Goal: Information Seeking & Learning: Learn about a topic

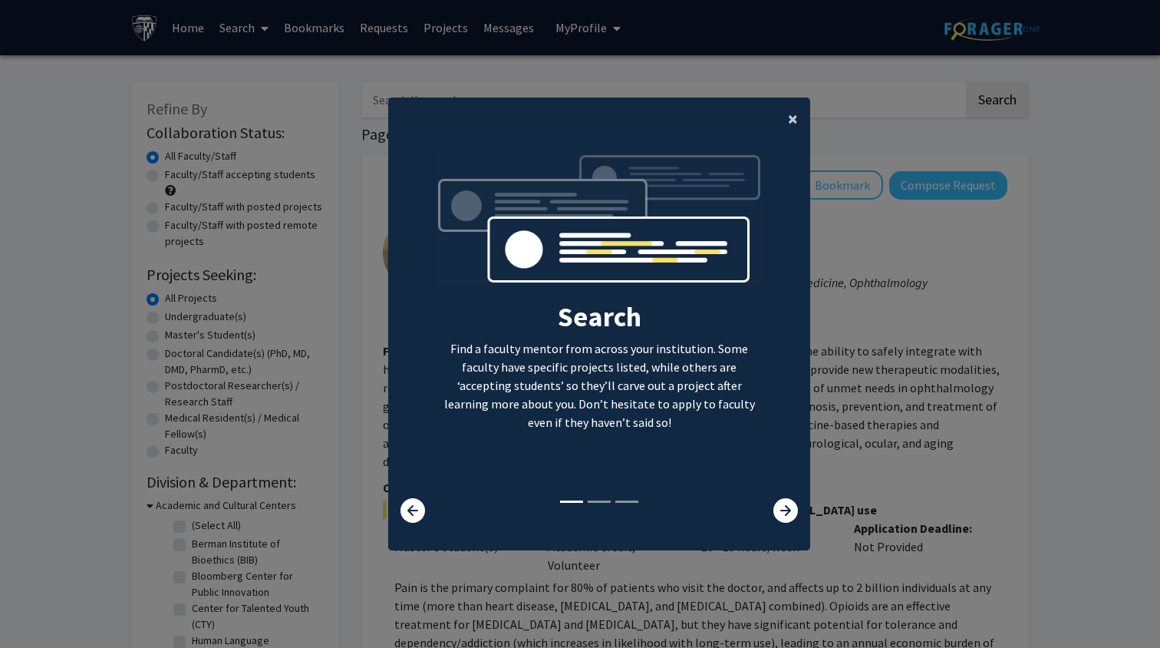
click at [810, 113] on button "×" at bounding box center [793, 118] width 35 height 43
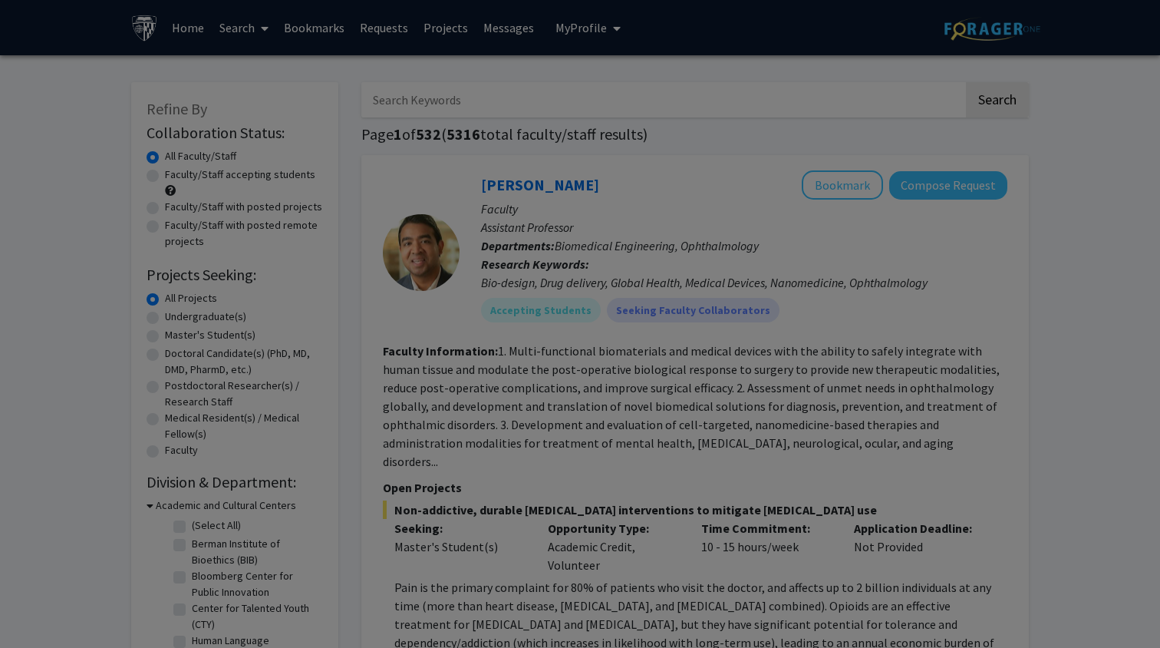
click at [799, 111] on div "Search Find a faculty mentor from across your institution. Some faculty have sp…" at bounding box center [599, 174] width 421 height 345
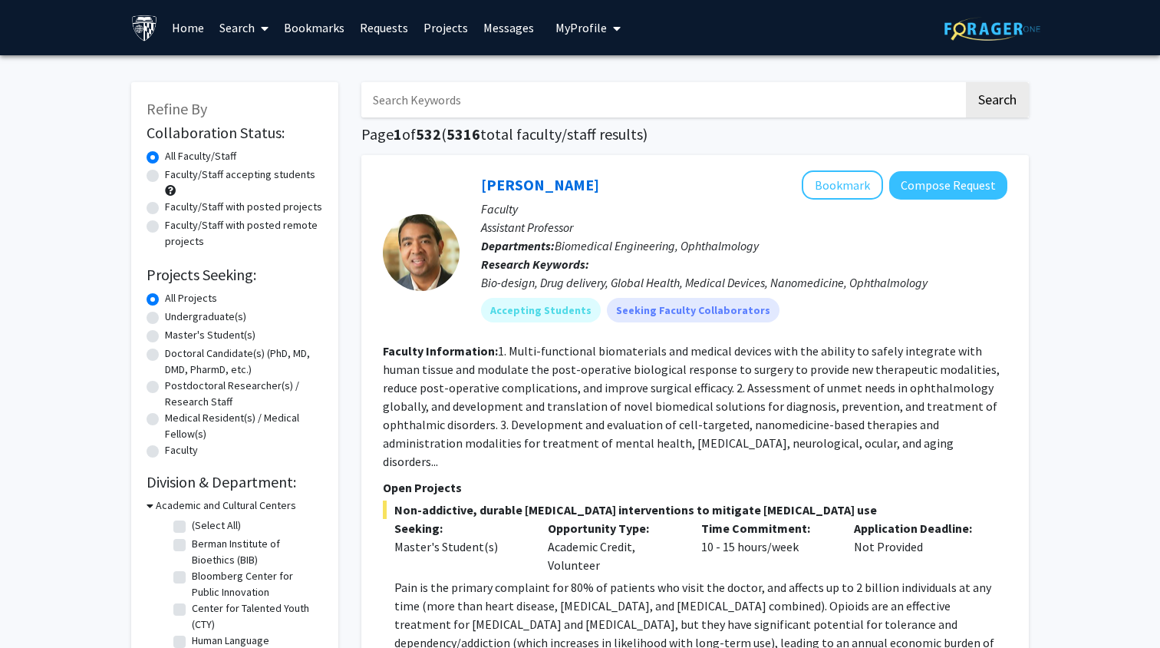
click at [602, 115] on input "Search Keywords" at bounding box center [662, 99] width 602 height 35
click at [165, 177] on label "Faculty/Staff accepting students" at bounding box center [240, 175] width 150 height 16
click at [165, 177] on input "Faculty/Staff accepting students" at bounding box center [170, 172] width 10 height 10
radio input "true"
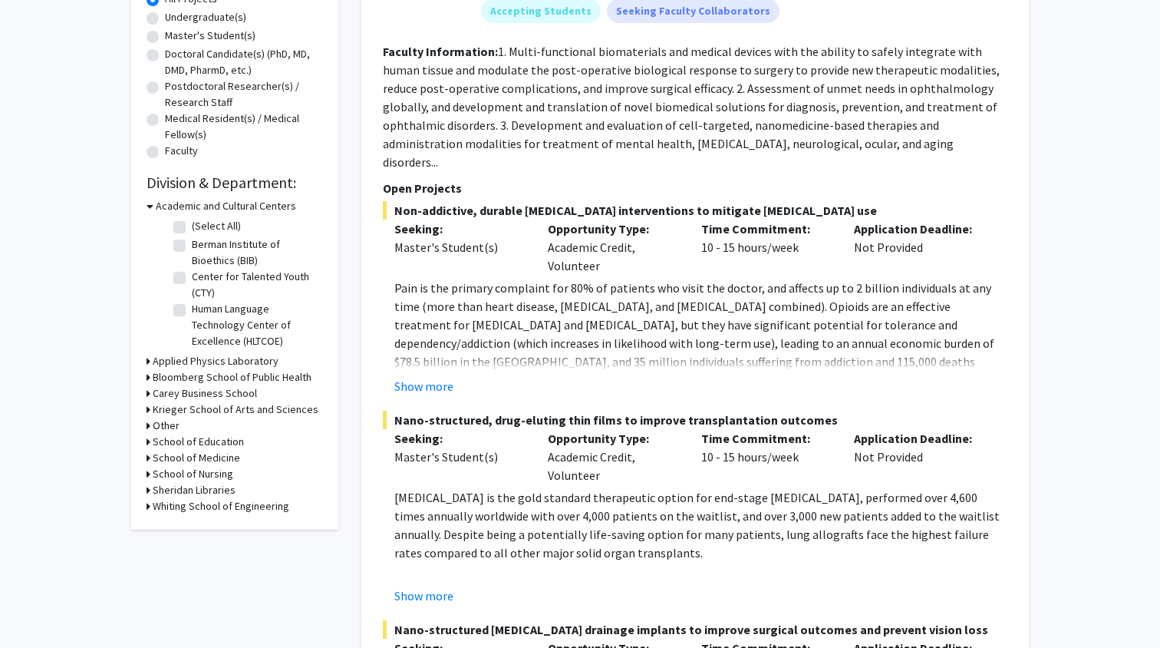
scroll to position [299, 0]
click at [144, 510] on div "Refine By Collaboration Status: Collaboration Status All Faculty/Staff Collabor…" at bounding box center [234, 156] width 207 height 747
click at [145, 508] on div "Refine By Collaboration Status: Collaboration Status All Faculty/Staff Collabor…" at bounding box center [234, 156] width 207 height 747
click at [150, 508] on icon at bounding box center [149, 506] width 4 height 16
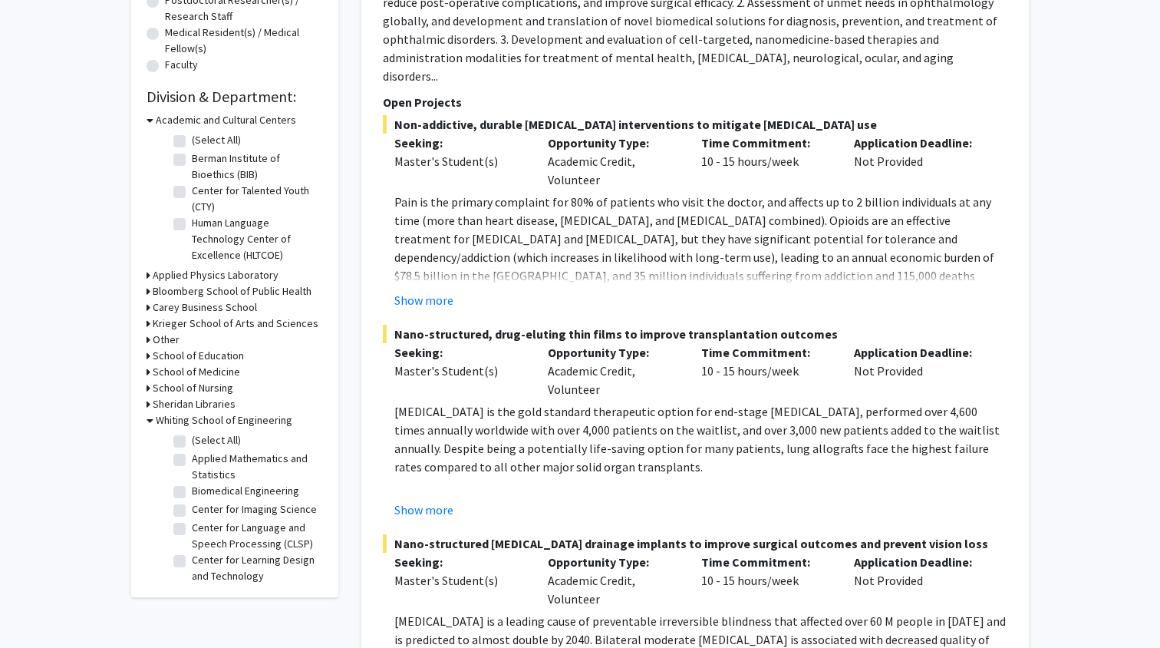
scroll to position [396, 0]
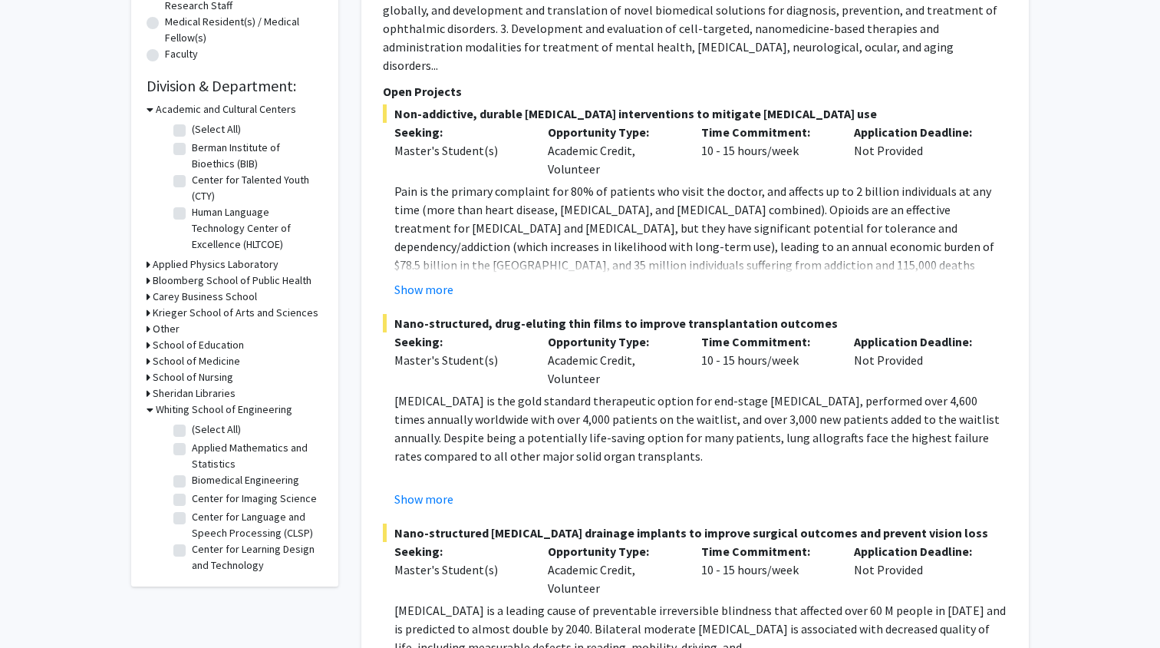
click at [152, 264] on div "Applied Physics Laboratory" at bounding box center [235, 264] width 177 height 16
click at [147, 265] on icon at bounding box center [149, 264] width 4 height 16
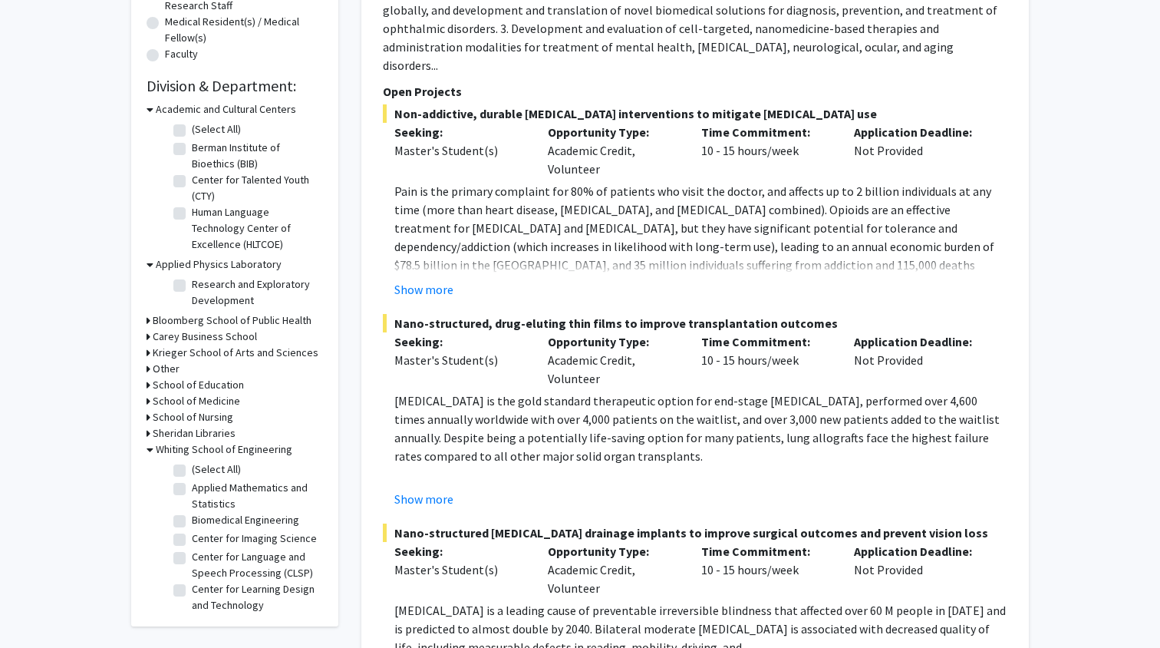
click at [151, 323] on div "Bloomberg School of Public Health" at bounding box center [235, 320] width 177 height 16
click at [146, 322] on div "Refine By Collaboration Status: Collaboration Status All Faculty/Staff Collabor…" at bounding box center [234, 156] width 207 height 940
click at [147, 322] on icon at bounding box center [149, 320] width 4 height 16
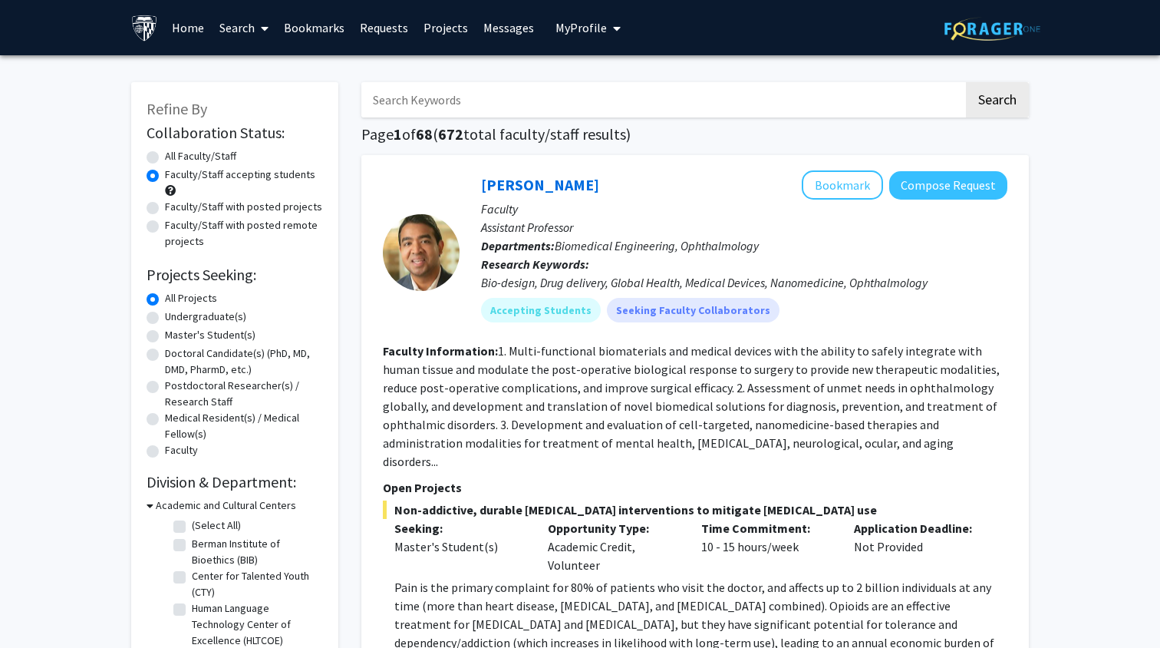
scroll to position [0, 0]
click at [165, 157] on label "All Faculty/Staff" at bounding box center [200, 156] width 71 height 16
click at [165, 157] on input "All Faculty/Staff" at bounding box center [170, 153] width 10 height 10
radio input "true"
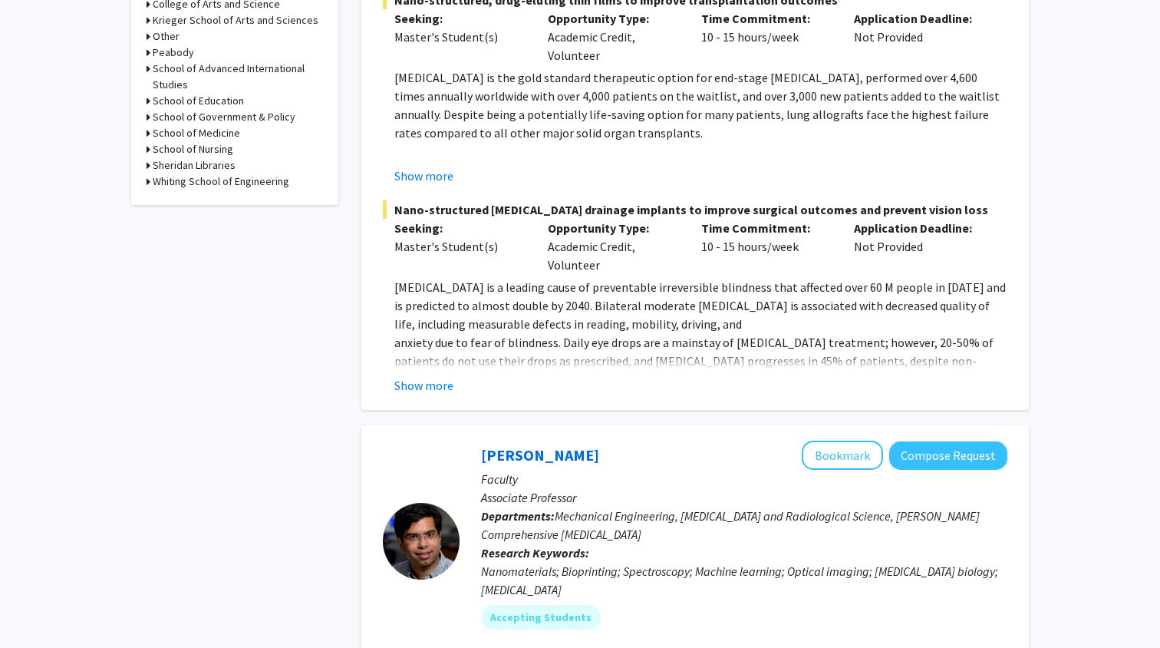
scroll to position [662, 0]
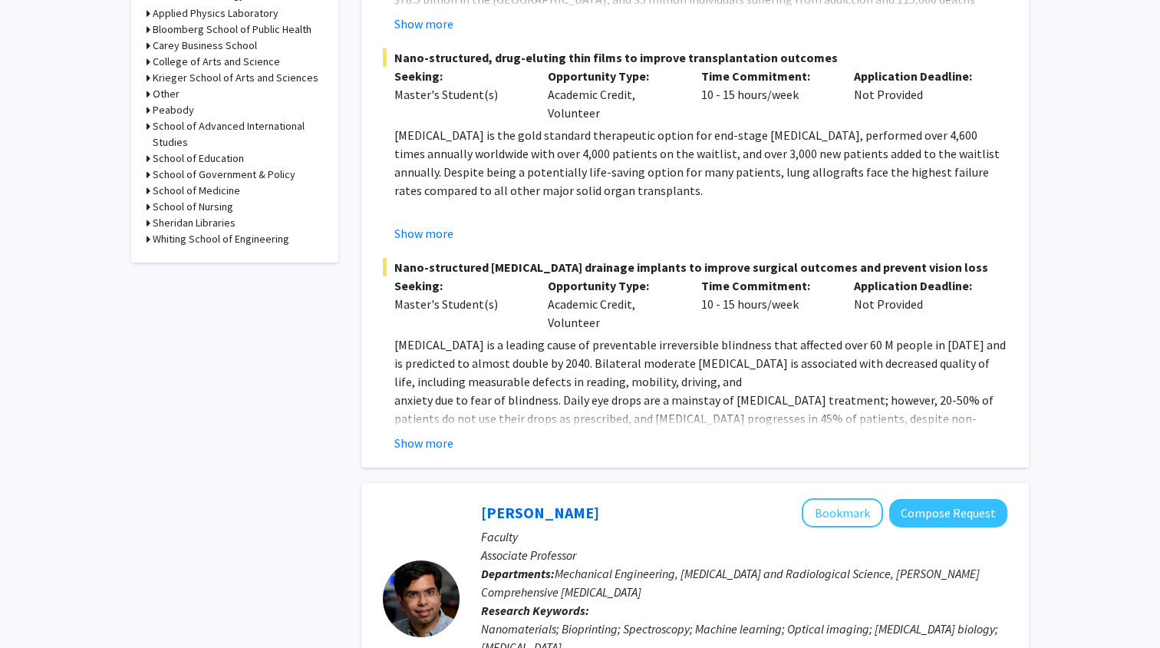
click at [148, 239] on icon at bounding box center [149, 239] width 4 height 16
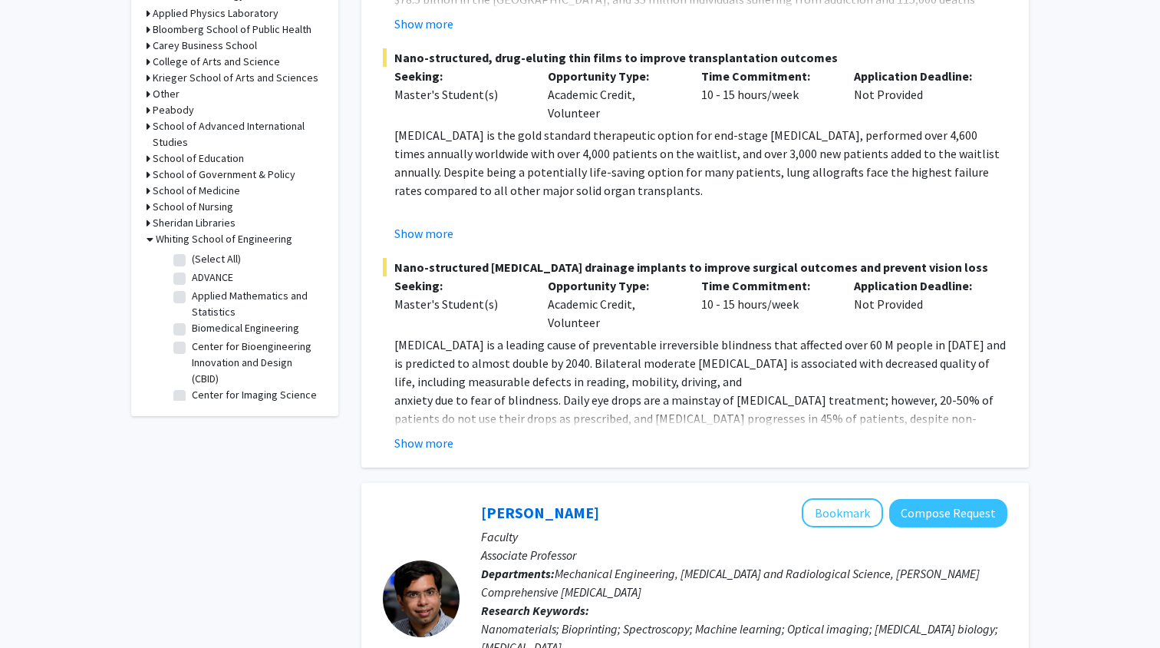
click at [150, 226] on icon at bounding box center [149, 223] width 4 height 16
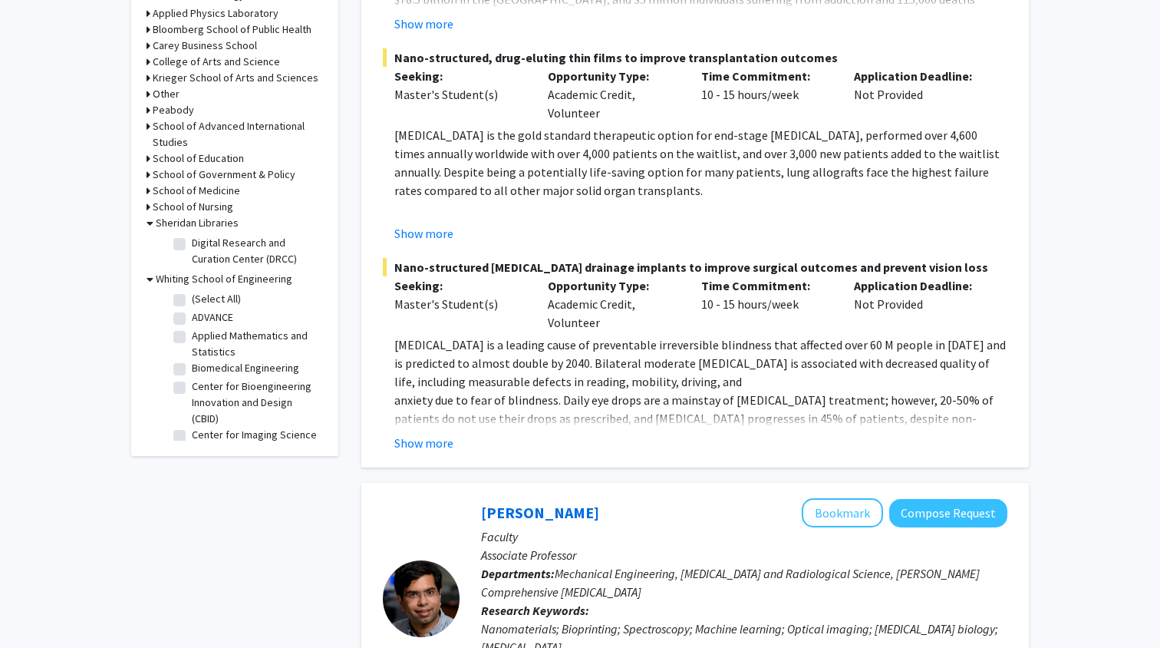
click at [153, 206] on h3 "School of Nursing" at bounding box center [193, 207] width 81 height 16
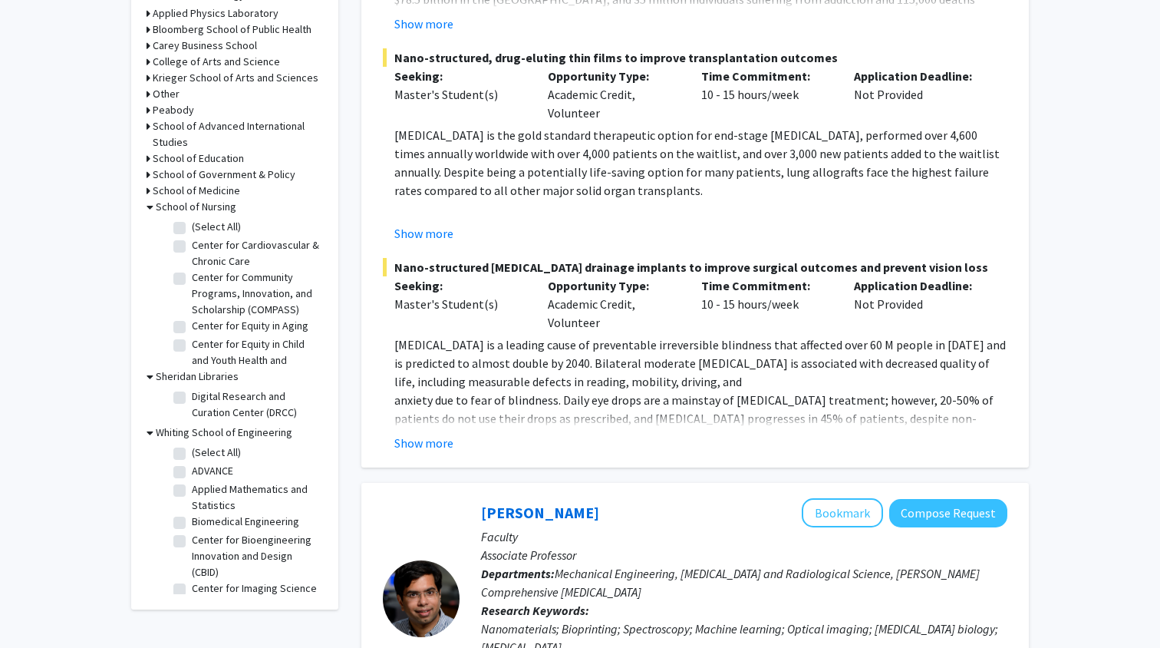
click at [150, 210] on icon at bounding box center [150, 207] width 7 height 16
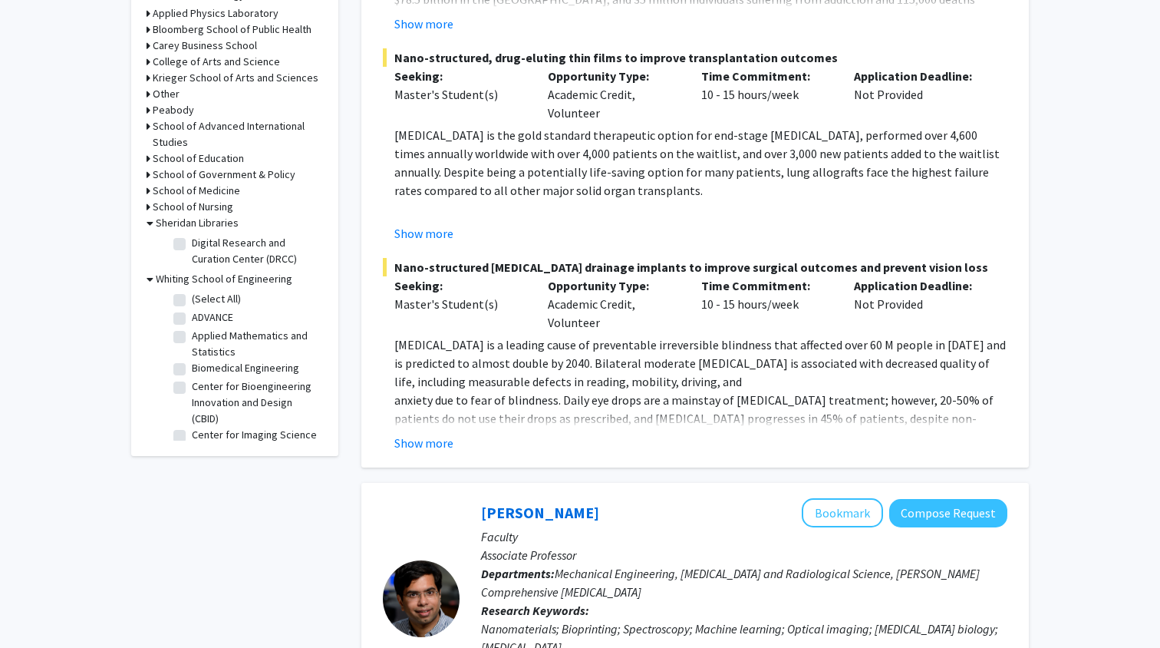
click at [150, 196] on div "School of Medicine" at bounding box center [235, 191] width 177 height 16
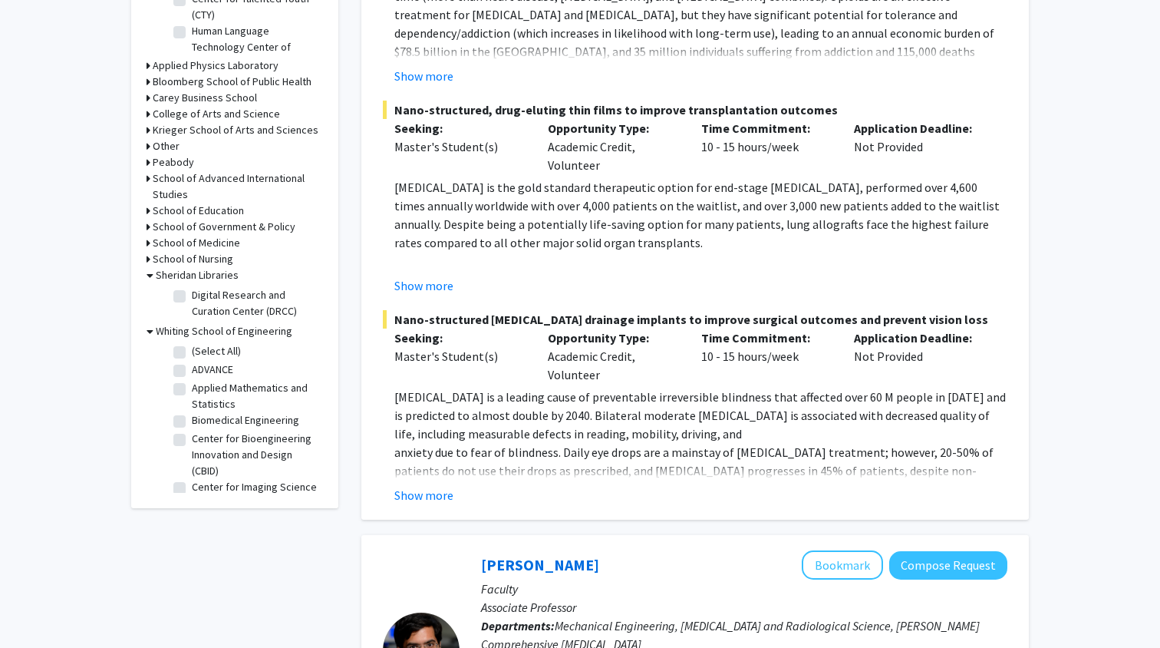
scroll to position [603, 0]
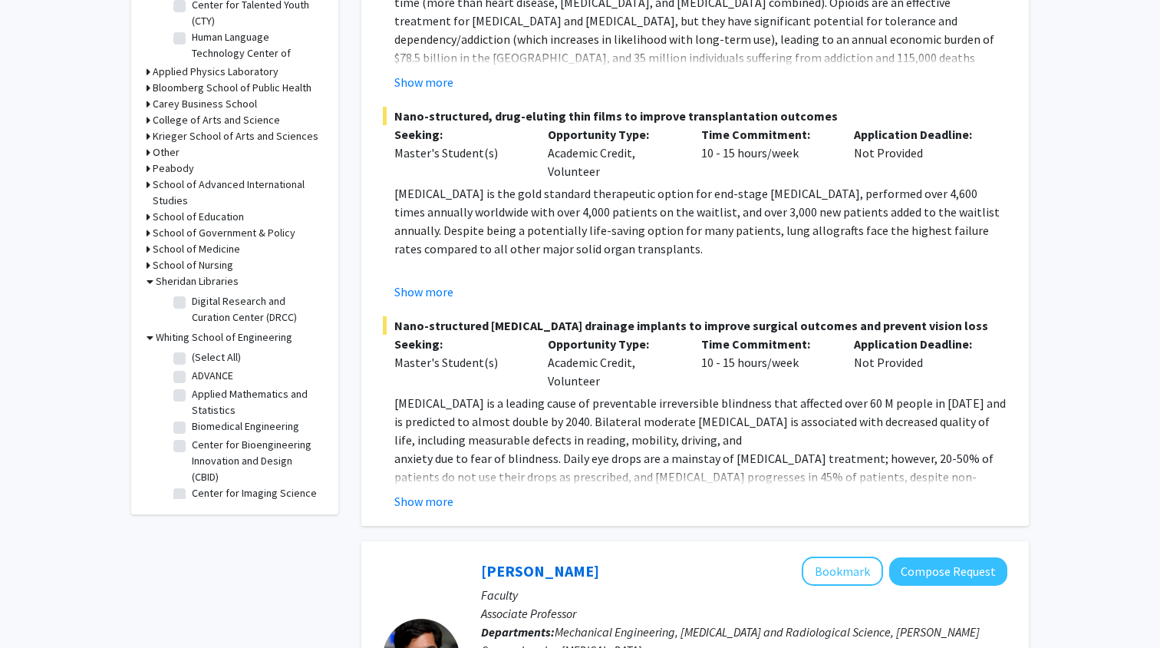
click at [147, 150] on icon at bounding box center [149, 152] width 4 height 16
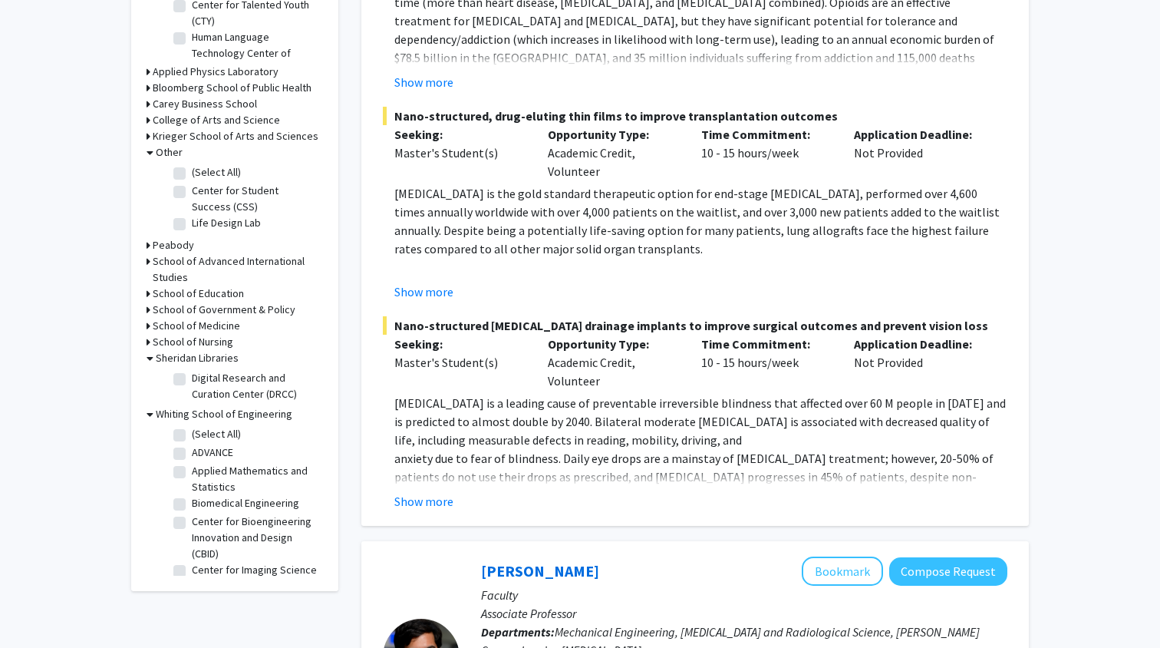
click at [148, 153] on icon at bounding box center [150, 152] width 7 height 16
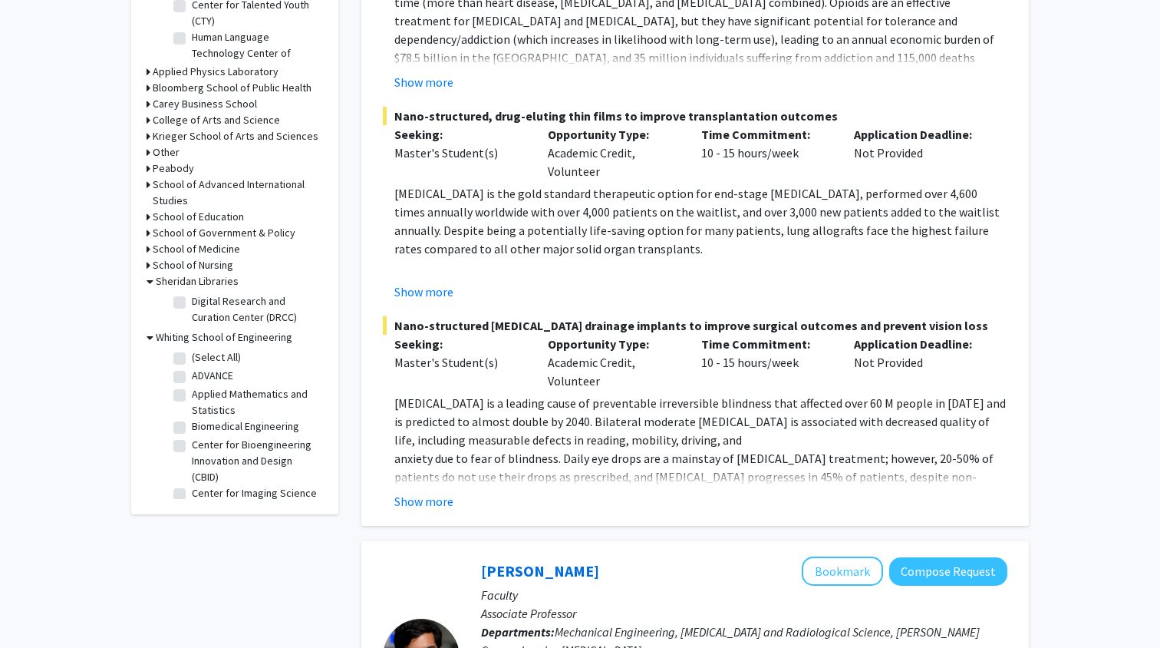
click at [148, 137] on icon at bounding box center [149, 136] width 4 height 16
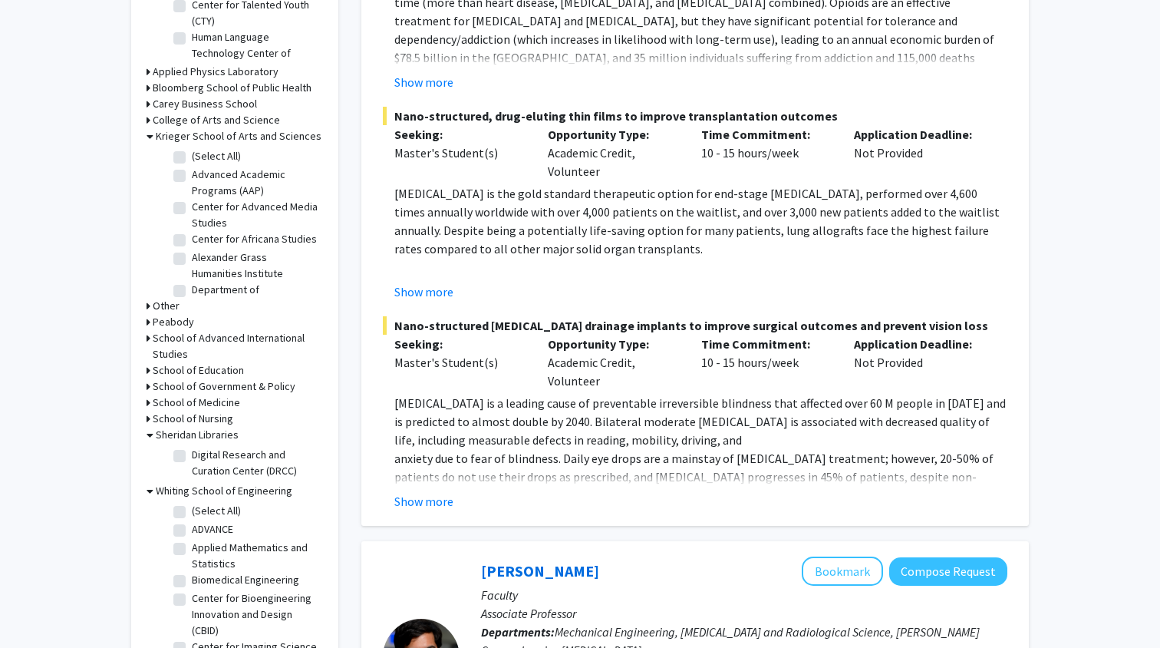
click at [148, 137] on icon at bounding box center [150, 136] width 7 height 16
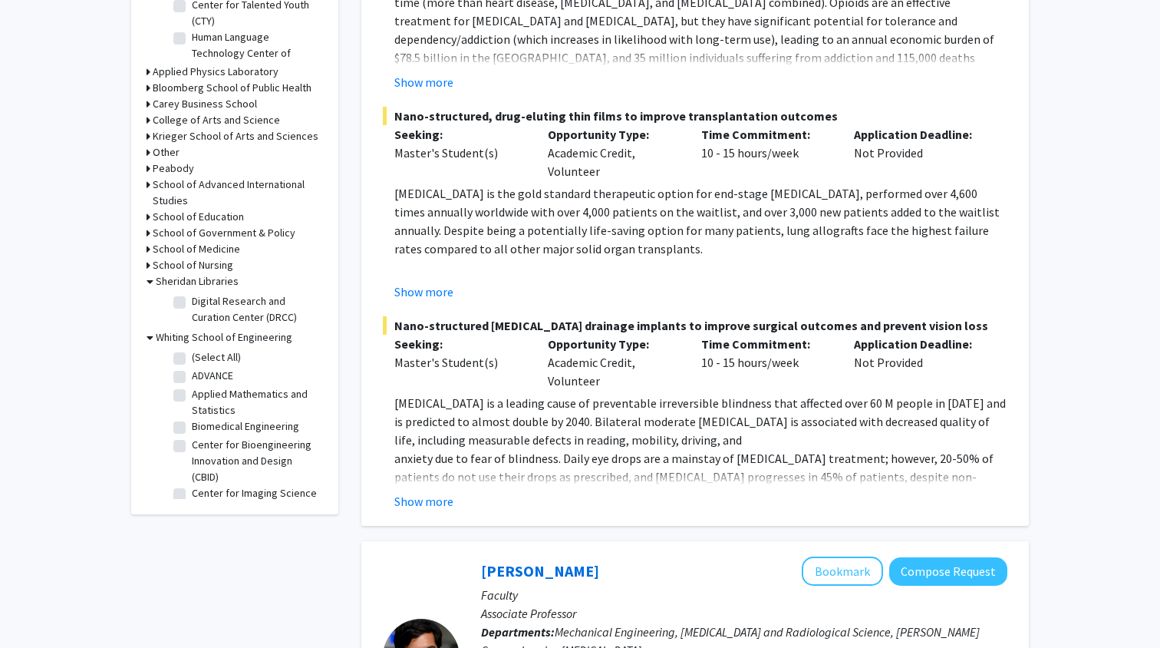
click at [148, 137] on icon at bounding box center [149, 136] width 4 height 16
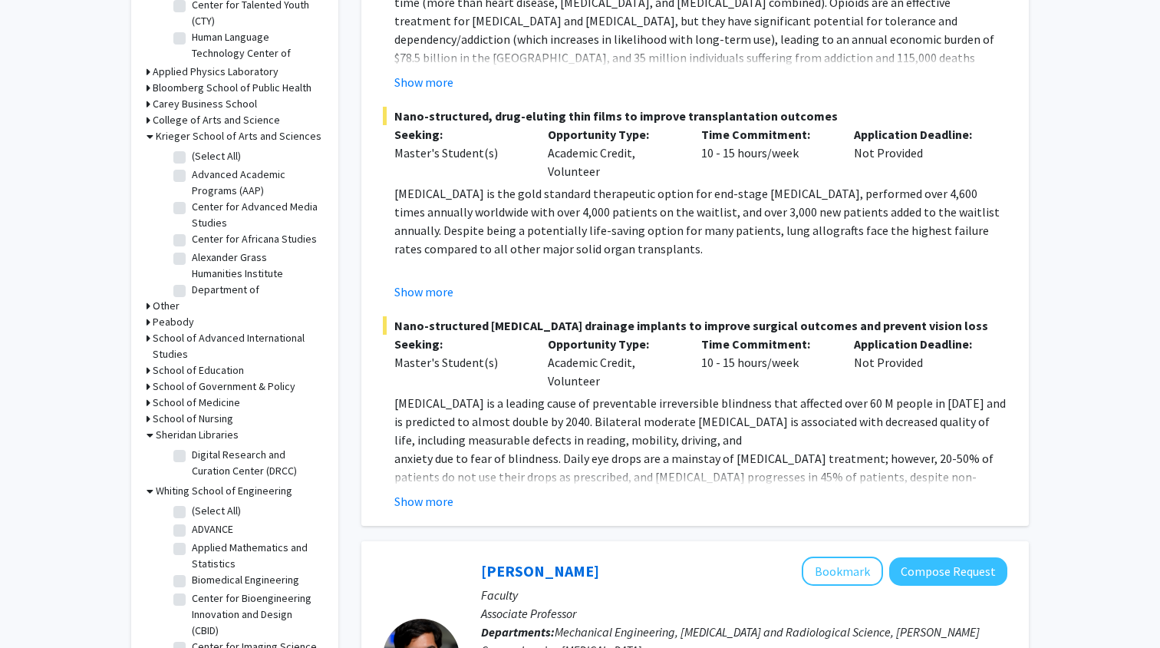
click at [192, 289] on label "Department of Anthropology" at bounding box center [255, 298] width 127 height 32
click at [192, 289] on input "Department of Anthropology" at bounding box center [197, 287] width 10 height 10
checkbox input "true"
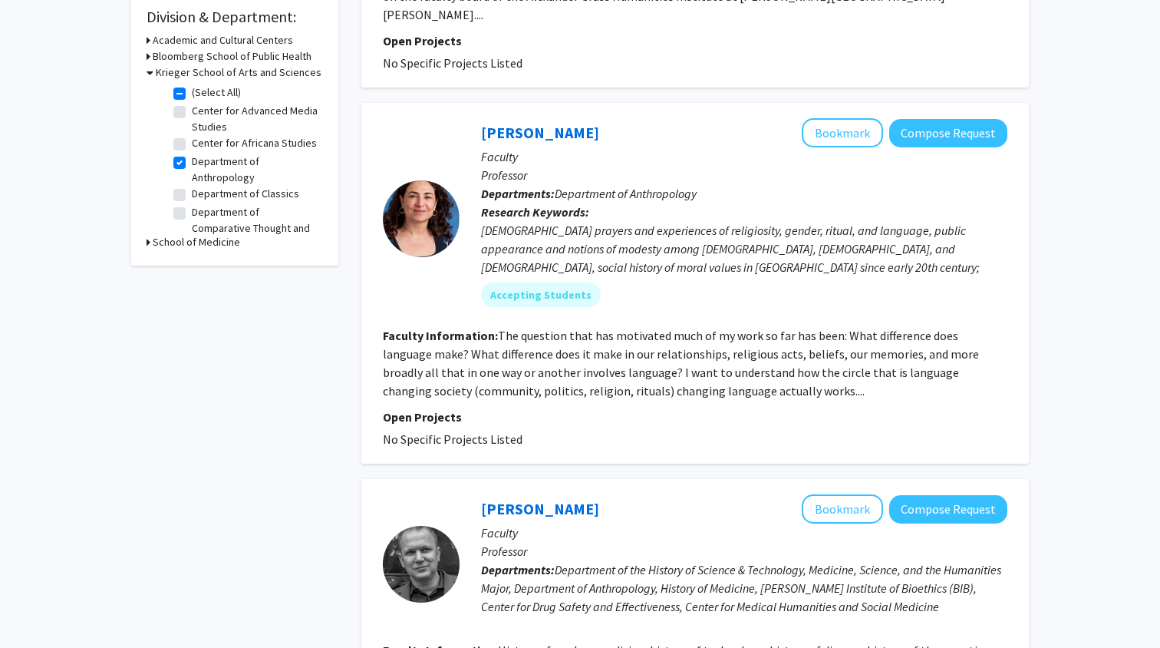
scroll to position [467, 0]
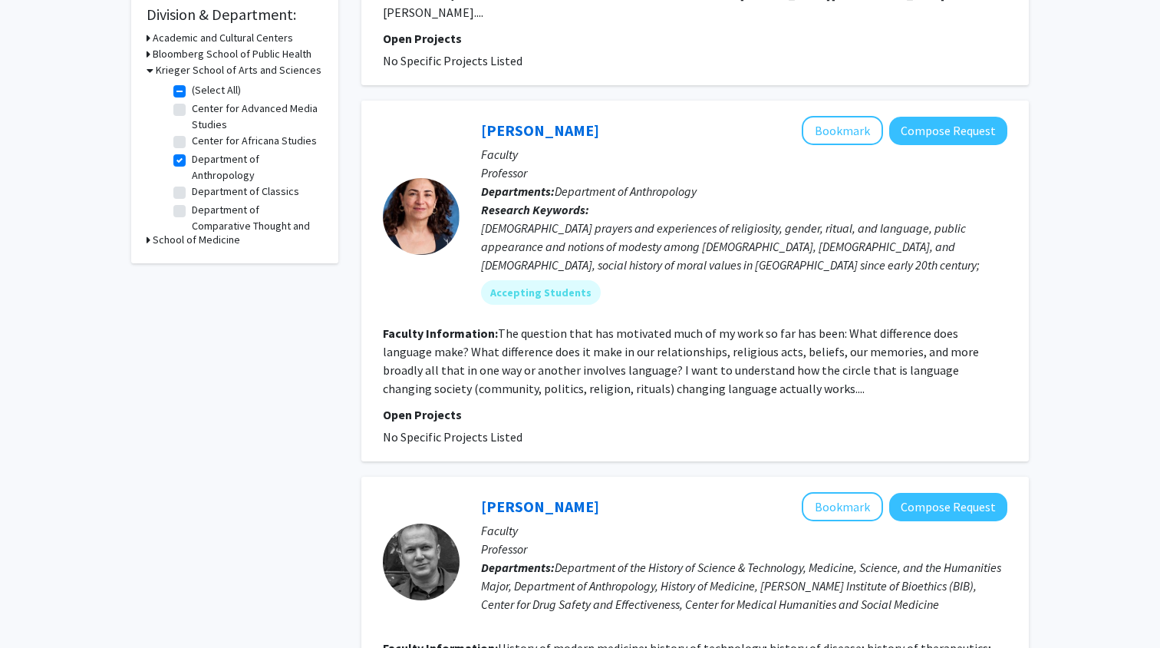
click at [156, 73] on h3 "Krieger School of Arts and Sciences" at bounding box center [239, 70] width 166 height 16
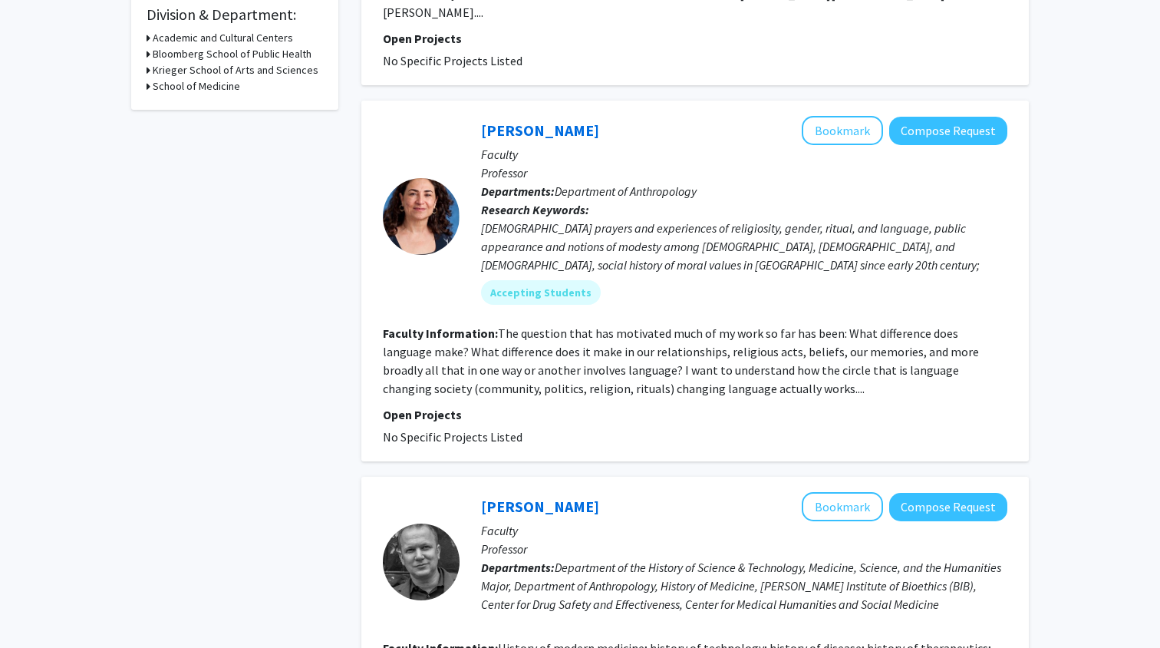
click at [147, 78] on icon at bounding box center [149, 70] width 4 height 16
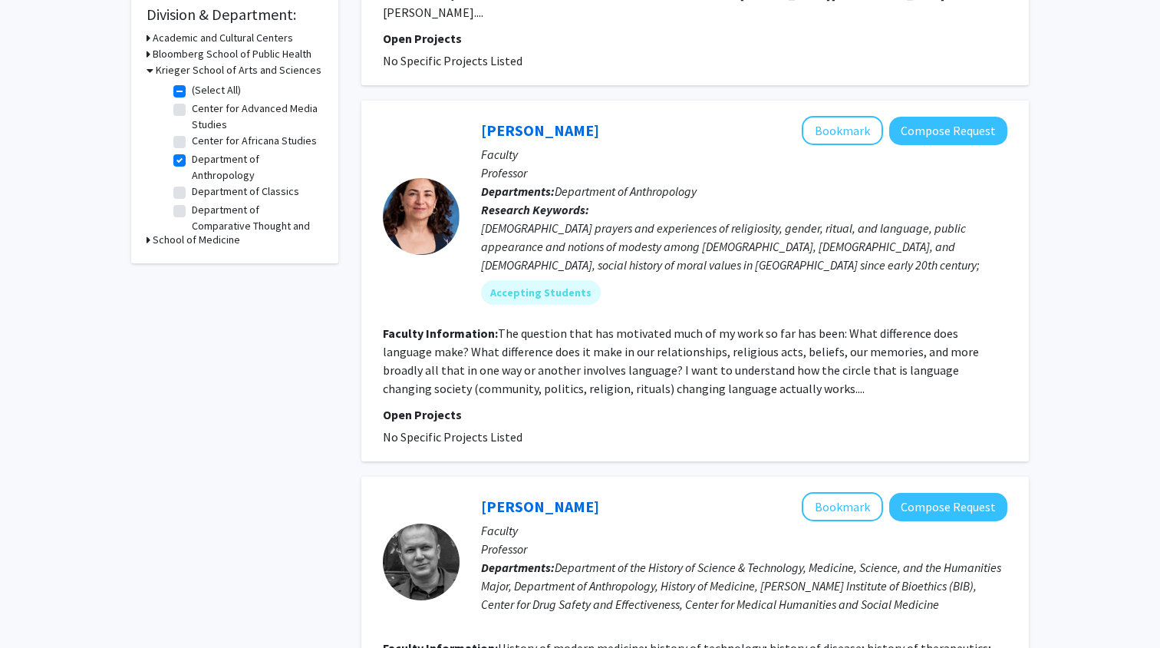
click at [192, 94] on label "(Select All)" at bounding box center [216, 90] width 49 height 16
click at [192, 92] on input "(Select All)" at bounding box center [197, 87] width 10 height 10
checkbox input "false"
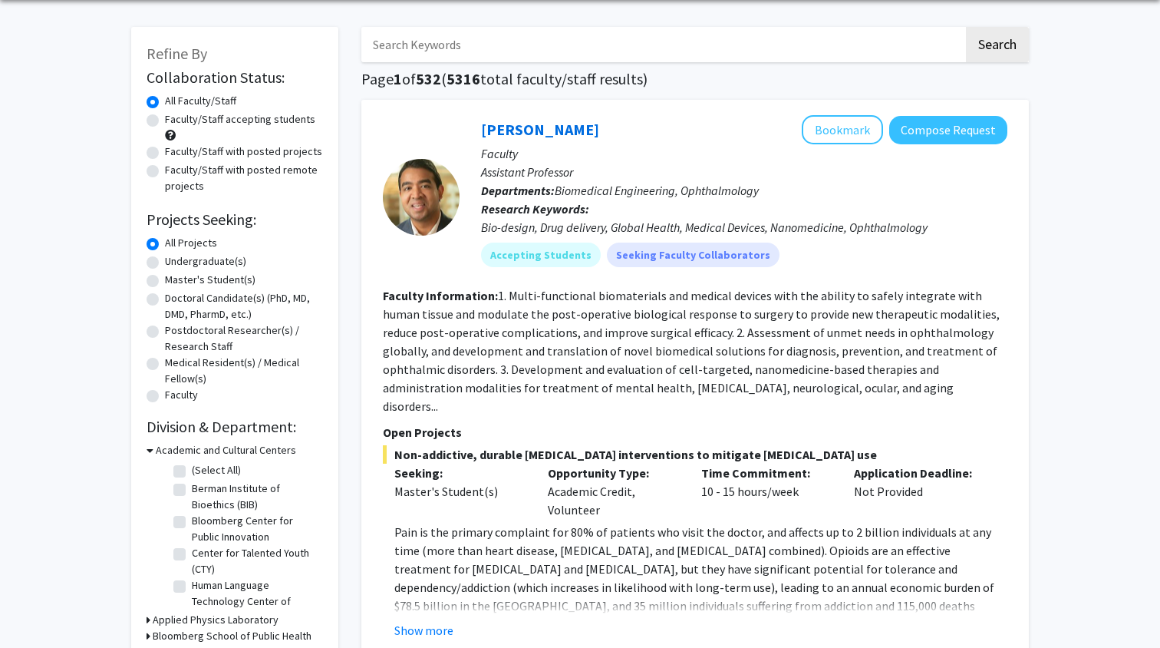
scroll to position [53, 0]
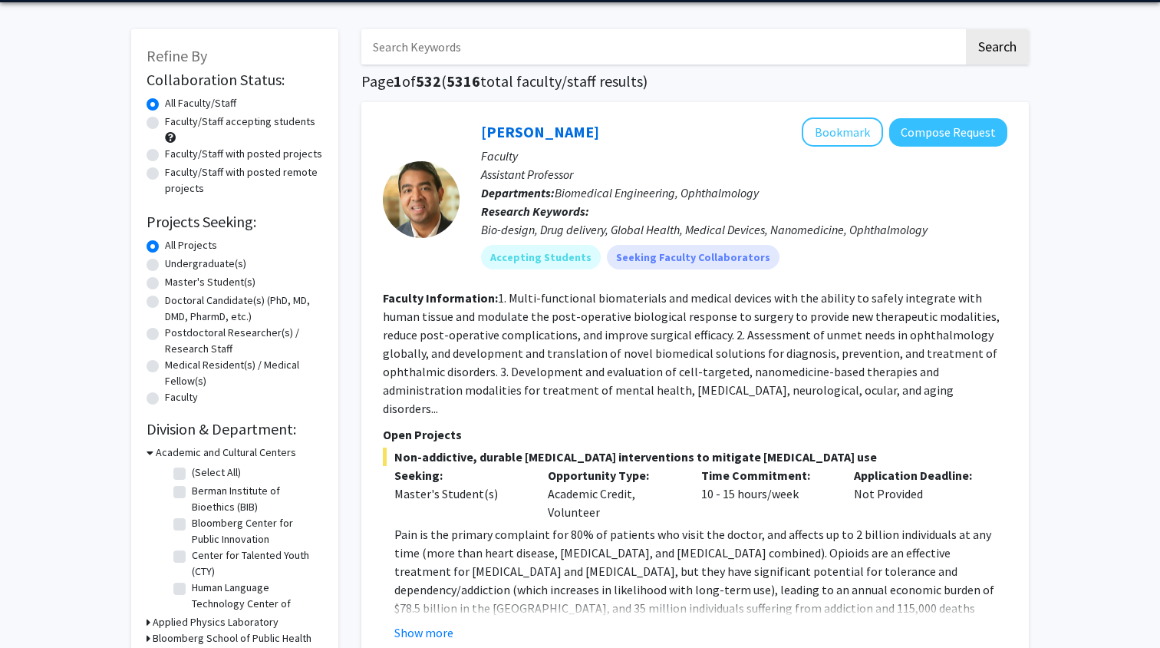
click at [149, 457] on icon at bounding box center [150, 452] width 7 height 16
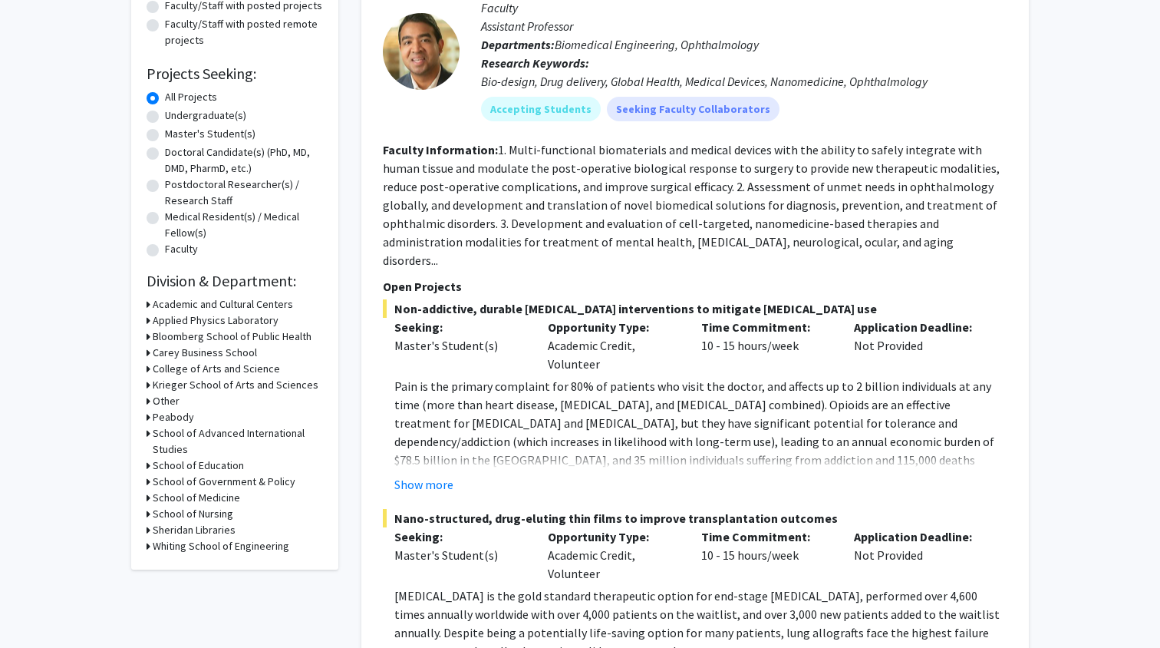
click at [147, 549] on icon at bounding box center [149, 546] width 4 height 16
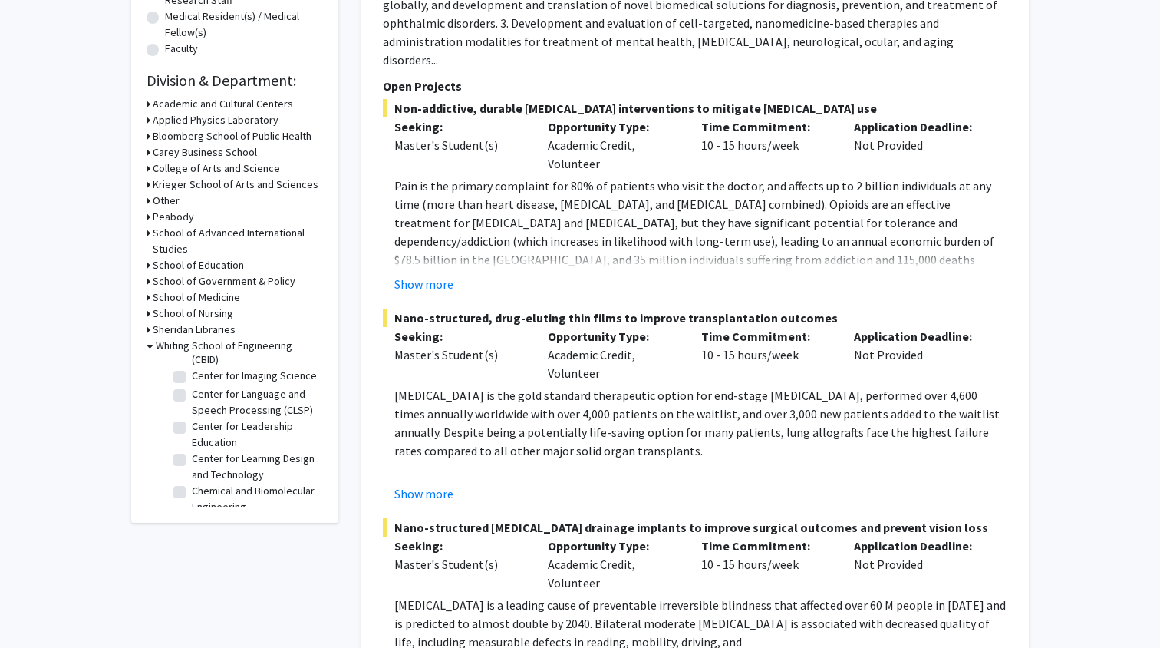
scroll to position [184, 0]
click at [192, 437] on label "Chemical and Biomolecular Engineering" at bounding box center [255, 440] width 127 height 32
click at [192, 434] on input "Chemical and Biomolecular Engineering" at bounding box center [197, 429] width 10 height 10
checkbox input "true"
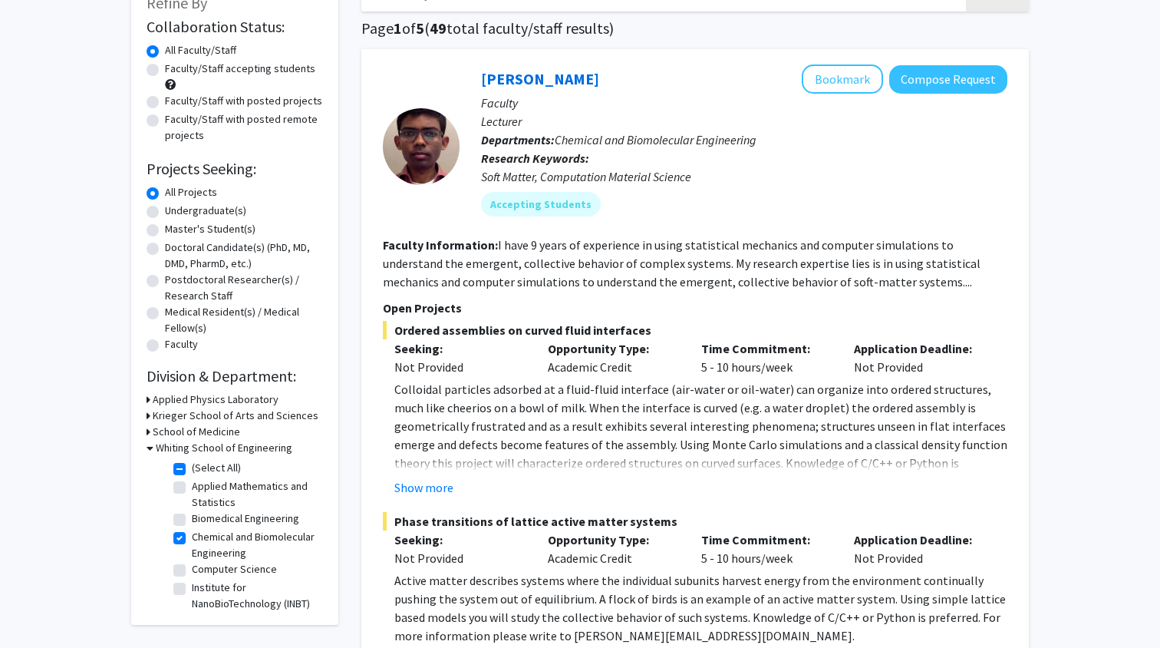
click at [192, 473] on label "(Select All)" at bounding box center [216, 468] width 49 height 16
click at [192, 470] on input "(Select All)" at bounding box center [197, 465] width 10 height 10
checkbox input "false"
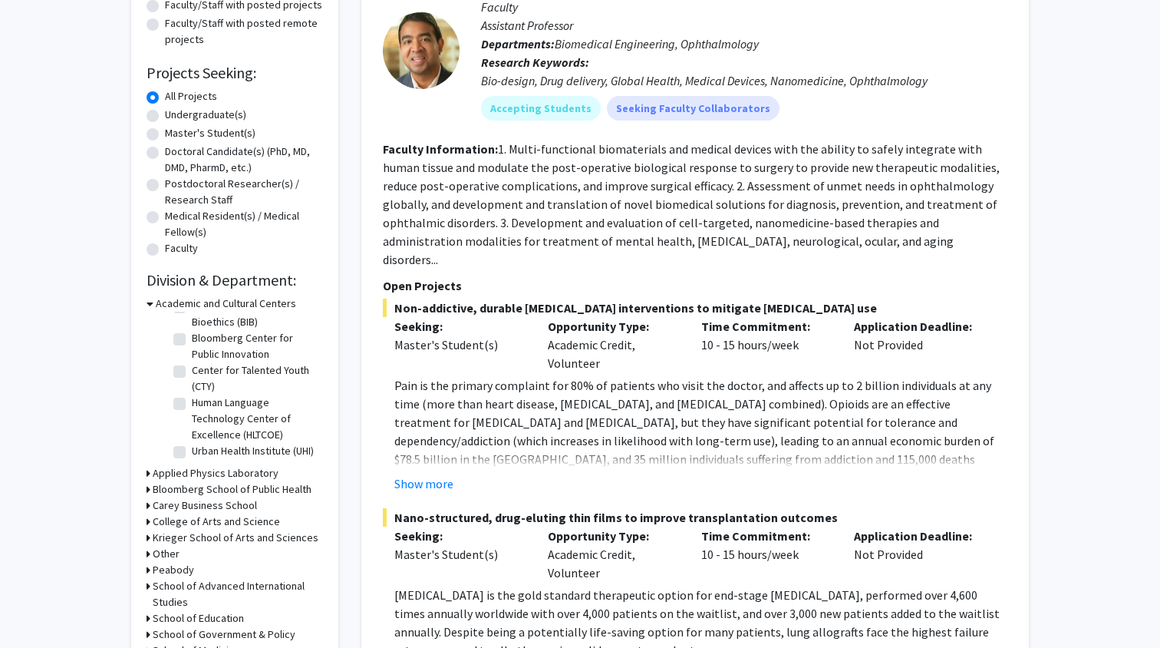
scroll to position [324, 0]
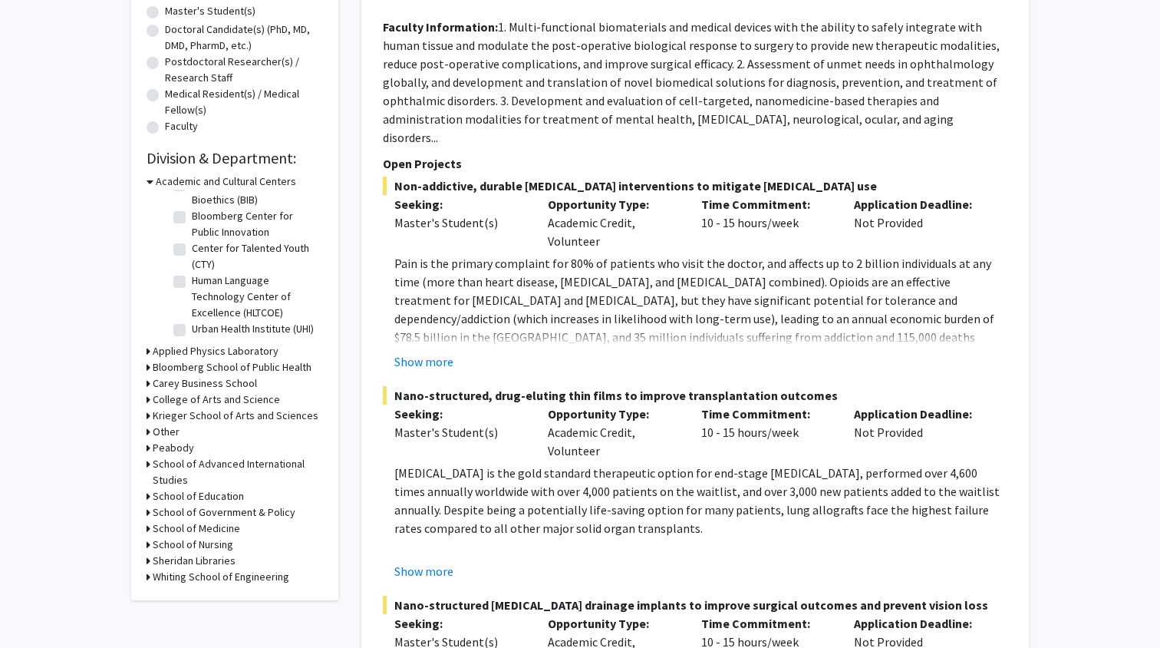
click at [149, 578] on icon at bounding box center [149, 577] width 4 height 16
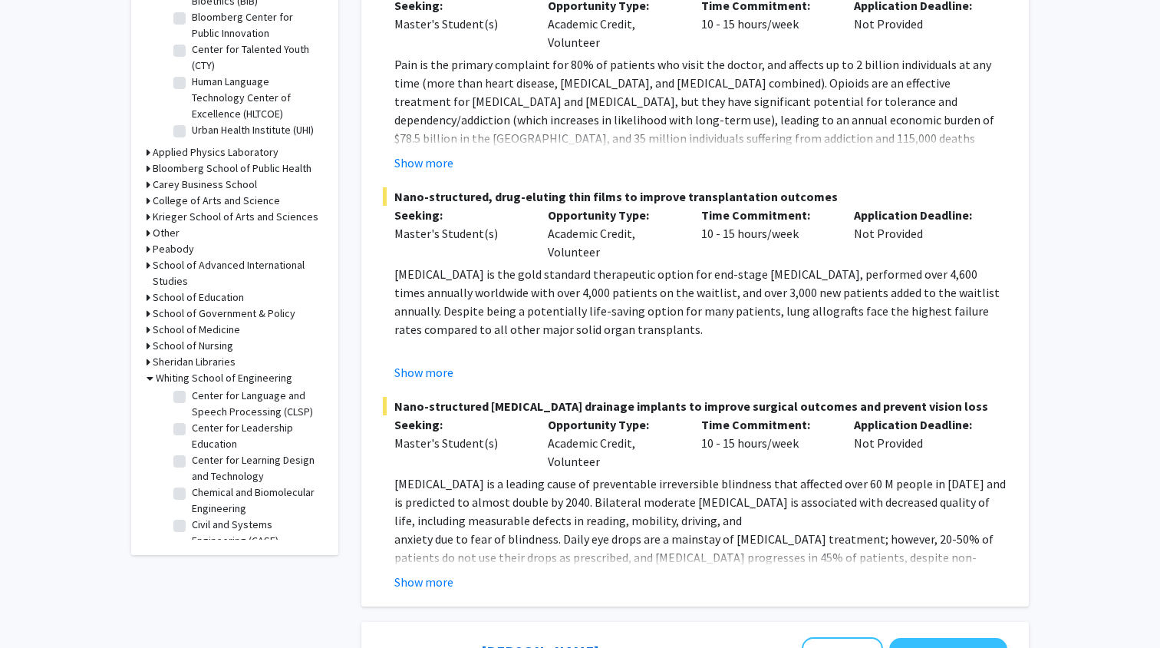
scroll to position [177, 0]
click at [192, 469] on label "Chemical and Biomolecular Engineering" at bounding box center [255, 480] width 127 height 32
click at [192, 469] on input "Chemical and Biomolecular Engineering" at bounding box center [197, 469] width 10 height 10
checkbox input "true"
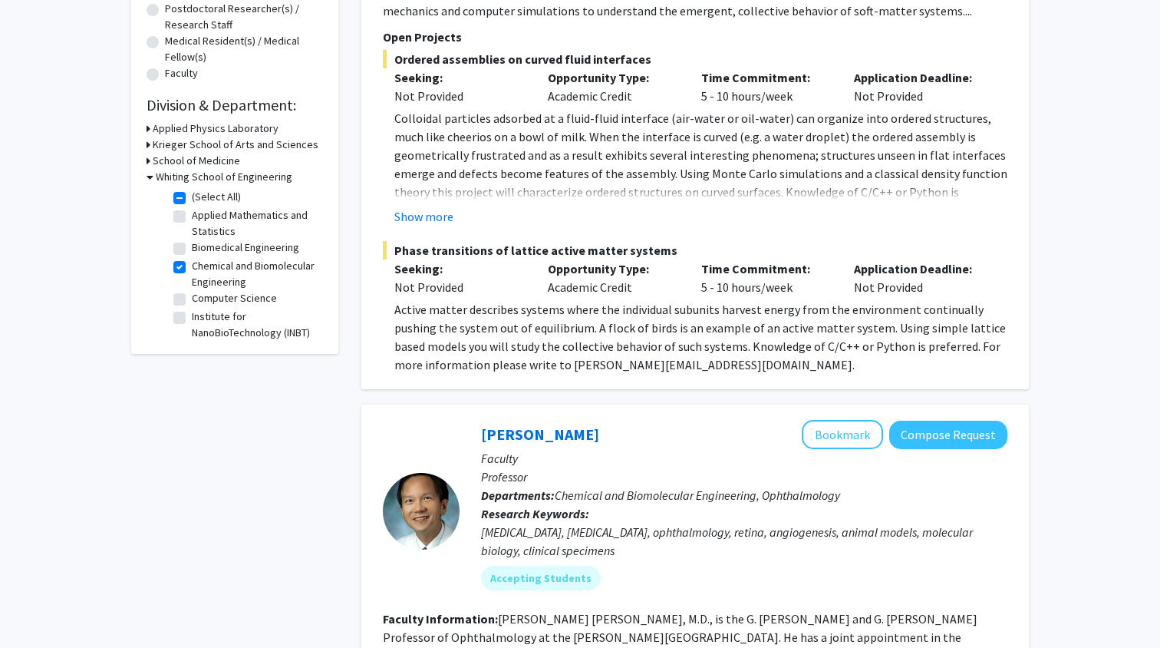
click at [192, 272] on label "Chemical and Biomolecular Engineering" at bounding box center [255, 274] width 127 height 32
click at [192, 268] on input "Chemical and Biomolecular Engineering" at bounding box center [197, 263] width 10 height 10
checkbox input "false"
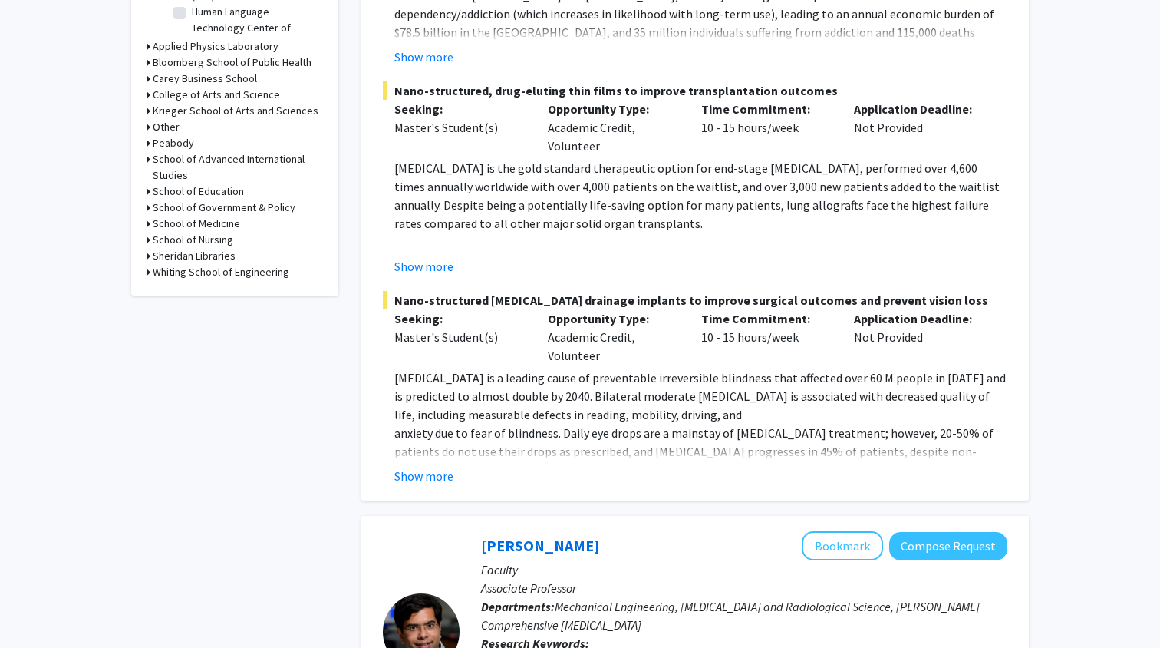
click at [149, 274] on icon at bounding box center [149, 272] width 4 height 16
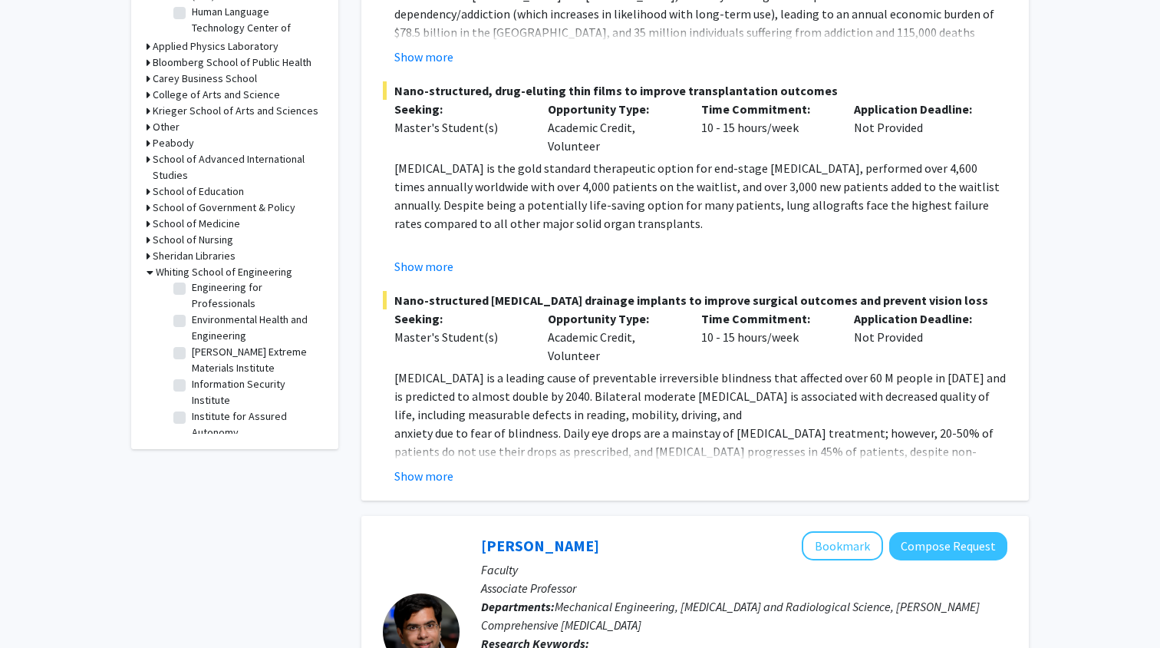
click at [192, 318] on label "Environmental Health and Engineering" at bounding box center [255, 328] width 127 height 32
click at [192, 318] on input "Environmental Health and Engineering" at bounding box center [197, 317] width 10 height 10
checkbox input "true"
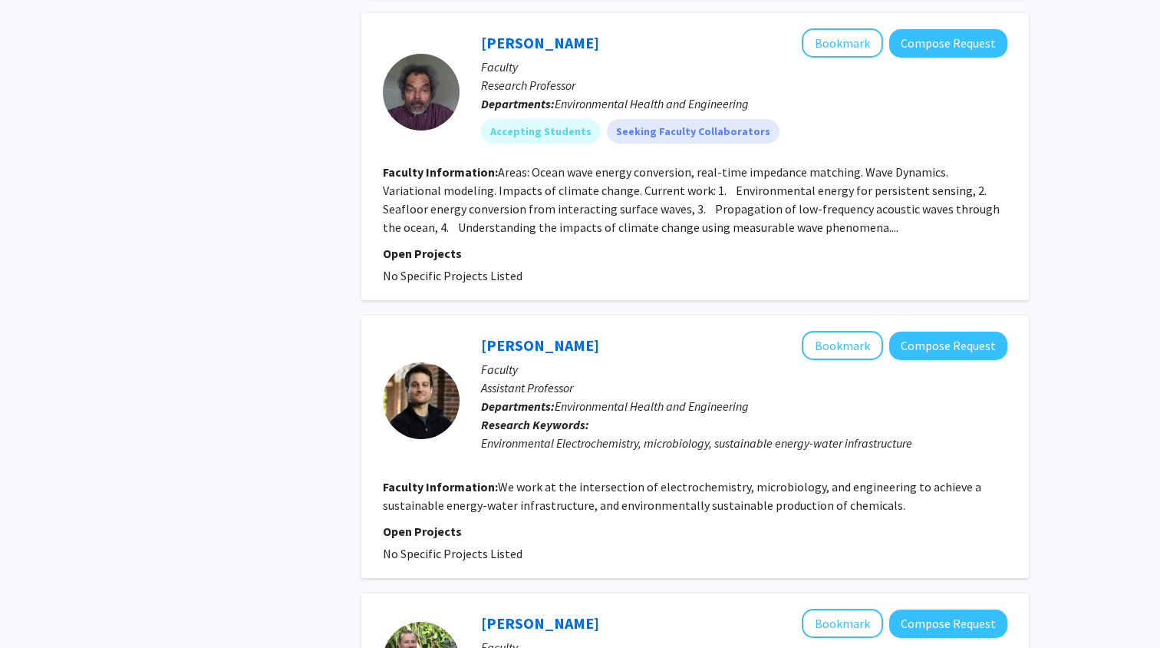
drag, startPoint x: 519, startPoint y: 463, endPoint x: 607, endPoint y: 460, distance: 88.3
click at [607, 460] on div "[PERSON_NAME] Bookmark Compose Request Faculty Assistant Professor Departments:…" at bounding box center [734, 400] width 548 height 139
click at [540, 347] on link "[PERSON_NAME]" at bounding box center [540, 344] width 118 height 19
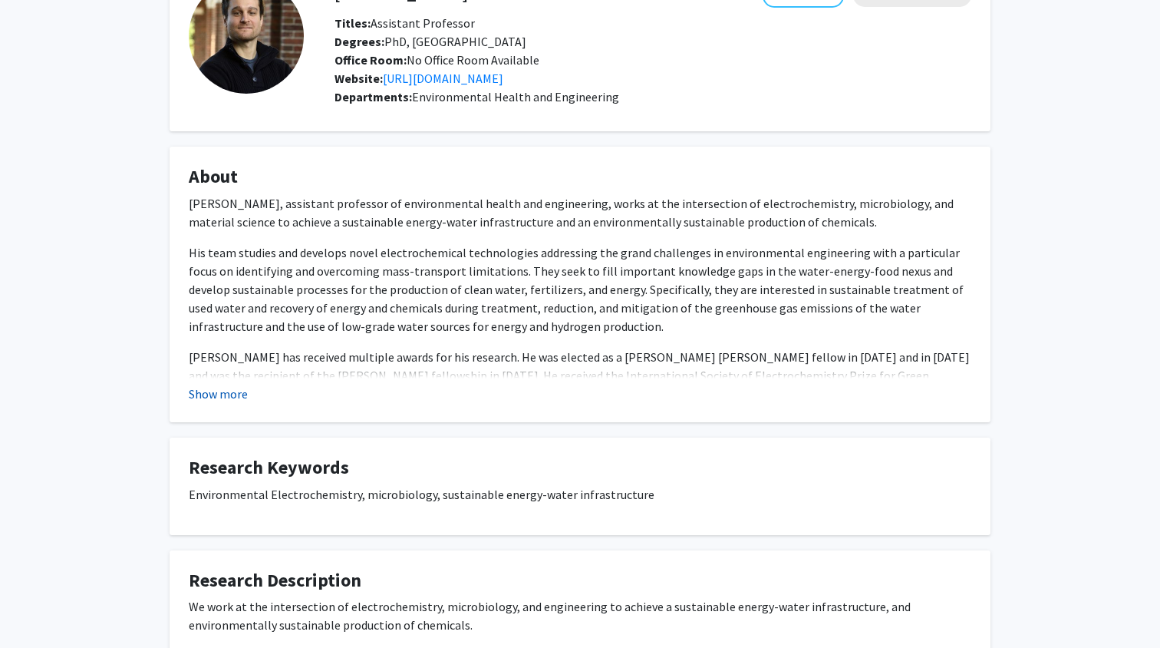
click at [204, 393] on button "Show more" at bounding box center [218, 393] width 59 height 18
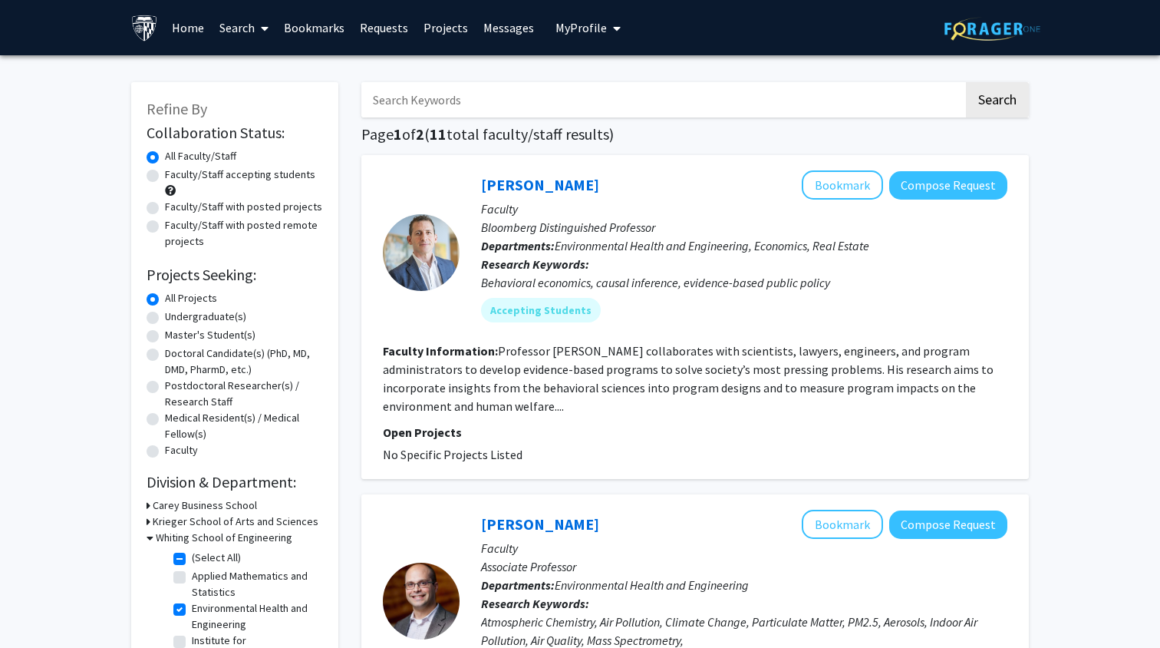
click at [165, 177] on label "Faculty/Staff accepting students" at bounding box center [240, 175] width 150 height 16
click at [165, 177] on input "Faculty/Staff accepting students" at bounding box center [170, 172] width 10 height 10
radio input "true"
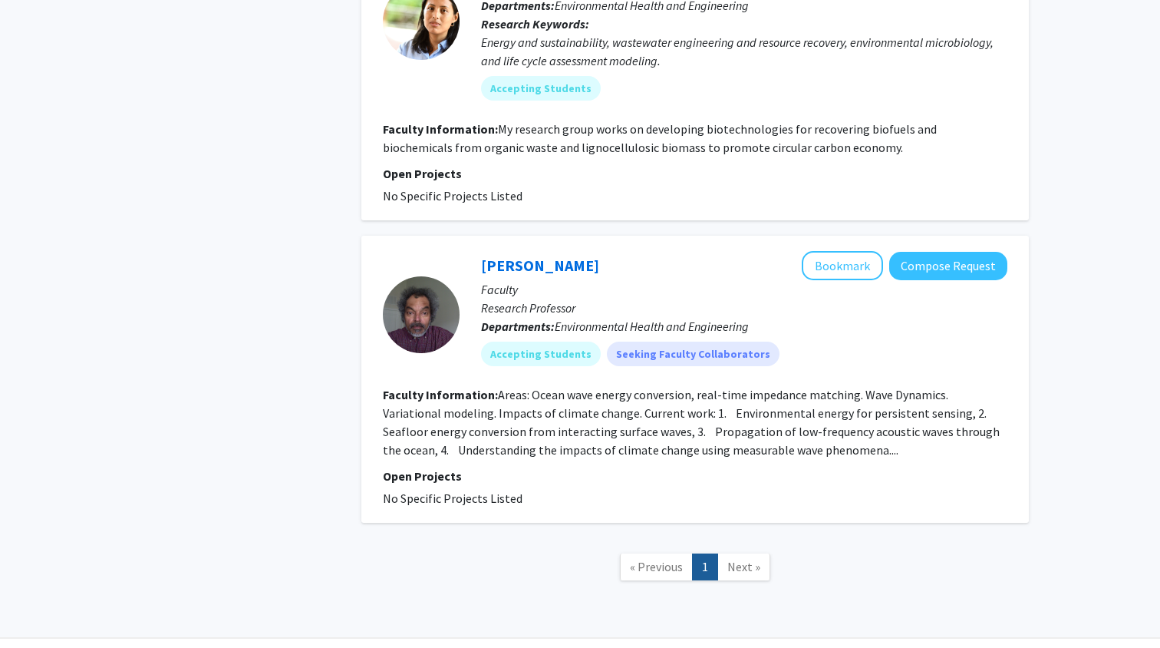
scroll to position [944, 0]
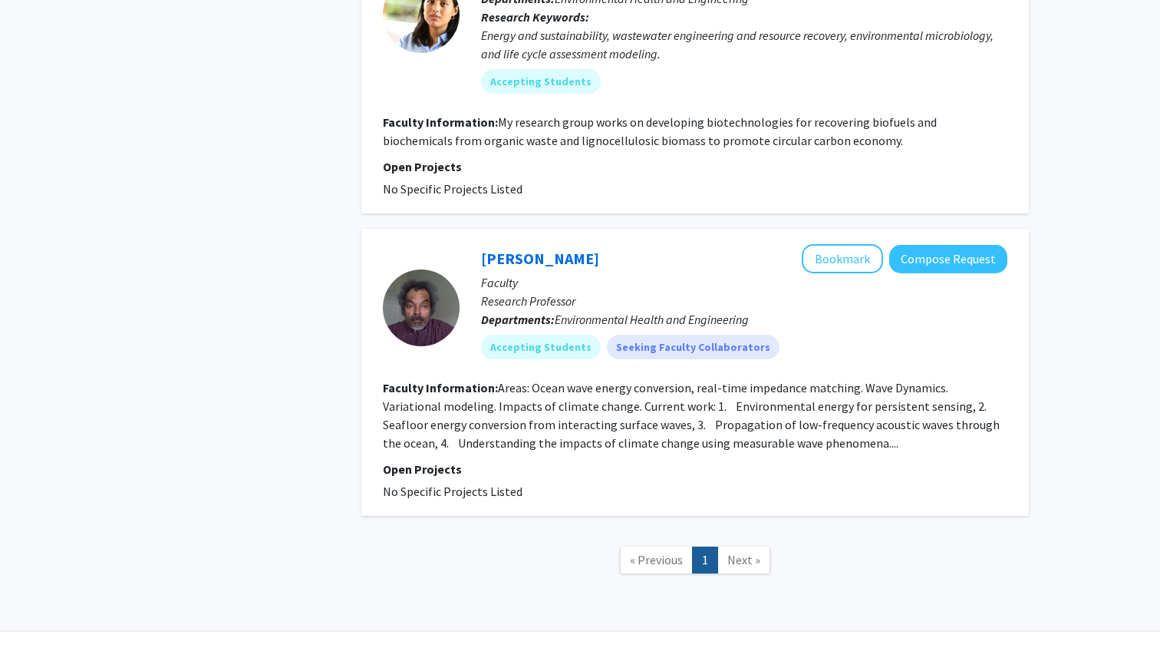
click at [737, 579] on nav "« Previous 1 Next »" at bounding box center [695, 562] width 668 height 62
click at [737, 564] on span "Next »" at bounding box center [744, 559] width 33 height 15
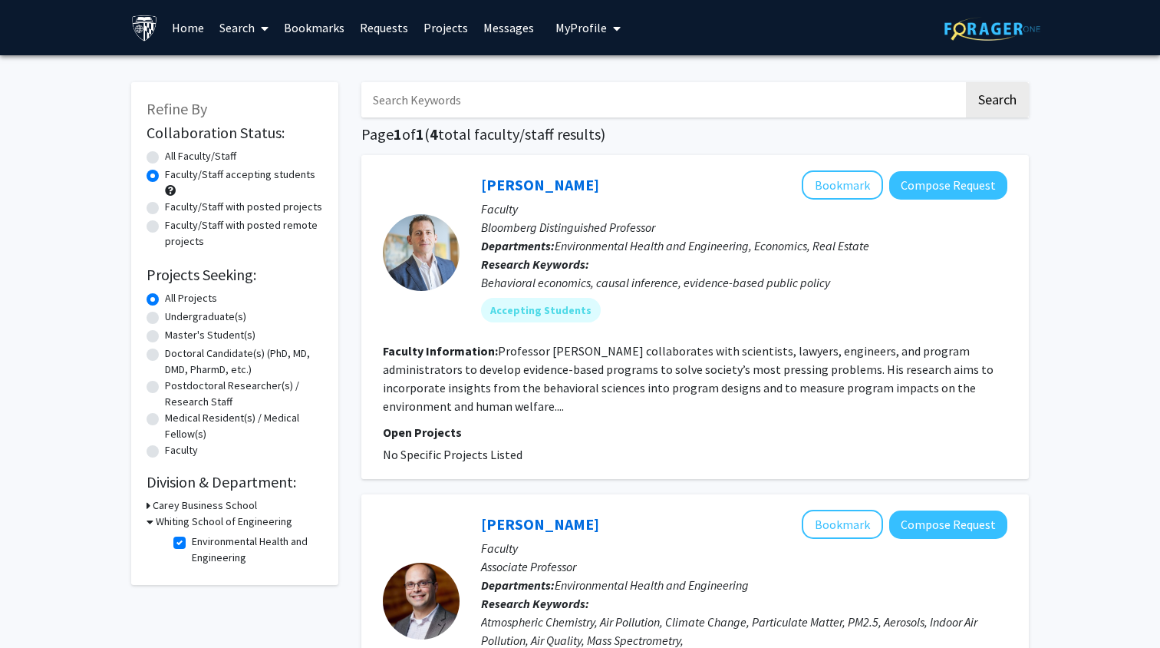
scroll to position [0, 0]
click at [192, 542] on label "Environmental Health and Engineering" at bounding box center [255, 549] width 127 height 32
click at [192, 542] on input "Environmental Health and Engineering" at bounding box center [197, 538] width 10 height 10
checkbox input "false"
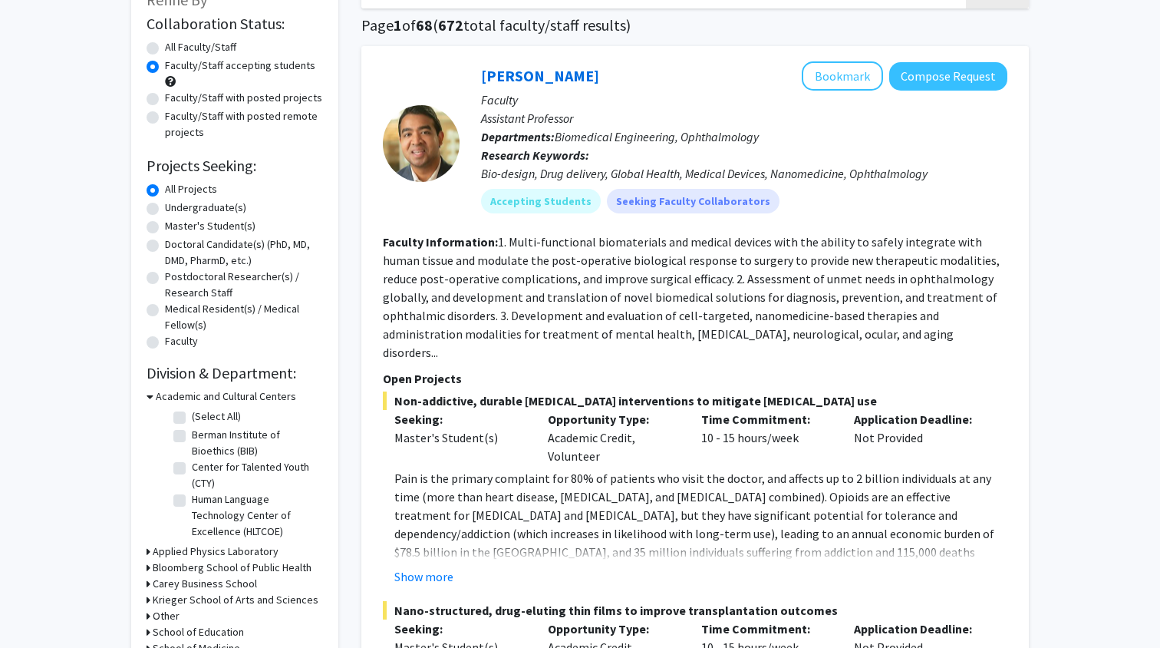
scroll to position [249, 0]
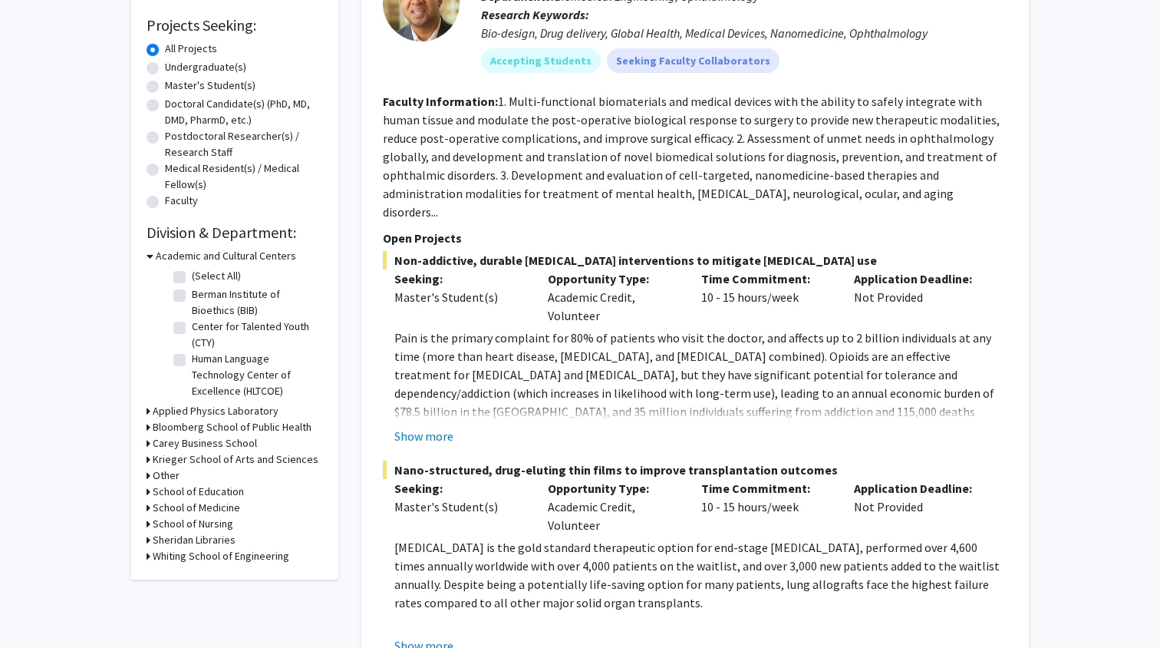
click at [148, 559] on icon at bounding box center [149, 556] width 4 height 16
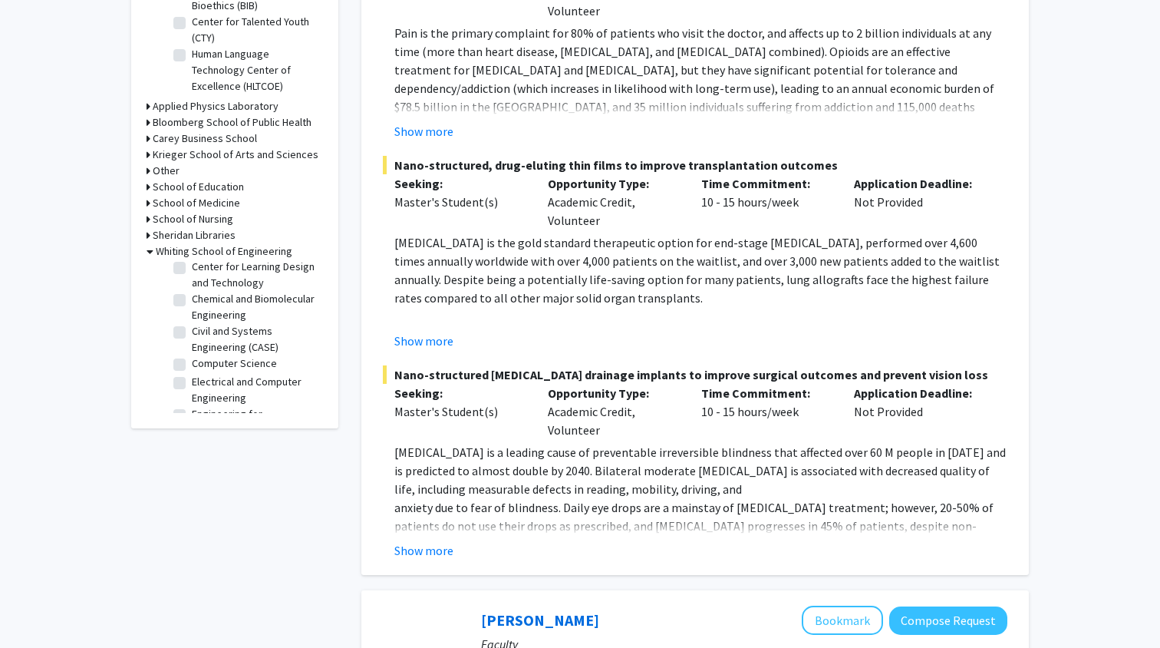
scroll to position [127, 0]
click at [192, 297] on label "Chemical and Biomolecular Engineering" at bounding box center [255, 304] width 127 height 32
click at [192, 297] on input "Chemical and Biomolecular Engineering" at bounding box center [197, 293] width 10 height 10
checkbox input "true"
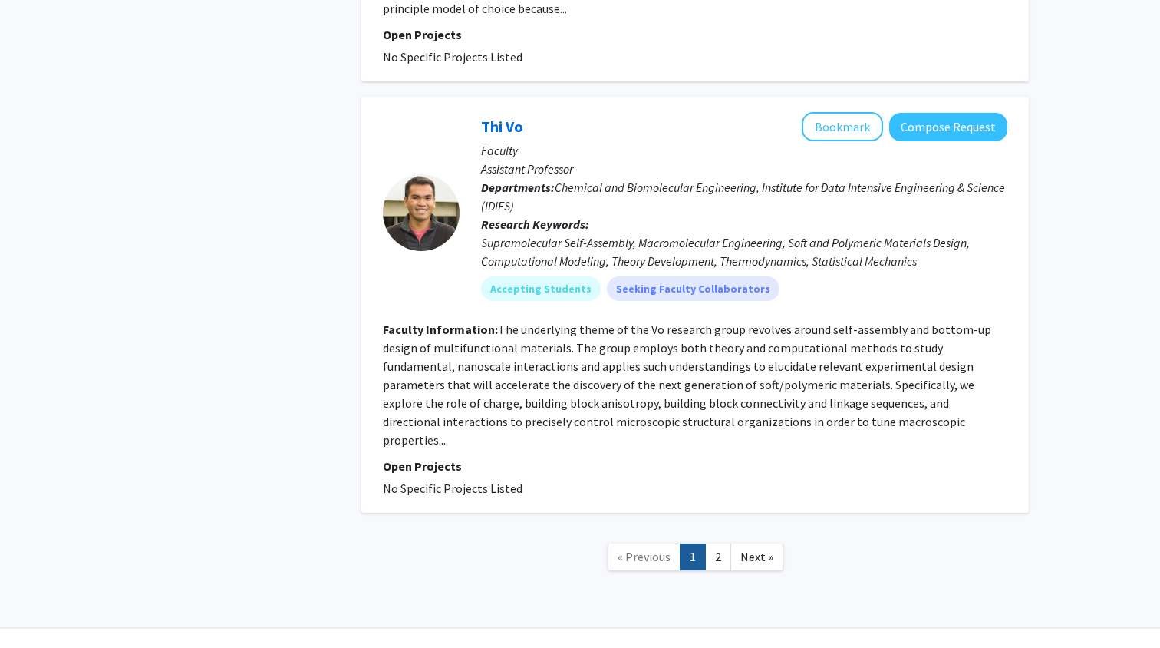
scroll to position [4015, 0]
click at [750, 536] on nav "« Previous 1 2 Next »" at bounding box center [695, 560] width 668 height 62
click at [751, 544] on link "Next »" at bounding box center [757, 557] width 53 height 27
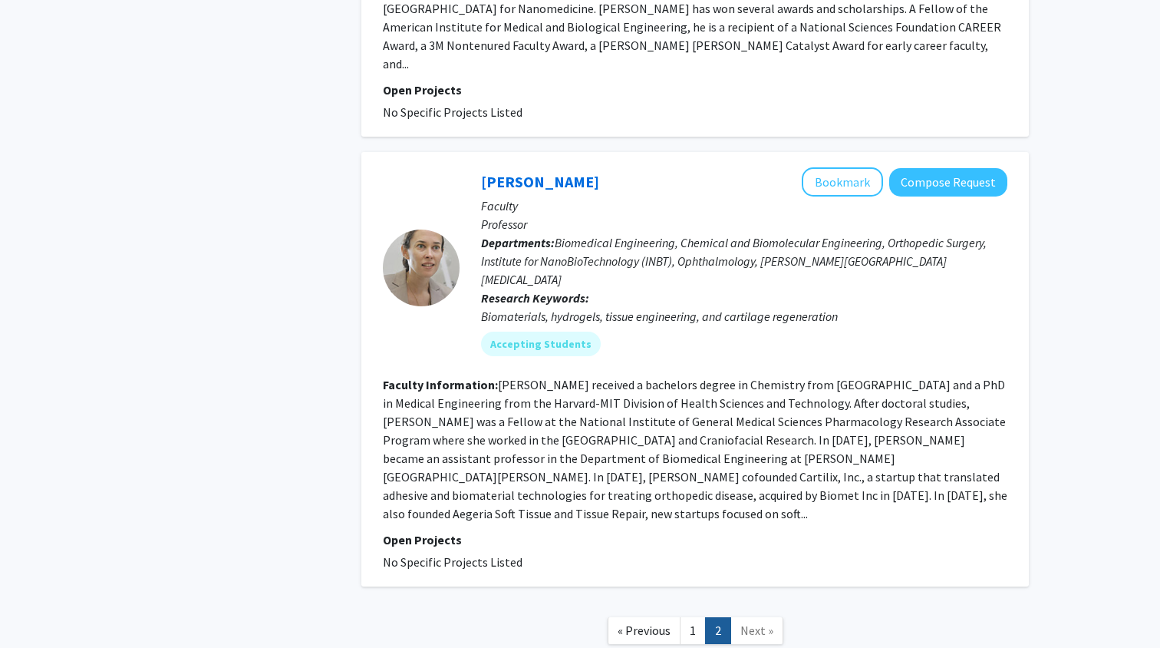
scroll to position [2733, 0]
click at [645, 623] on span "« Previous" at bounding box center [644, 630] width 53 height 15
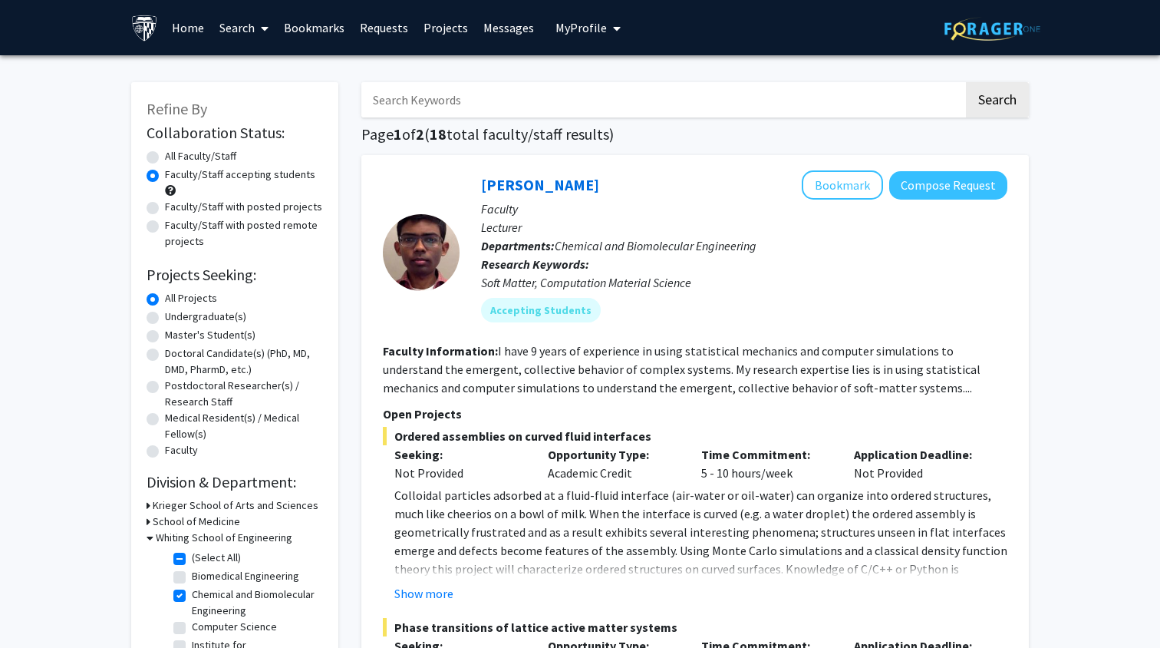
click at [165, 317] on label "Undergraduate(s)" at bounding box center [205, 317] width 81 height 16
click at [165, 317] on input "Undergraduate(s)" at bounding box center [170, 314] width 10 height 10
radio input "true"
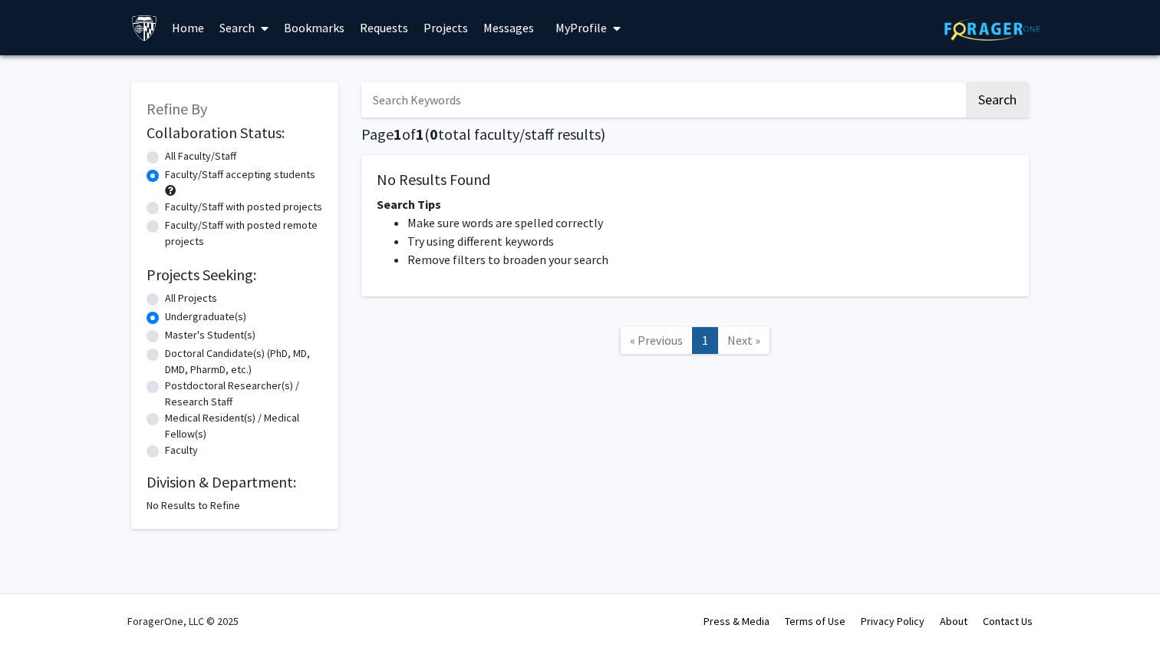
click at [165, 297] on label "All Projects" at bounding box center [191, 298] width 52 height 16
click at [165, 297] on input "All Projects" at bounding box center [170, 295] width 10 height 10
radio input "true"
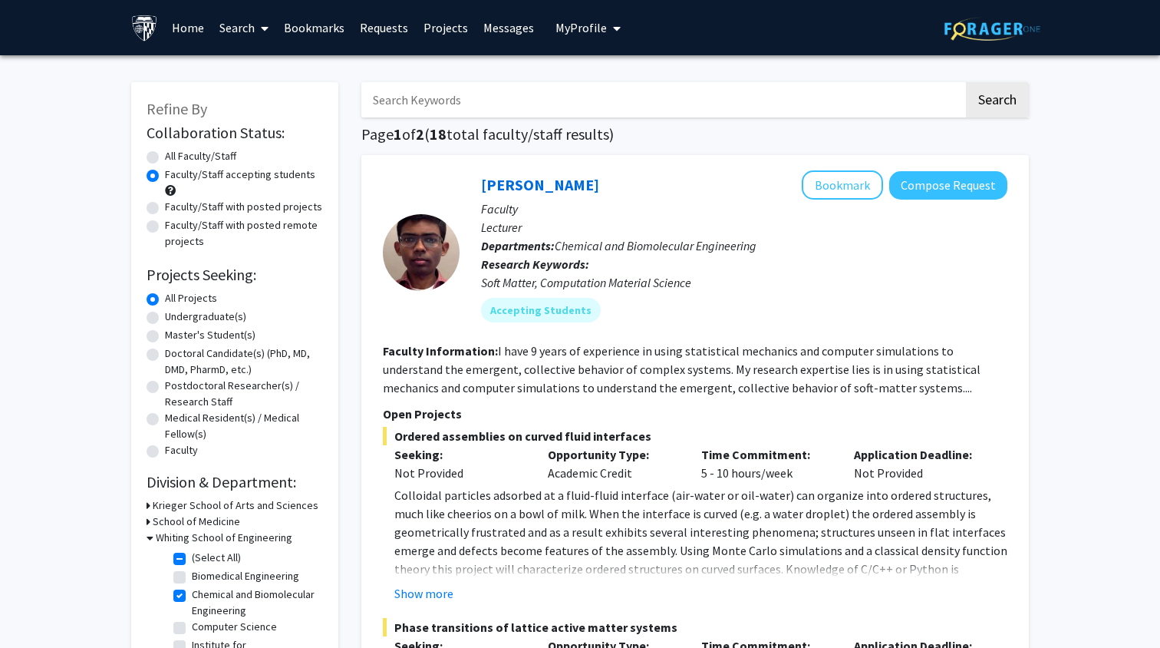
click at [165, 159] on label "All Faculty/Staff" at bounding box center [200, 156] width 71 height 16
click at [165, 158] on input "All Faculty/Staff" at bounding box center [170, 153] width 10 height 10
radio input "true"
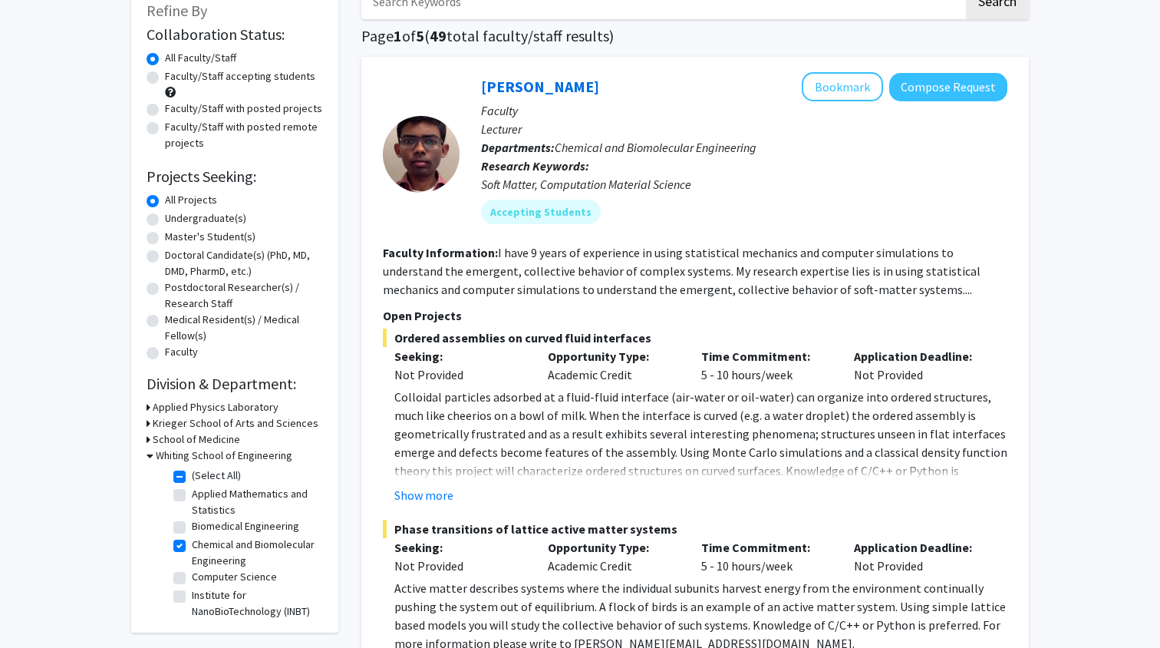
scroll to position [100, 0]
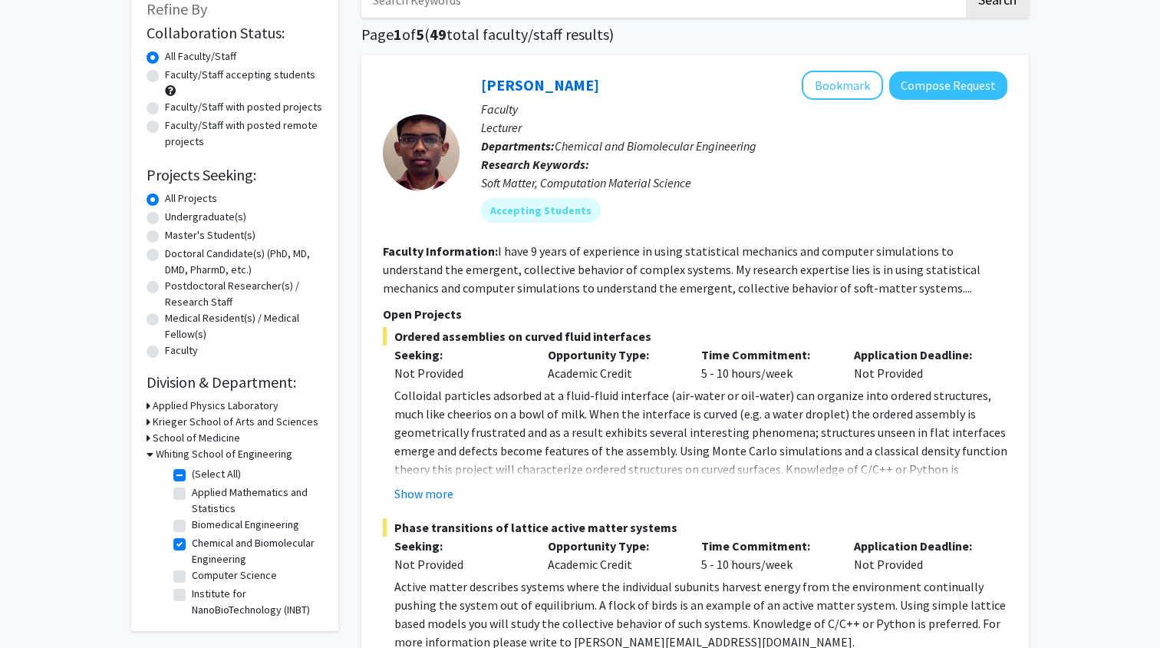
click at [156, 67] on div "All Faculty/Staff" at bounding box center [235, 57] width 177 height 18
click at [165, 72] on label "Faculty/Staff accepting students" at bounding box center [240, 75] width 150 height 16
click at [165, 72] on input "Faculty/Staff accepting students" at bounding box center [170, 72] width 10 height 10
radio input "true"
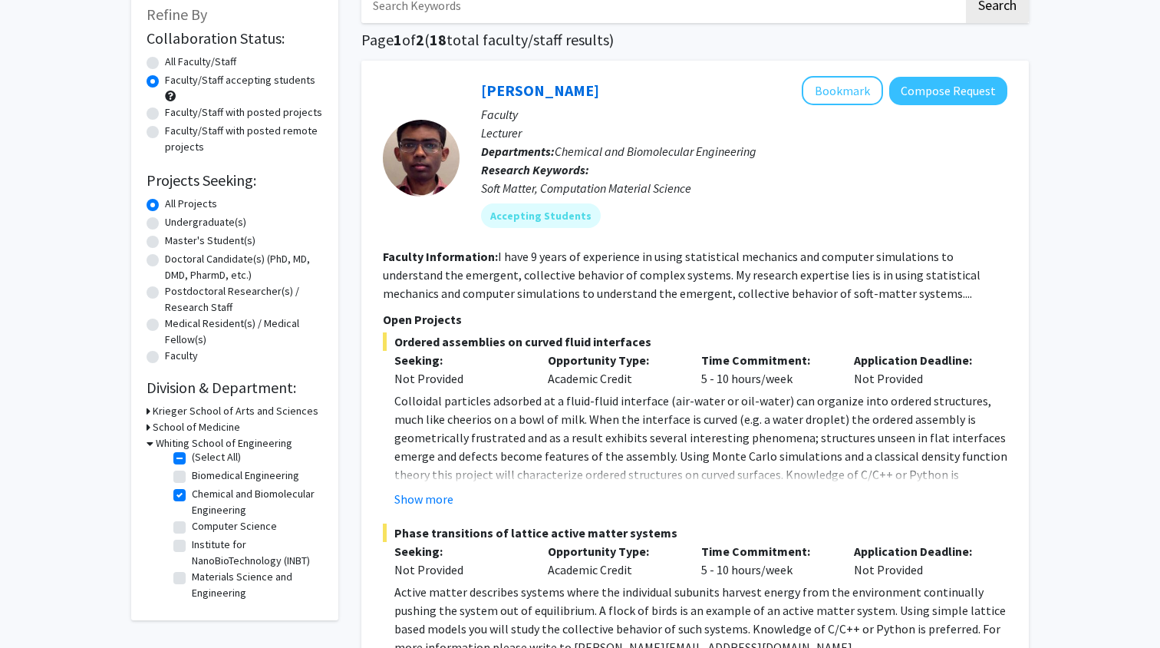
scroll to position [130, 0]
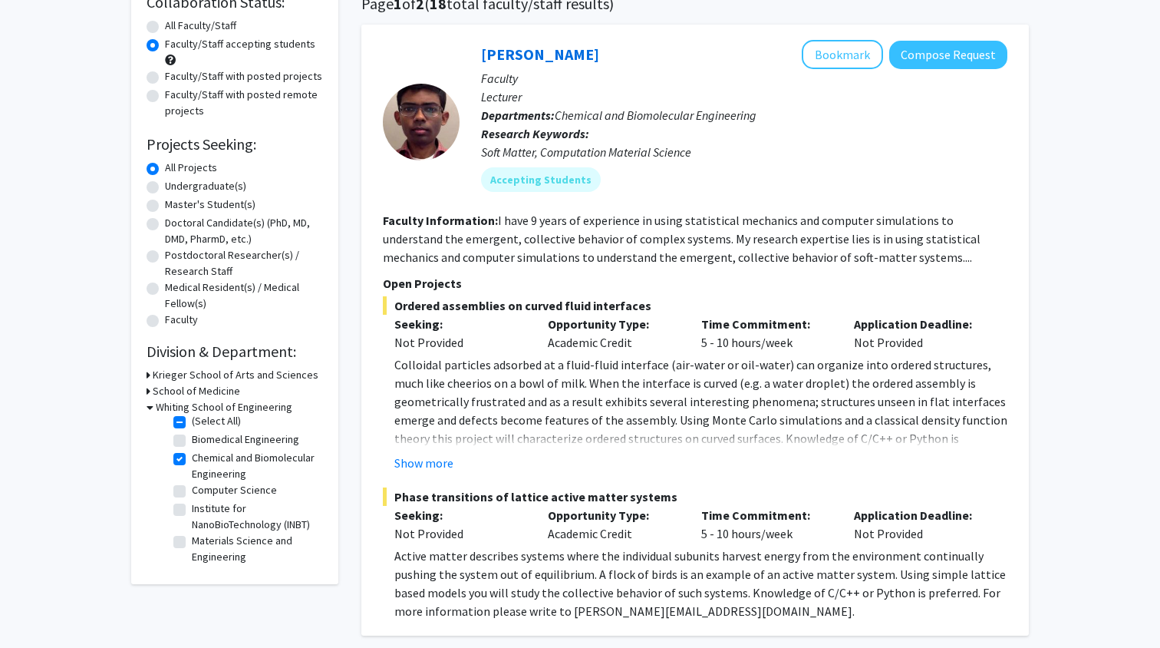
click at [192, 461] on label "Chemical and Biomolecular Engineering" at bounding box center [255, 466] width 127 height 32
click at [192, 460] on input "Chemical and Biomolecular Engineering" at bounding box center [197, 455] width 10 height 10
checkbox input "false"
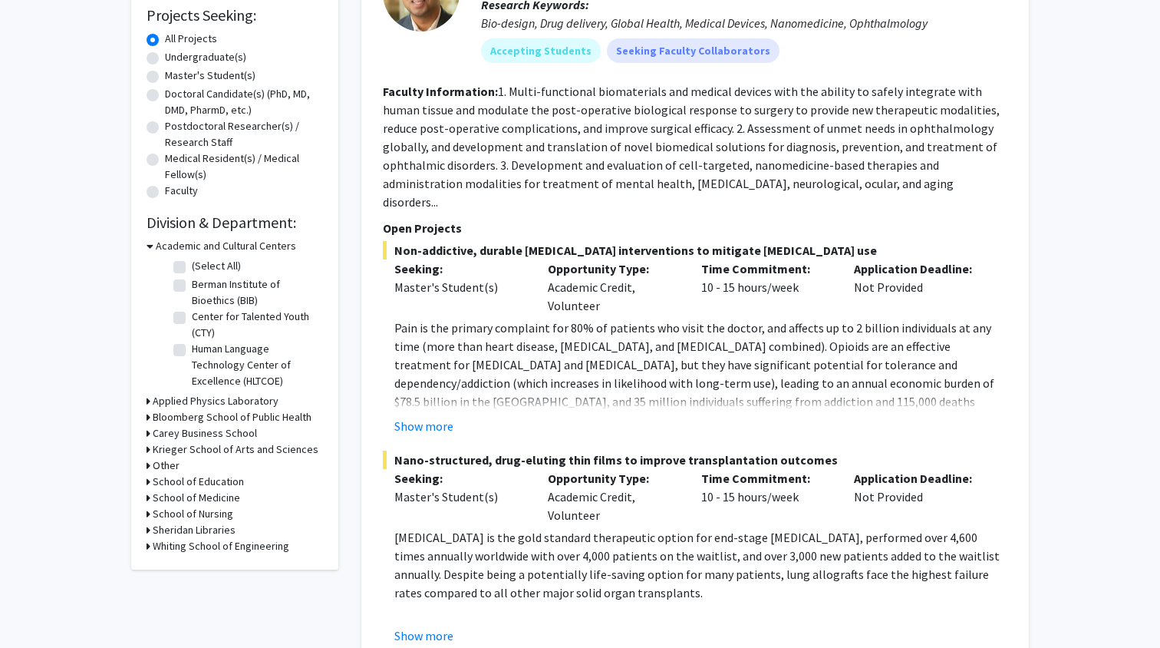
scroll to position [273, 0]
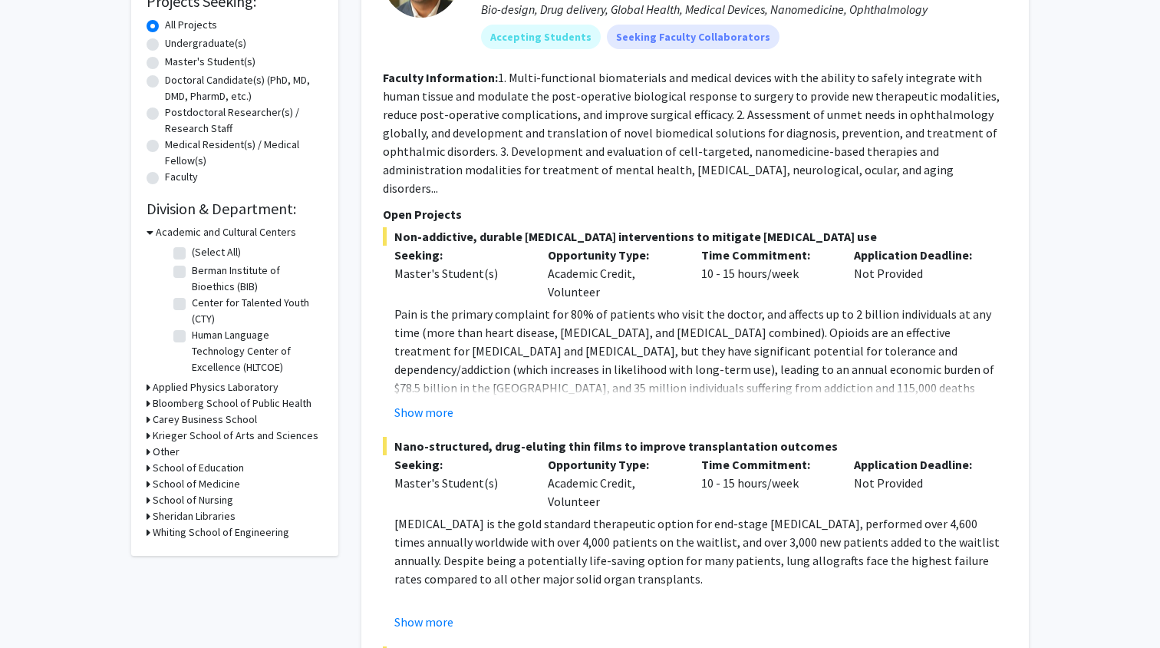
click at [153, 536] on h3 "Whiting School of Engineering" at bounding box center [221, 532] width 137 height 16
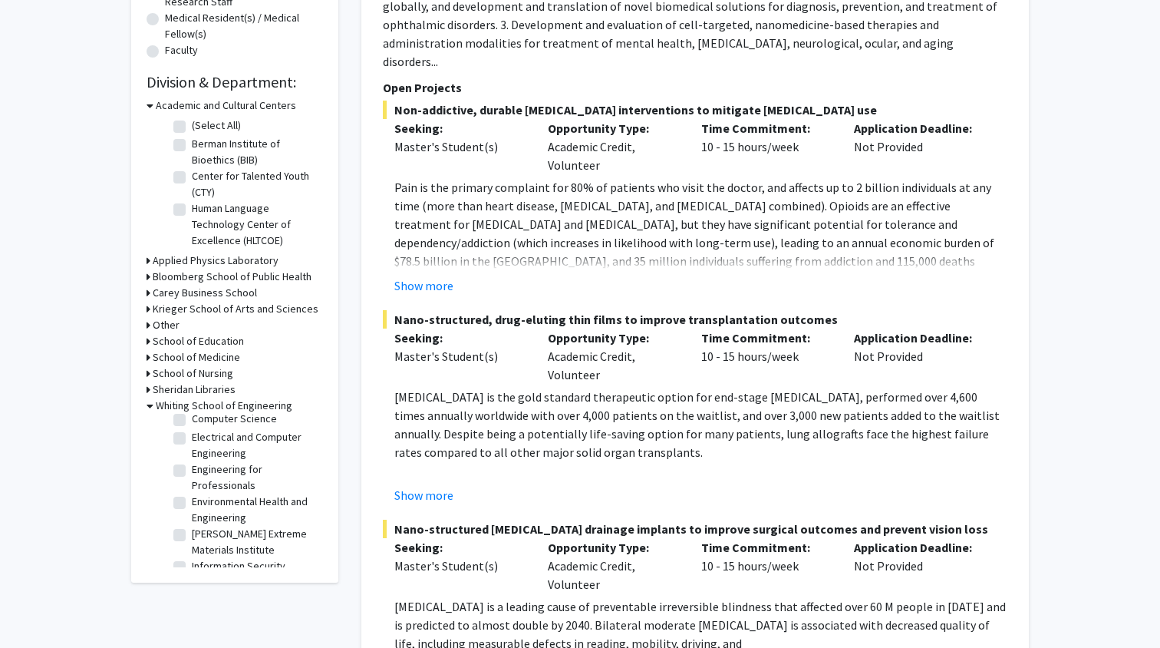
scroll to position [234, 0]
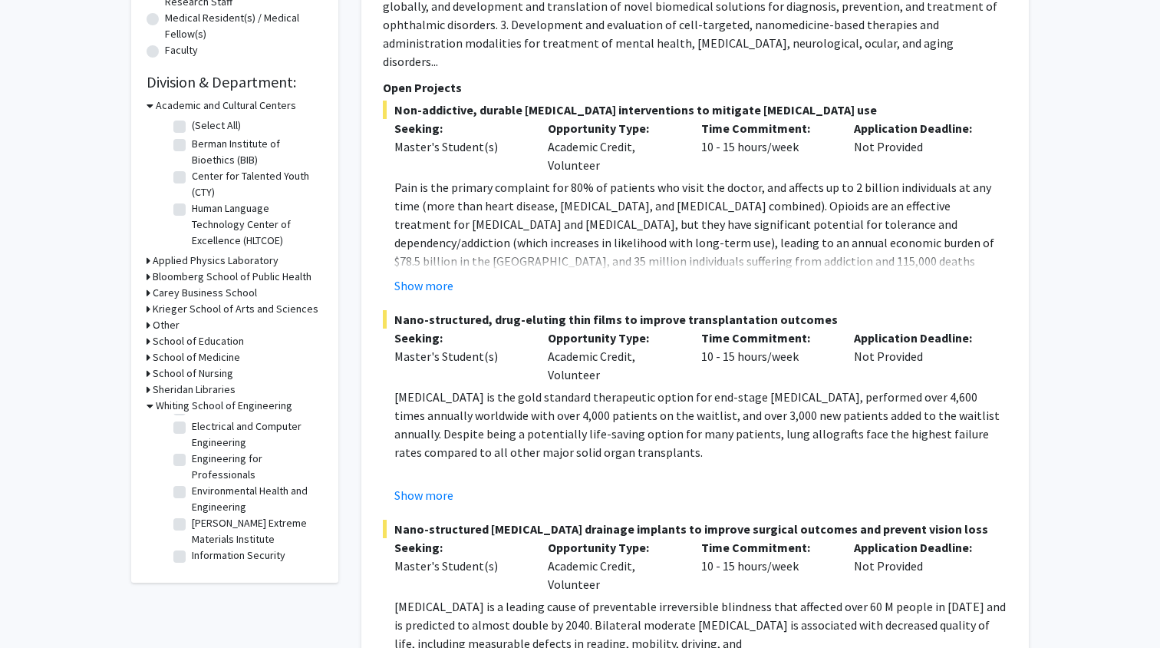
click at [192, 493] on label "Environmental Health and Engineering" at bounding box center [255, 499] width 127 height 32
click at [192, 493] on input "Environmental Health and Engineering" at bounding box center [197, 488] width 10 height 10
checkbox input "true"
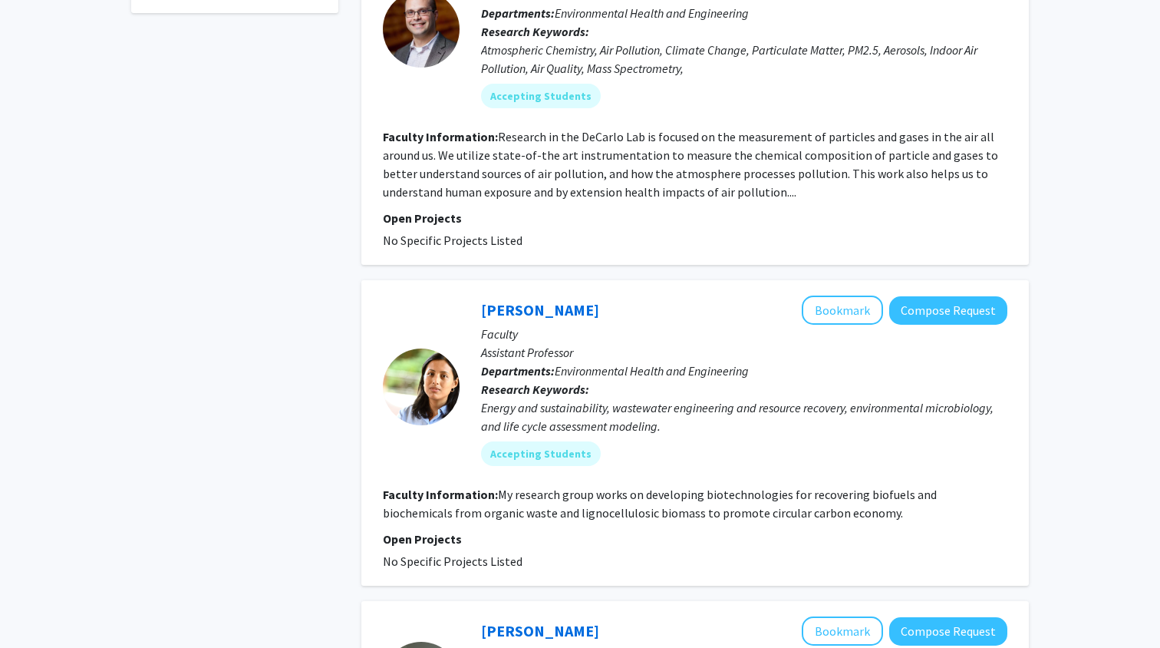
scroll to position [586, 0]
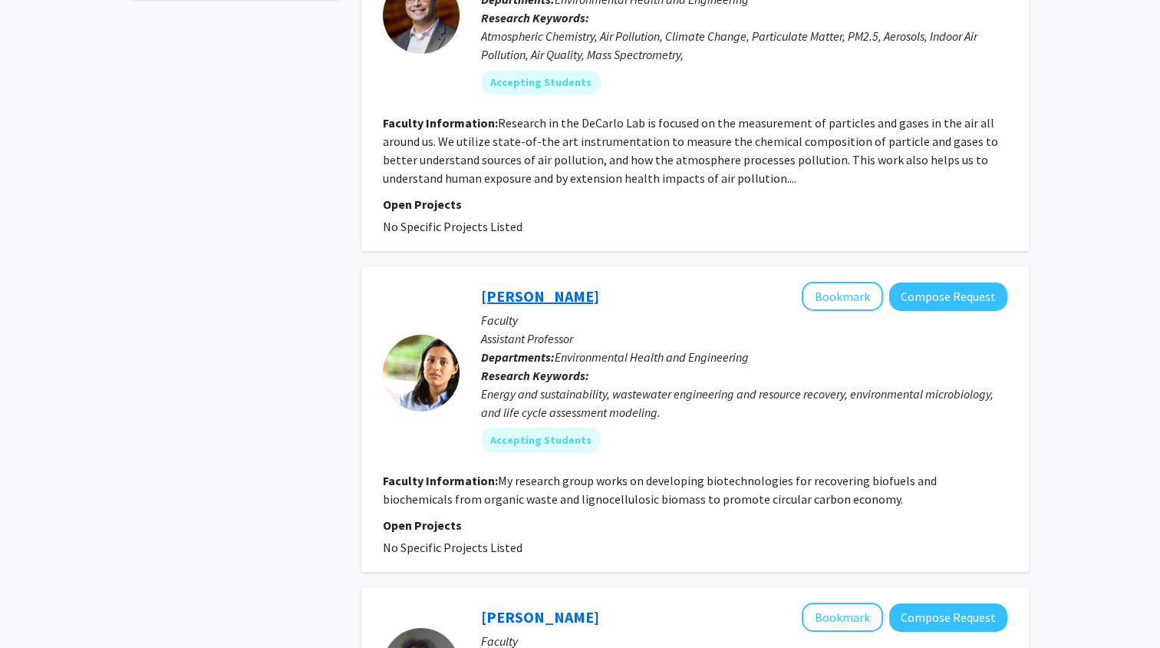
click at [559, 292] on link "[PERSON_NAME]" at bounding box center [540, 295] width 118 height 19
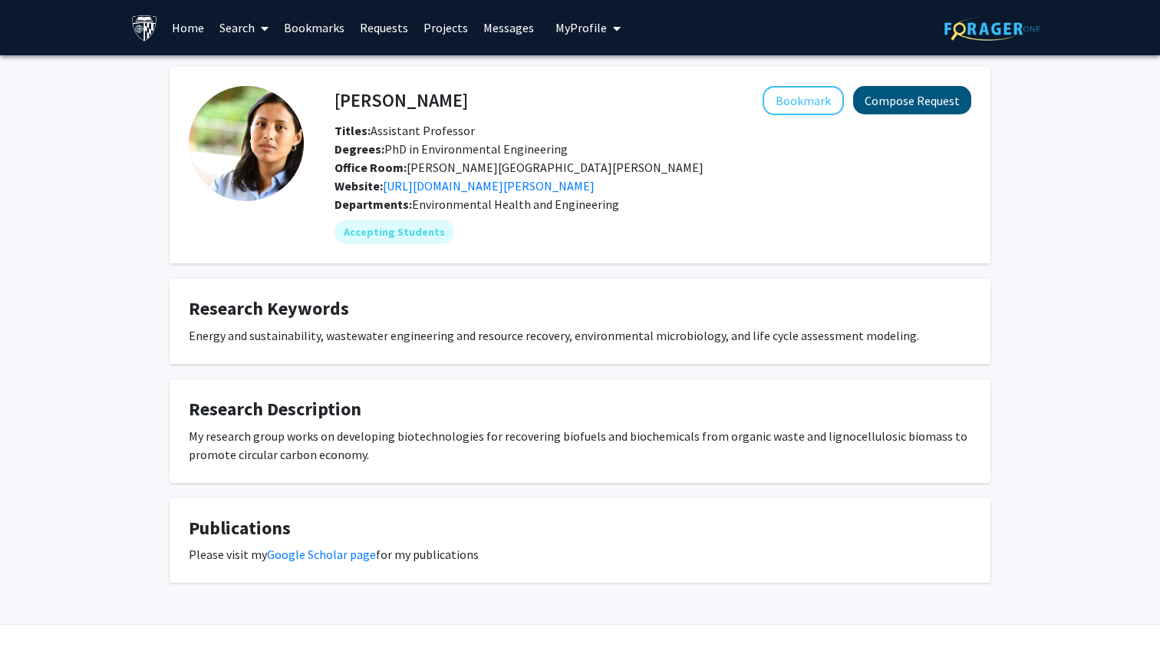
click at [896, 111] on button "Compose Request" at bounding box center [912, 100] width 118 height 28
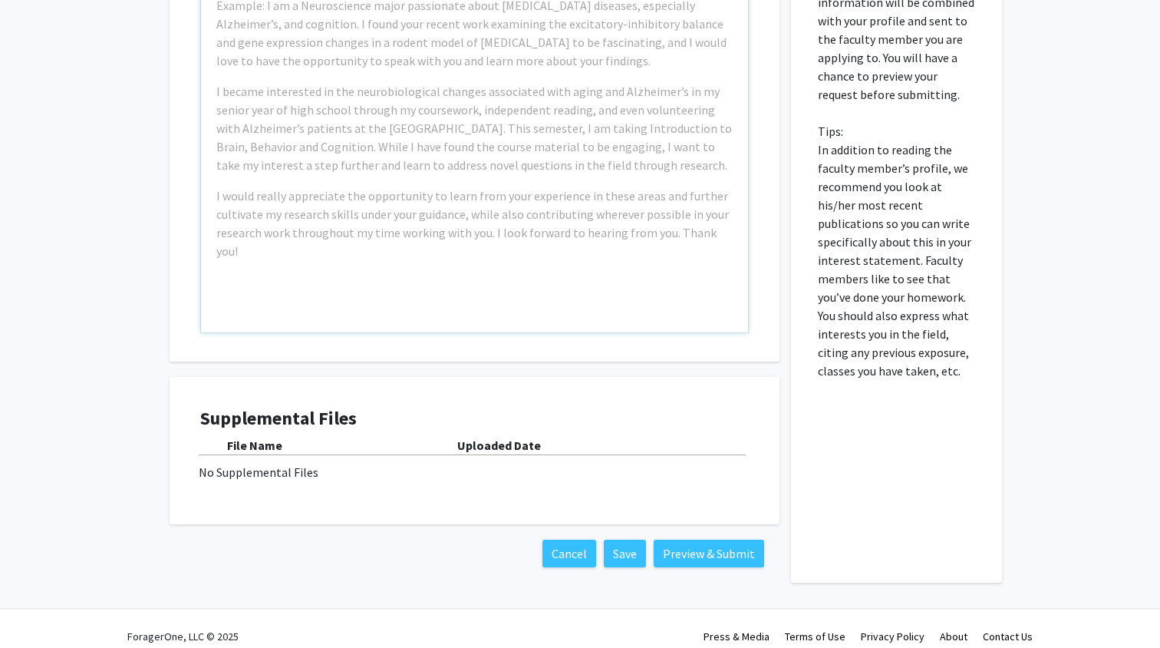
scroll to position [510, 0]
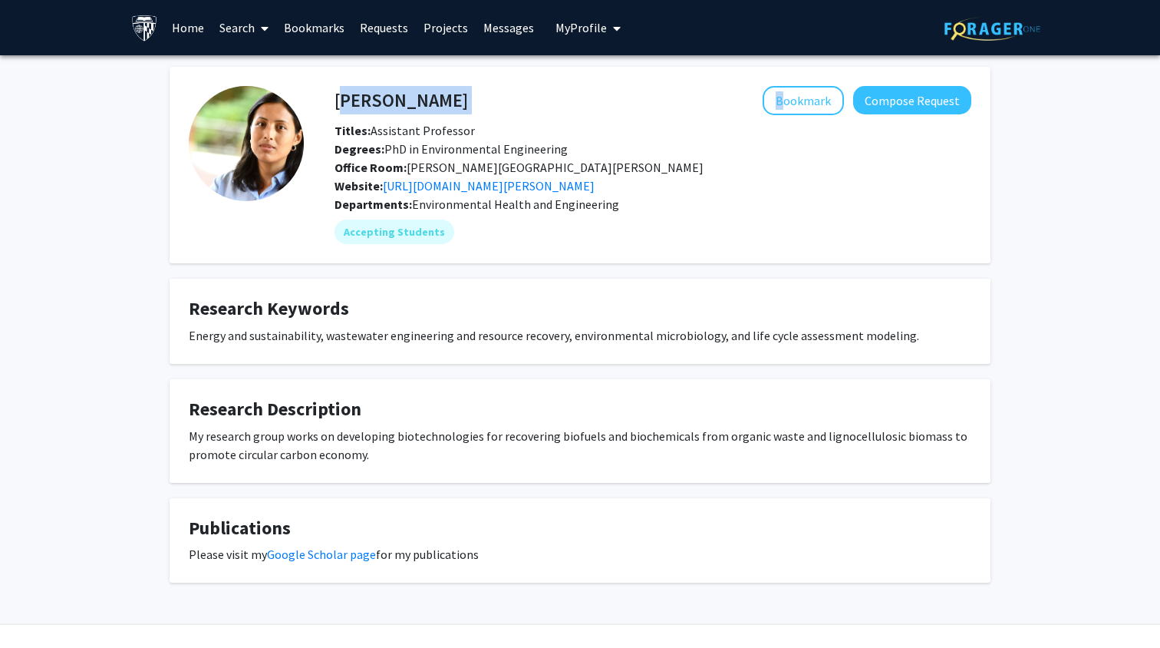
drag, startPoint x: 338, startPoint y: 96, endPoint x: 477, endPoint y: 94, distance: 138.9
click at [477, 94] on div "[PERSON_NAME] Bookmark Compose Request" at bounding box center [653, 100] width 660 height 29
copy div "[PERSON_NAME]"
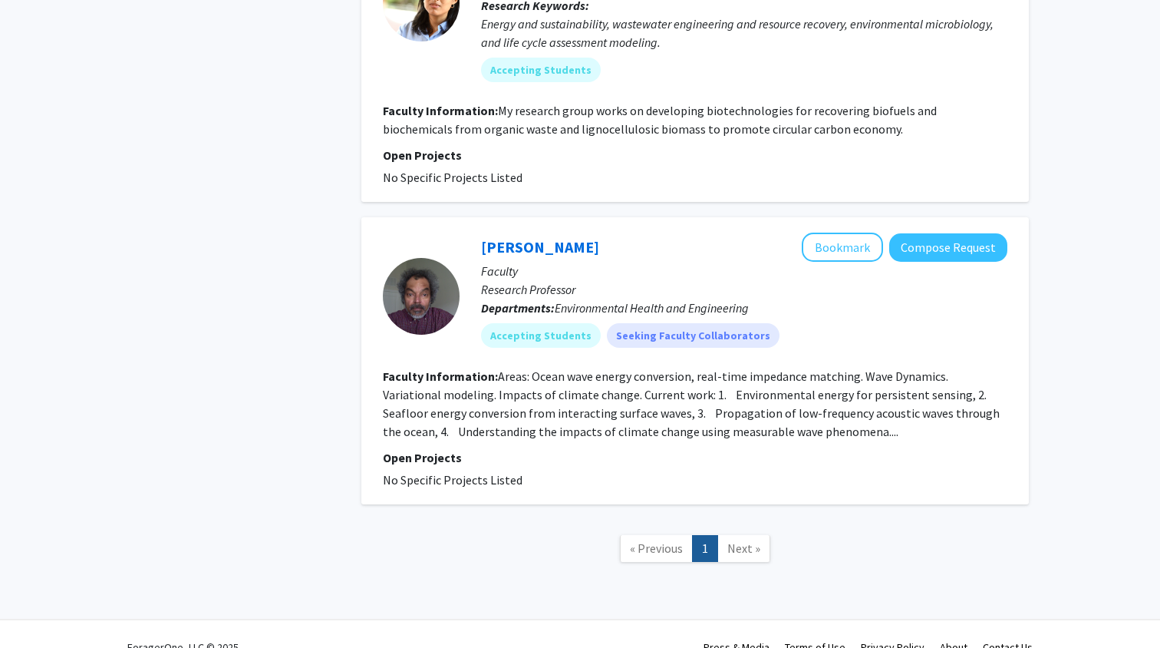
scroll to position [979, 0]
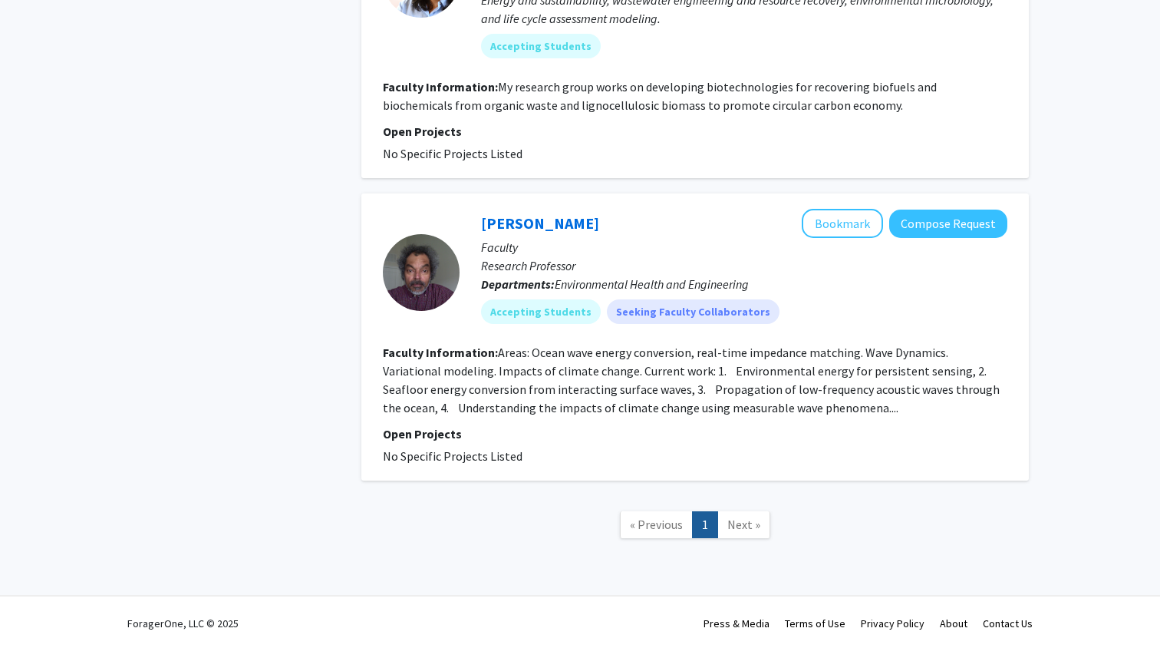
click at [745, 530] on span "Next »" at bounding box center [744, 524] width 33 height 15
click at [533, 226] on link "[PERSON_NAME]" at bounding box center [540, 222] width 118 height 19
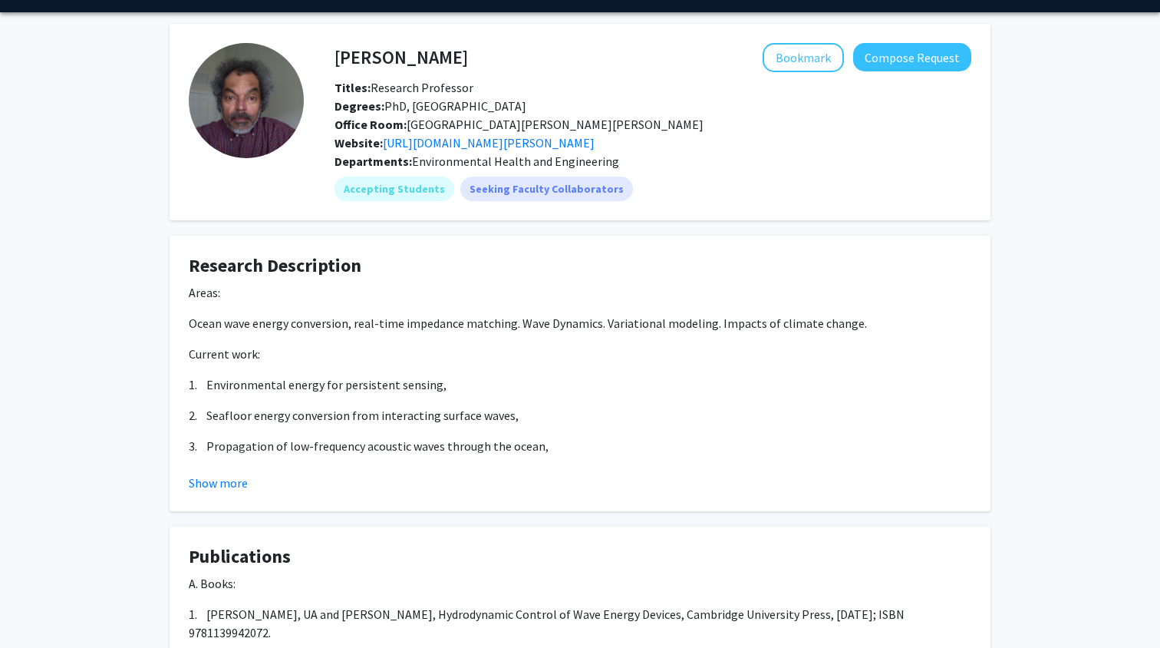
scroll to position [48, 0]
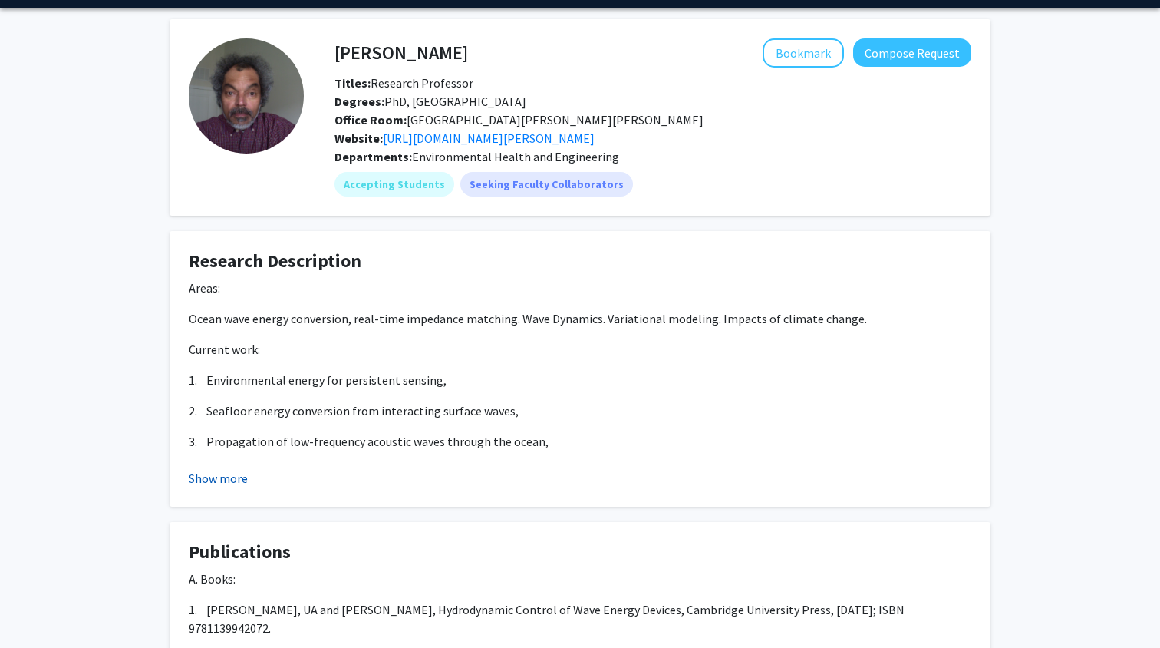
click at [226, 473] on button "Show more" at bounding box center [218, 478] width 59 height 18
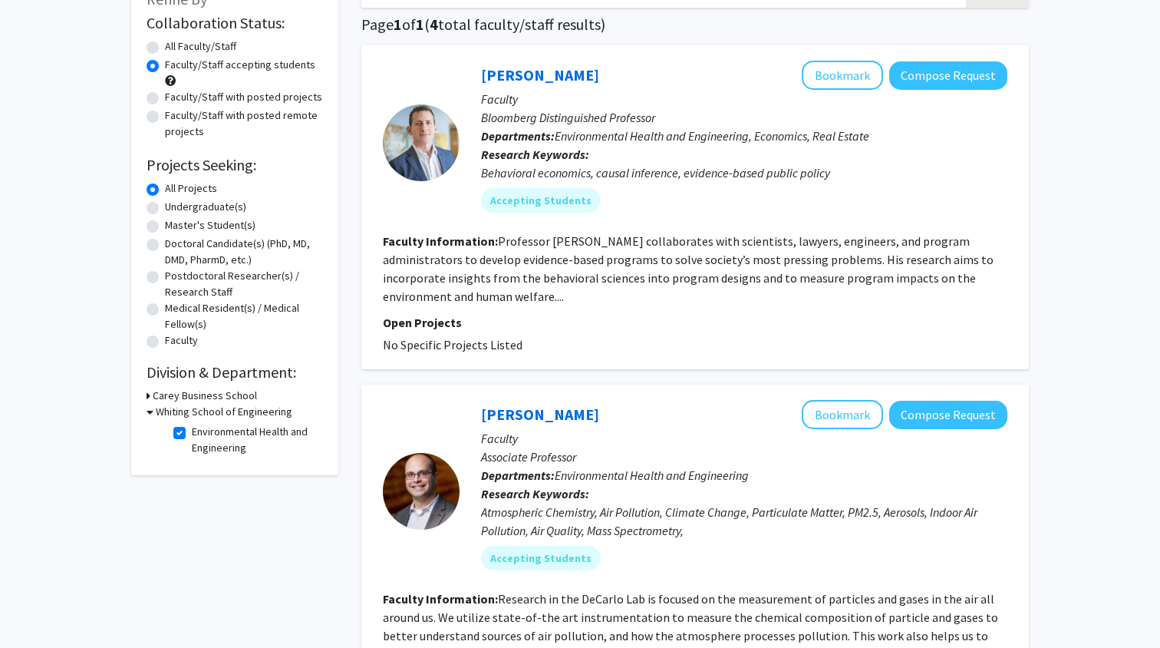
scroll to position [77, 0]
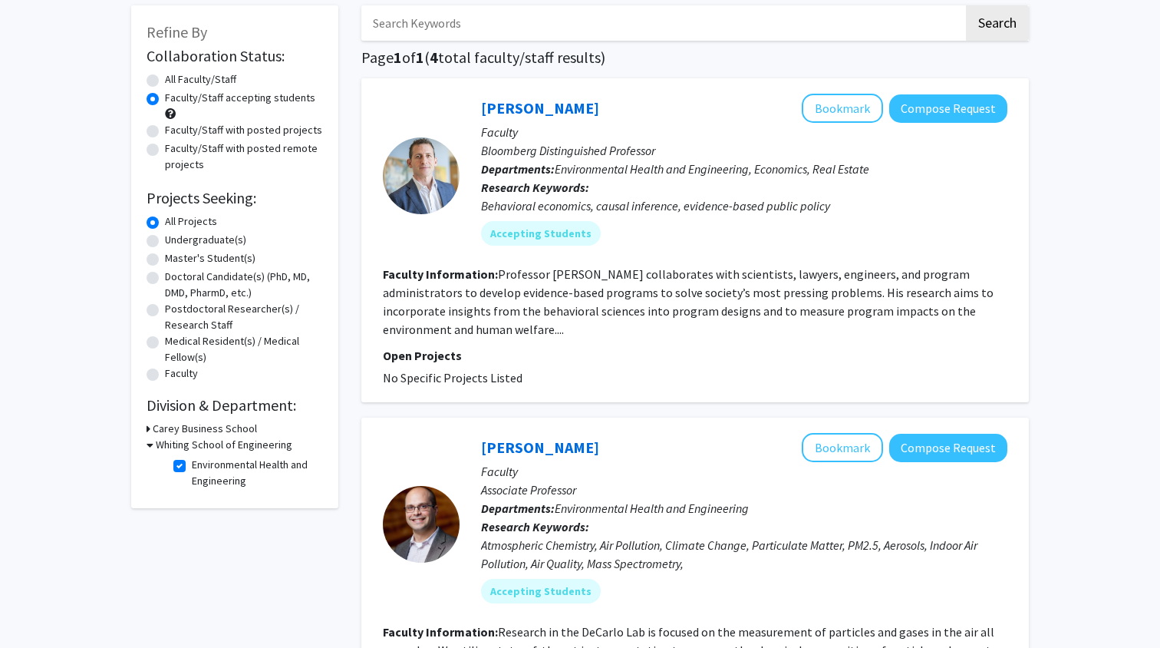
click at [192, 467] on label "Environmental Health and Engineering" at bounding box center [255, 473] width 127 height 32
click at [192, 467] on input "Environmental Health and Engineering" at bounding box center [197, 462] width 10 height 10
checkbox input "false"
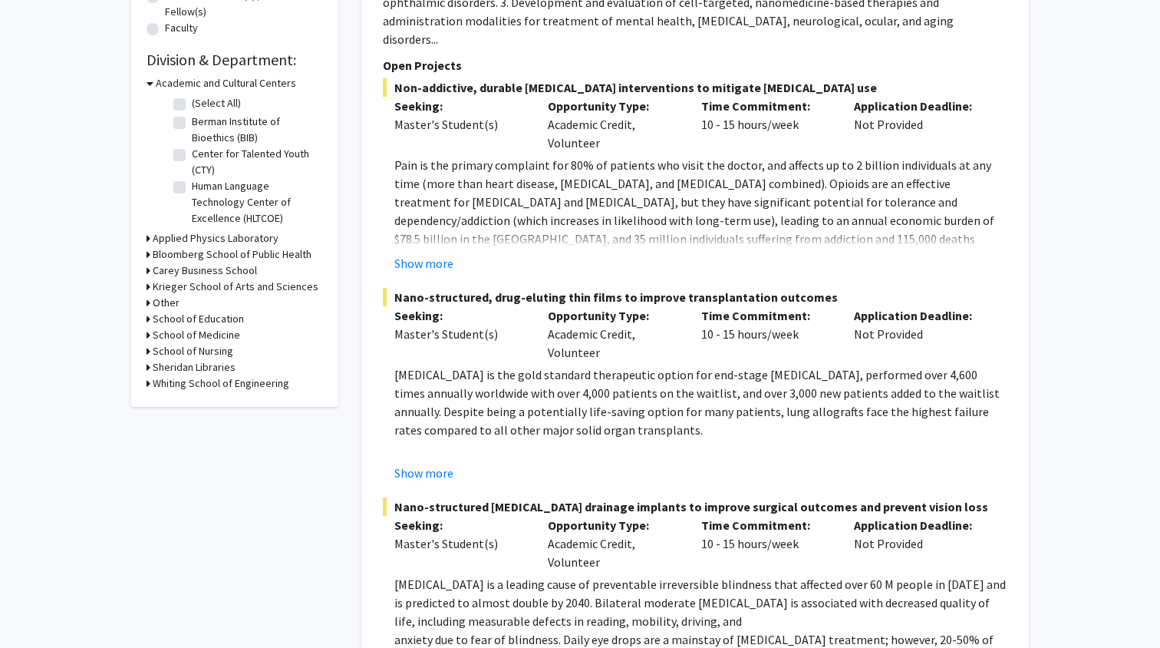
scroll to position [468, 0]
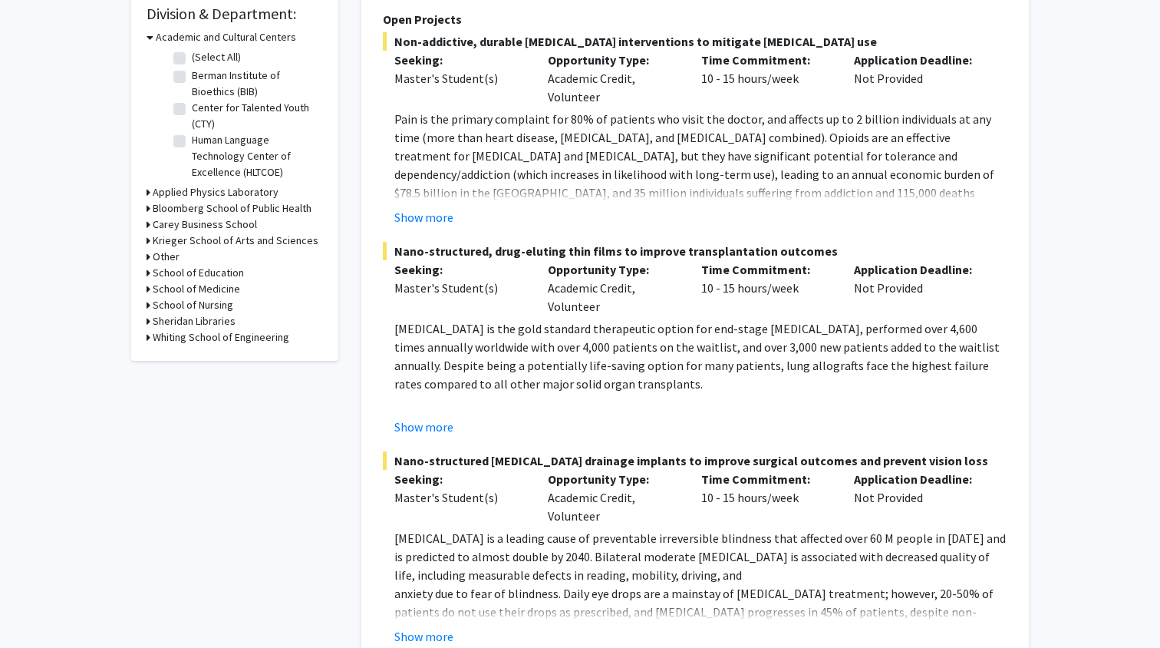
click at [149, 338] on icon at bounding box center [149, 337] width 4 height 16
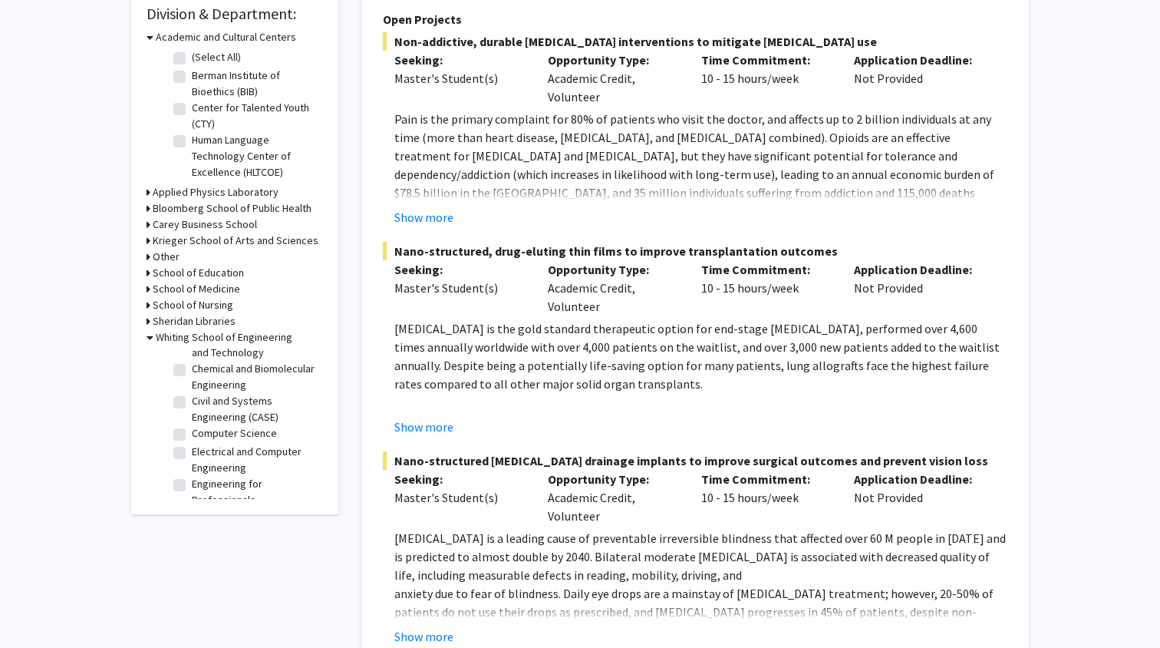
scroll to position [69, 0]
click at [192, 443] on label "Chemical and Biomolecular Engineering" at bounding box center [255, 448] width 127 height 32
click at [192, 442] on input "Chemical and Biomolecular Engineering" at bounding box center [197, 437] width 10 height 10
checkbox input "true"
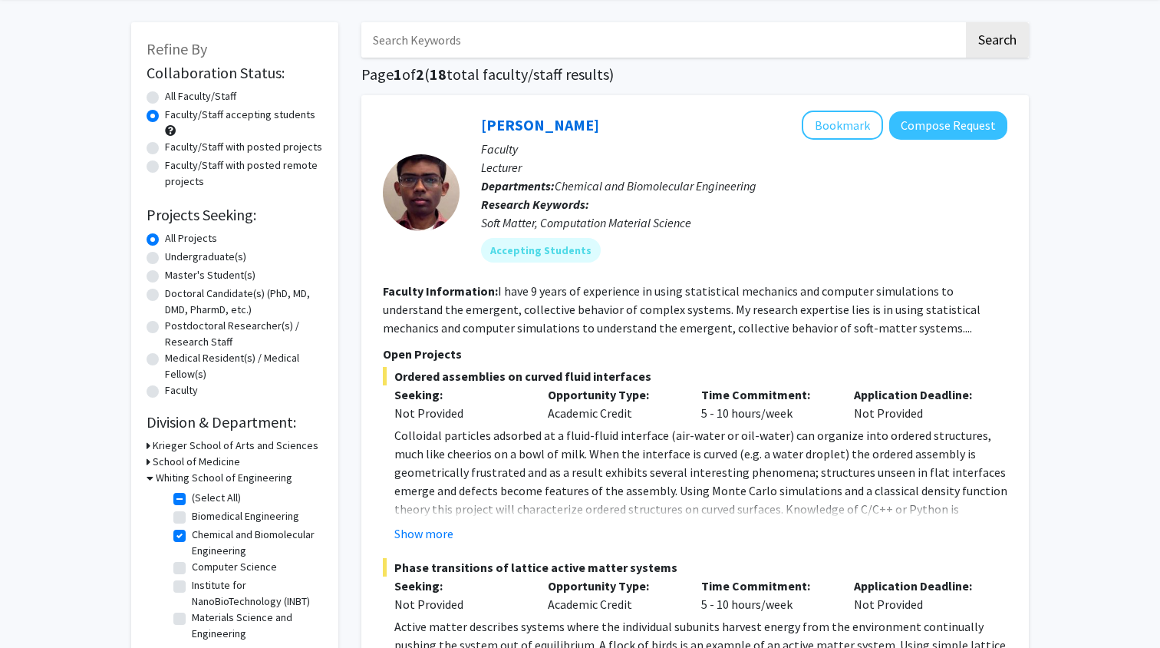
scroll to position [101, 0]
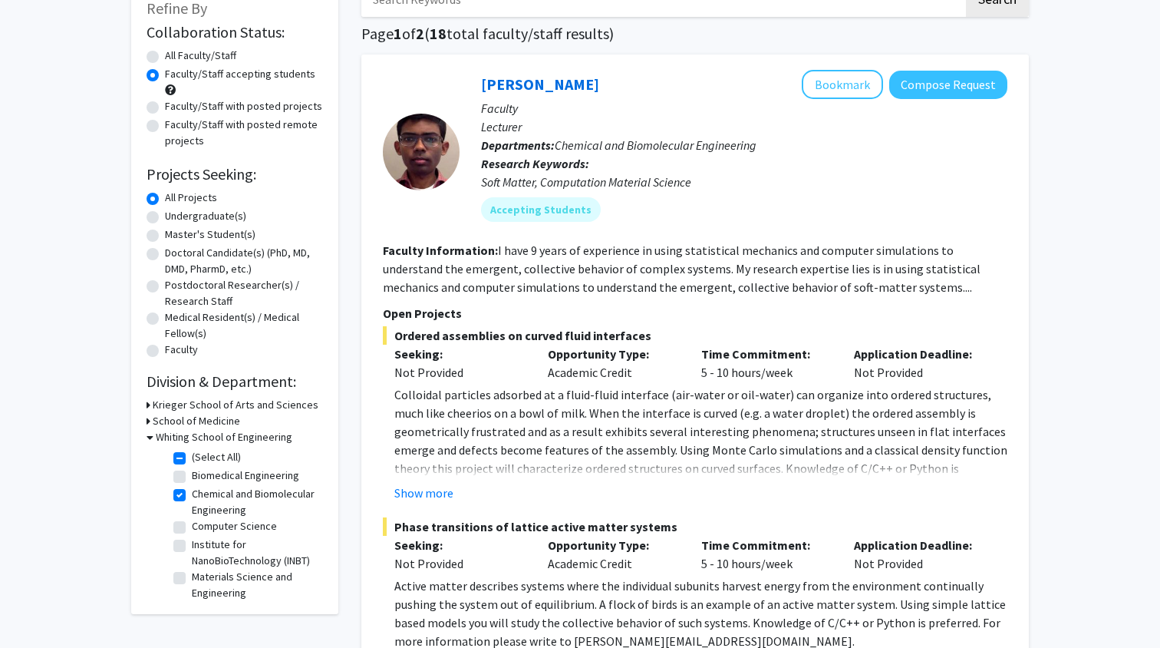
click at [424, 481] on fg-read-more "Colloidal particles adsorbed at a fluid-fluid interface (air-water or oil-water…" at bounding box center [695, 443] width 625 height 117
click at [420, 498] on button "Show more" at bounding box center [423, 493] width 59 height 18
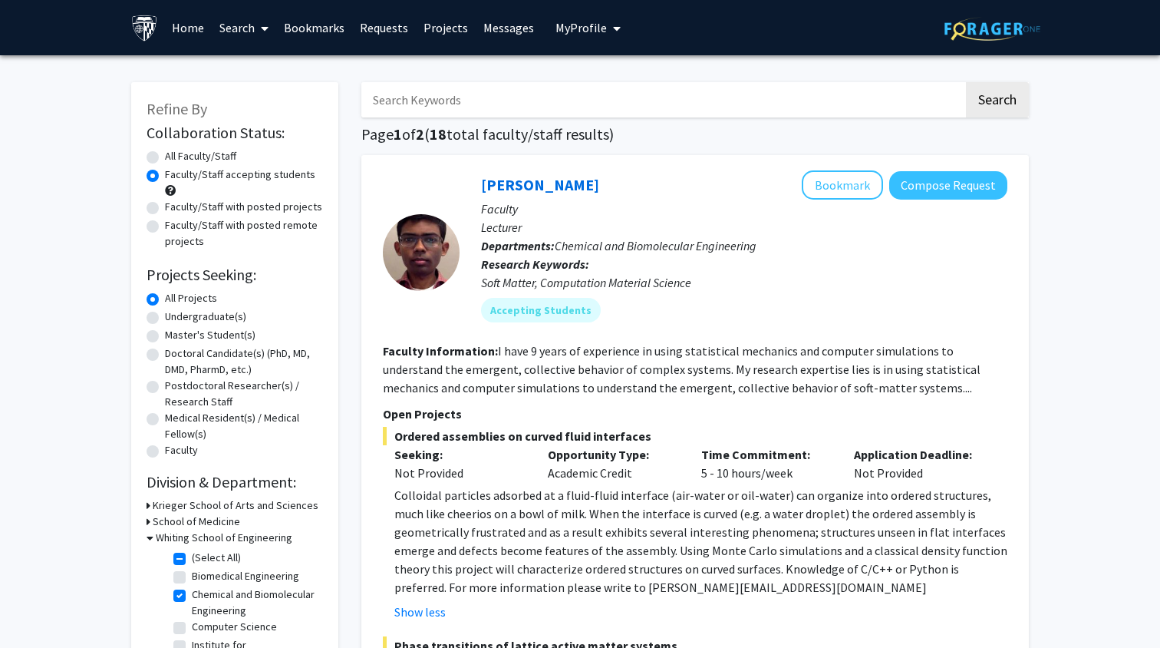
scroll to position [0, 0]
click at [165, 156] on label "All Faculty/Staff" at bounding box center [200, 156] width 71 height 16
click at [165, 156] on input "All Faculty/Staff" at bounding box center [170, 153] width 10 height 10
radio input "true"
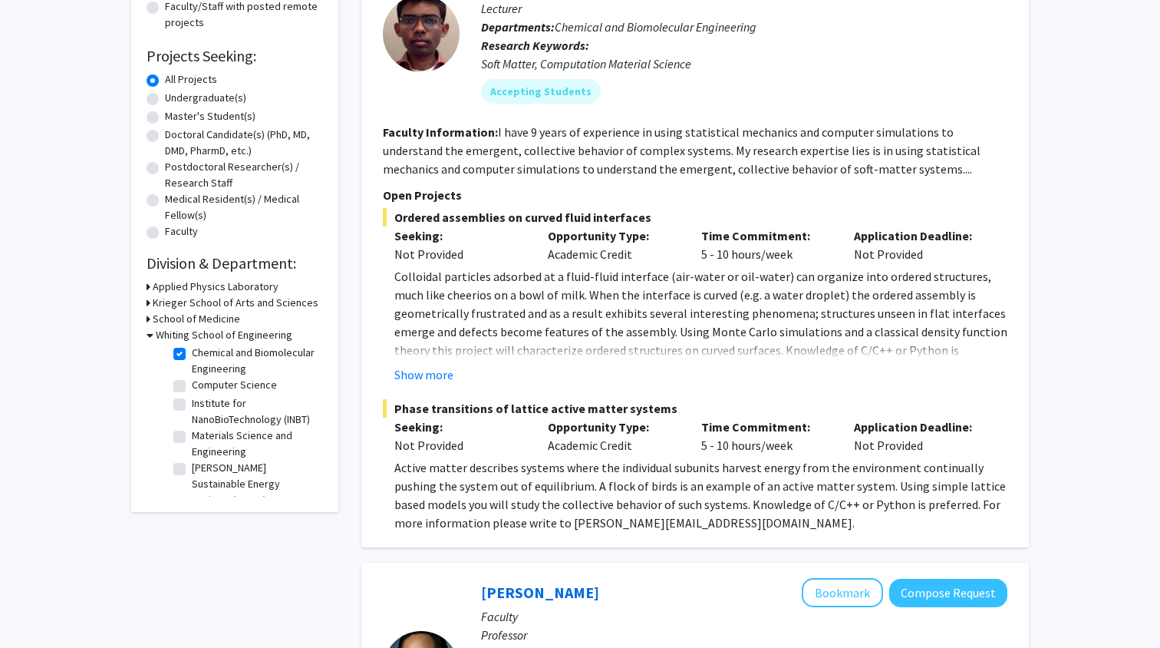
scroll to position [71, 0]
click at [192, 474] on label "[PERSON_NAME] Sustainable Energy Institute (ROSEI)" at bounding box center [255, 484] width 127 height 48
click at [192, 470] on input "[PERSON_NAME] Sustainable Energy Institute (ROSEI)" at bounding box center [197, 465] width 10 height 10
checkbox input "true"
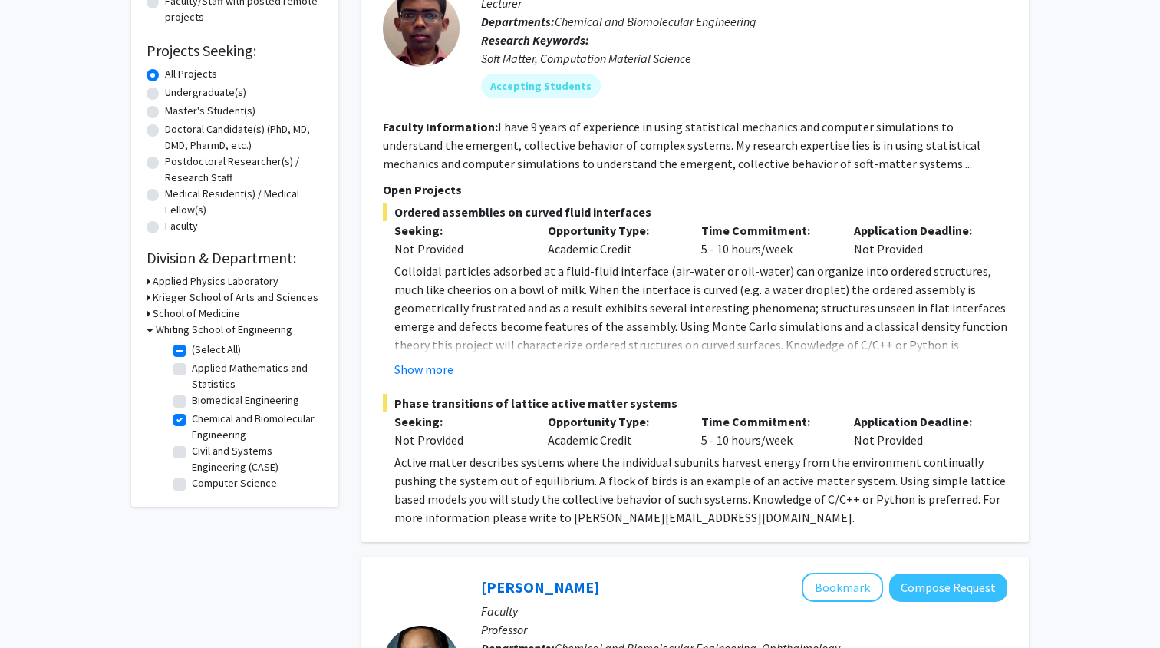
click at [192, 419] on label "Chemical and Biomolecular Engineering" at bounding box center [255, 427] width 127 height 32
click at [192, 419] on input "Chemical and Biomolecular Engineering" at bounding box center [197, 416] width 10 height 10
checkbox input "false"
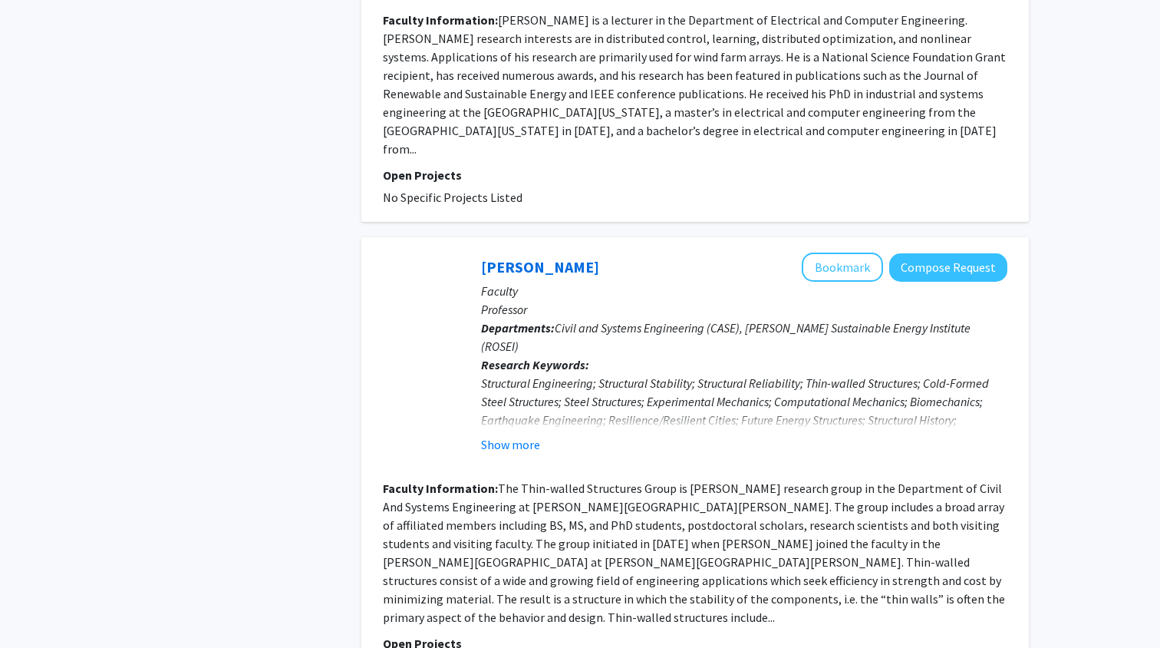
scroll to position [1065, 0]
click at [508, 434] on button "Show more" at bounding box center [510, 443] width 59 height 18
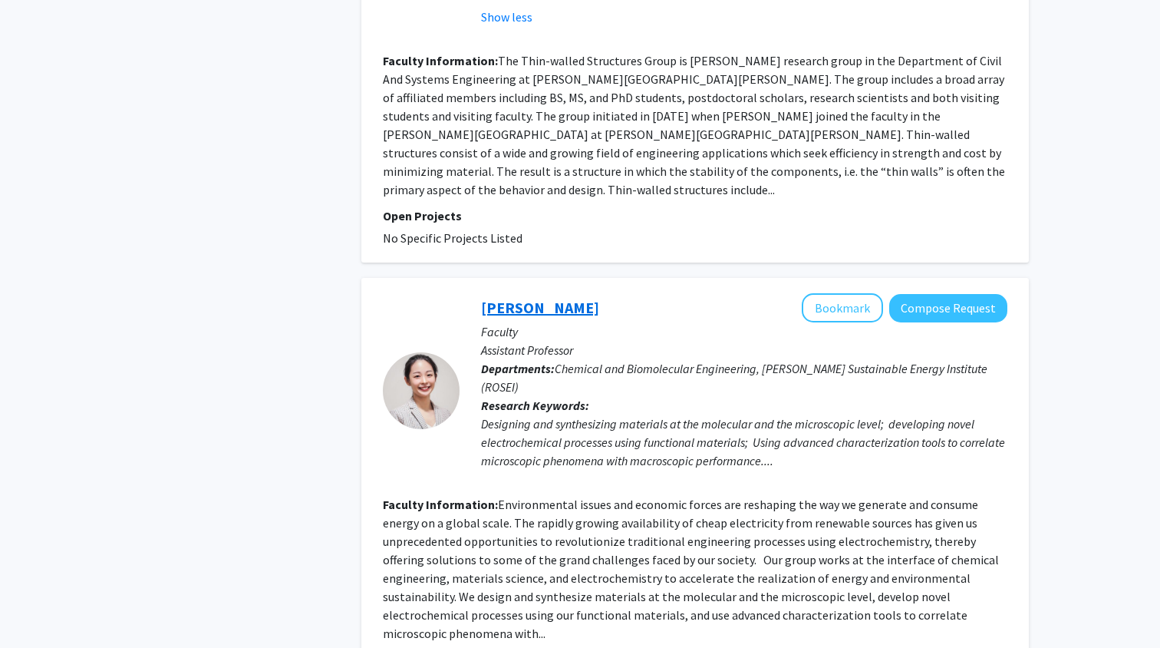
scroll to position [1516, 0]
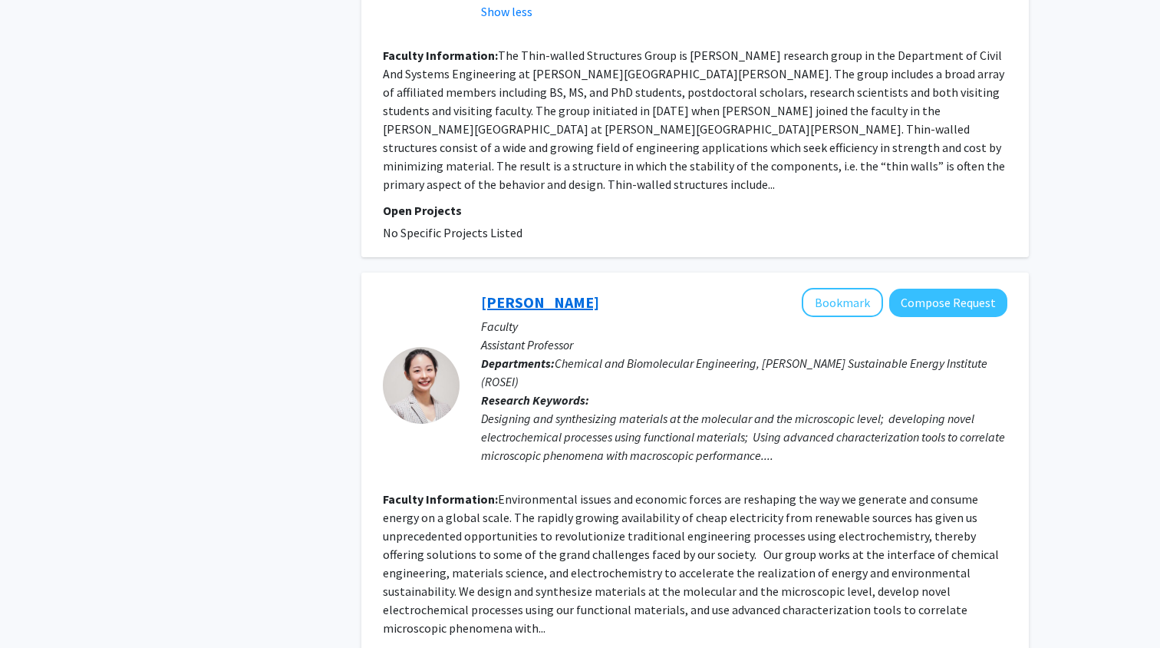
click at [523, 292] on link "[PERSON_NAME]" at bounding box center [540, 301] width 118 height 19
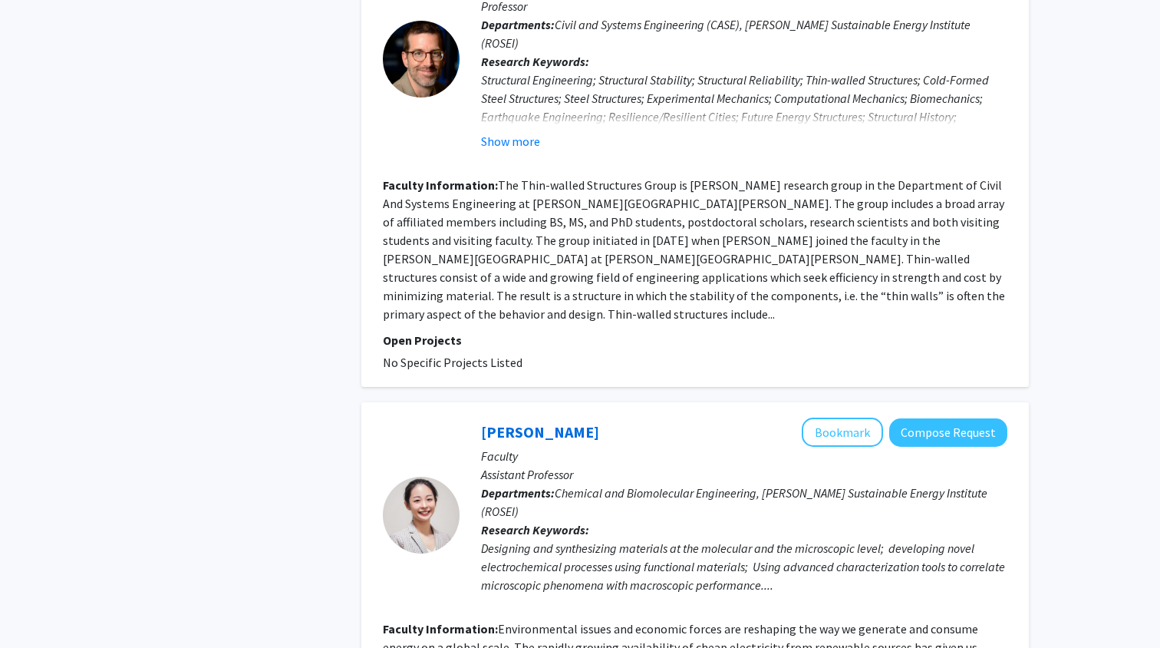
scroll to position [1372, 0]
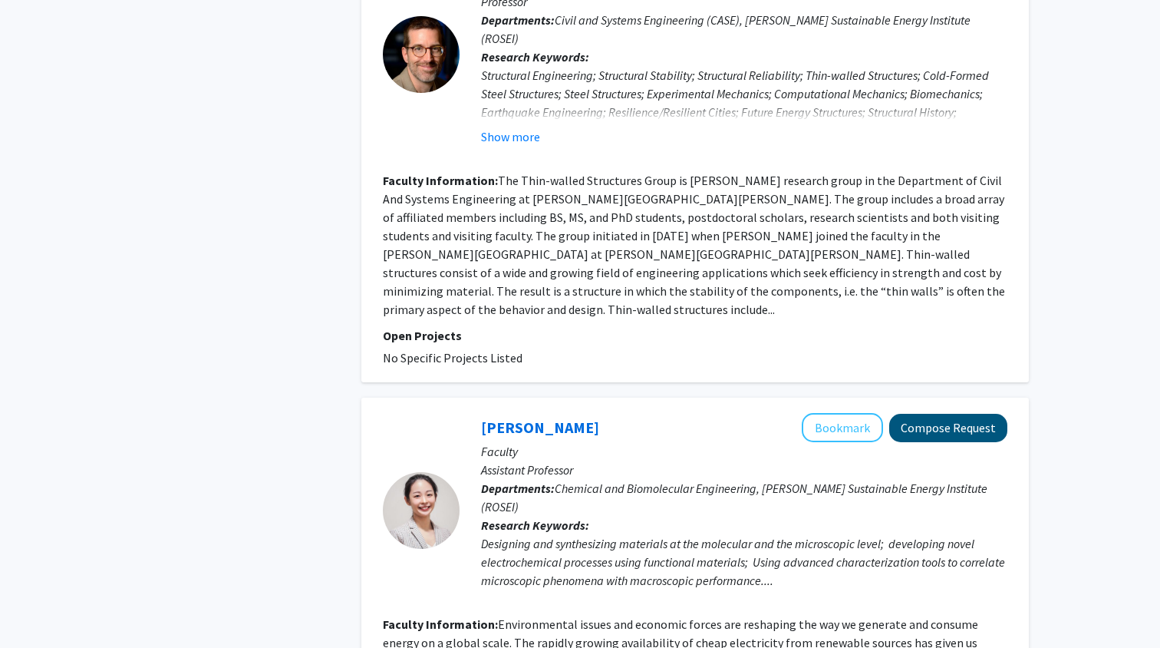
click at [982, 414] on button "Compose Request" at bounding box center [948, 428] width 118 height 28
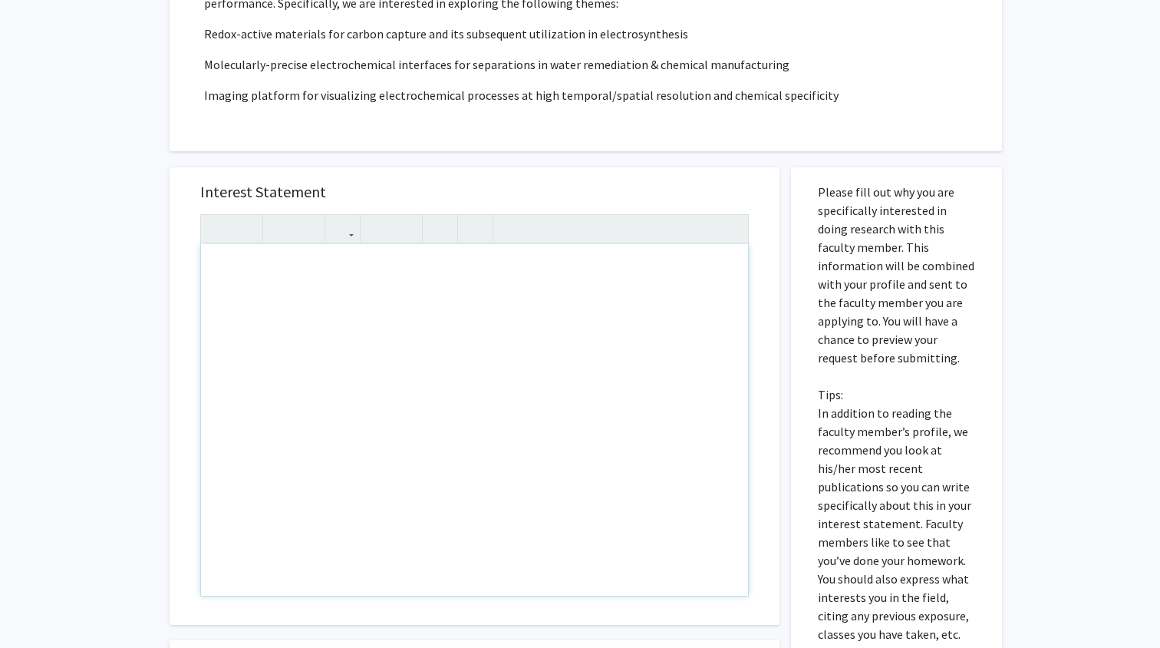
click at [633, 441] on div "Note to users with screen readers: Please press Alt+0 or Option+0 to deactivate…" at bounding box center [474, 419] width 547 height 351
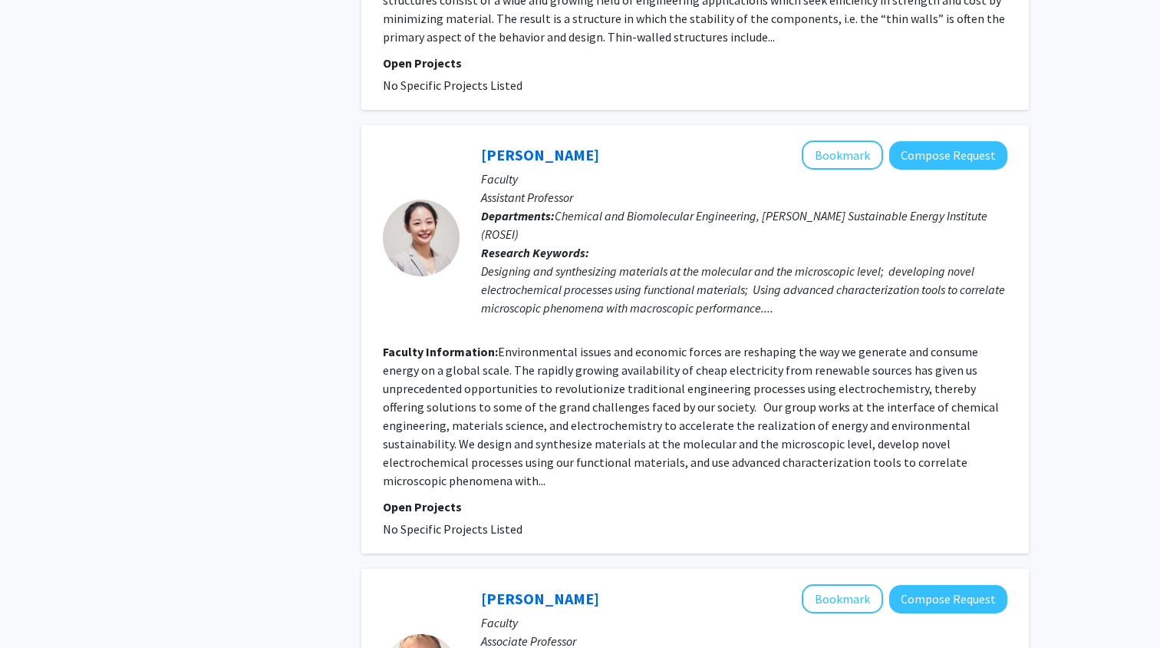
scroll to position [1644, 0]
drag, startPoint x: 381, startPoint y: 311, endPoint x: 632, endPoint y: 320, distance: 251.1
click at [632, 320] on div "[PERSON_NAME] Bookmark Compose Request Faculty Assistant Professor Departments:…" at bounding box center [695, 340] width 668 height 428
click at [691, 365] on fg-read-more "Environmental issues and economic forces are reshaping the way we generate and …" at bounding box center [691, 417] width 616 height 144
click at [527, 146] on link "[PERSON_NAME]" at bounding box center [540, 155] width 118 height 19
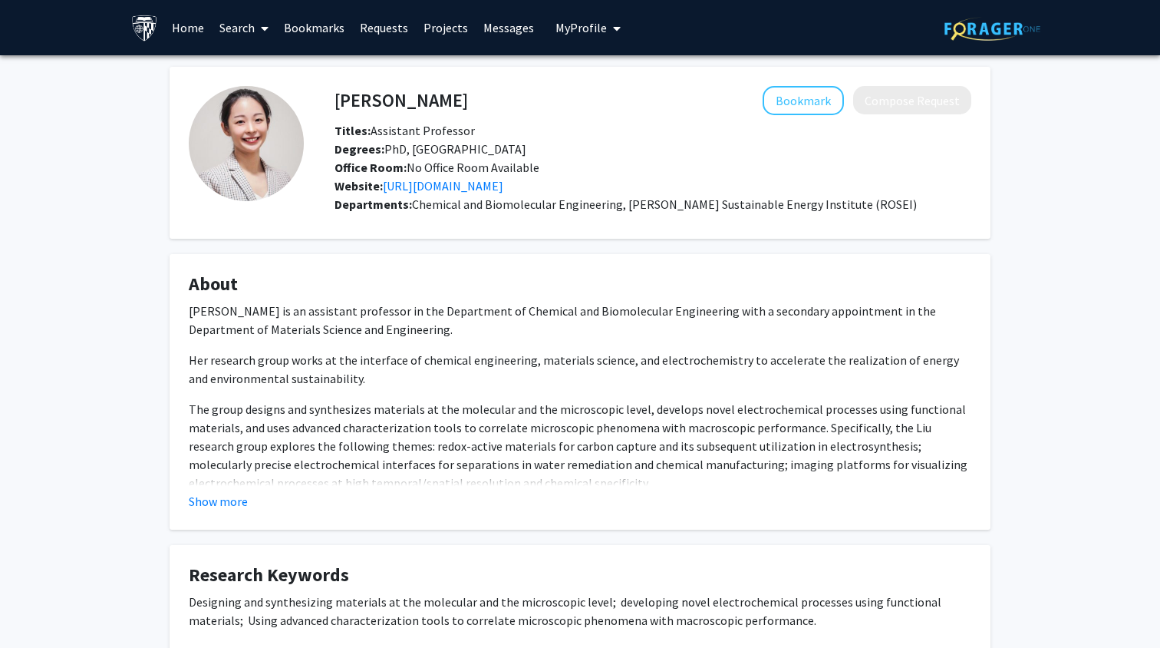
scroll to position [45, 0]
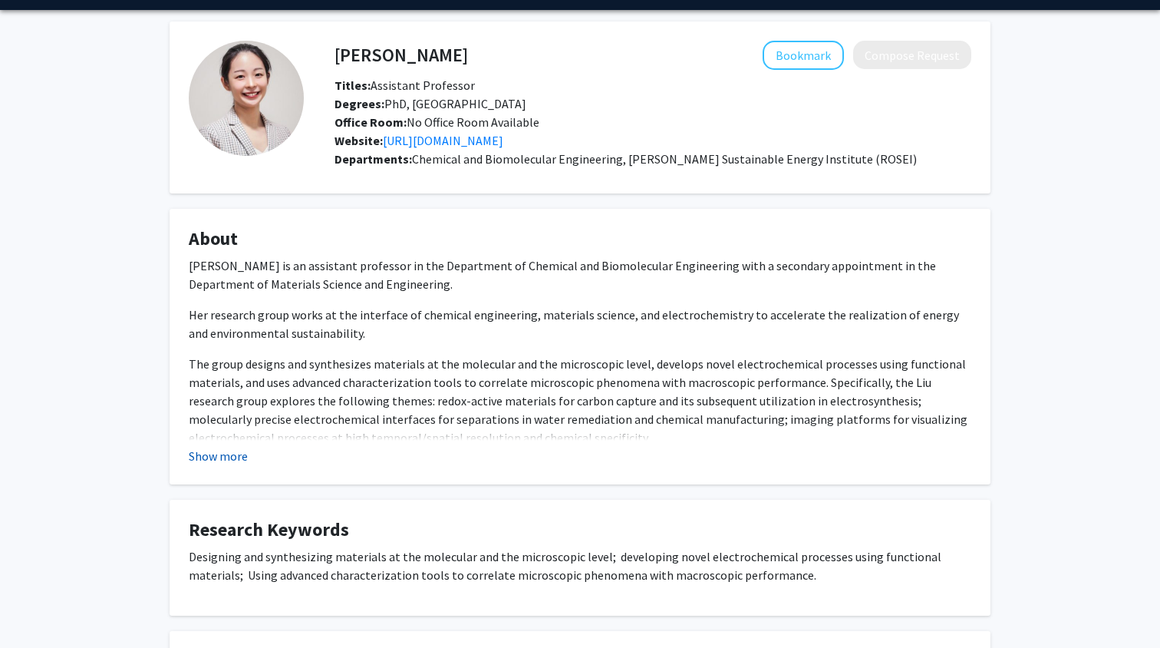
click at [200, 451] on button "Show more" at bounding box center [218, 456] width 59 height 18
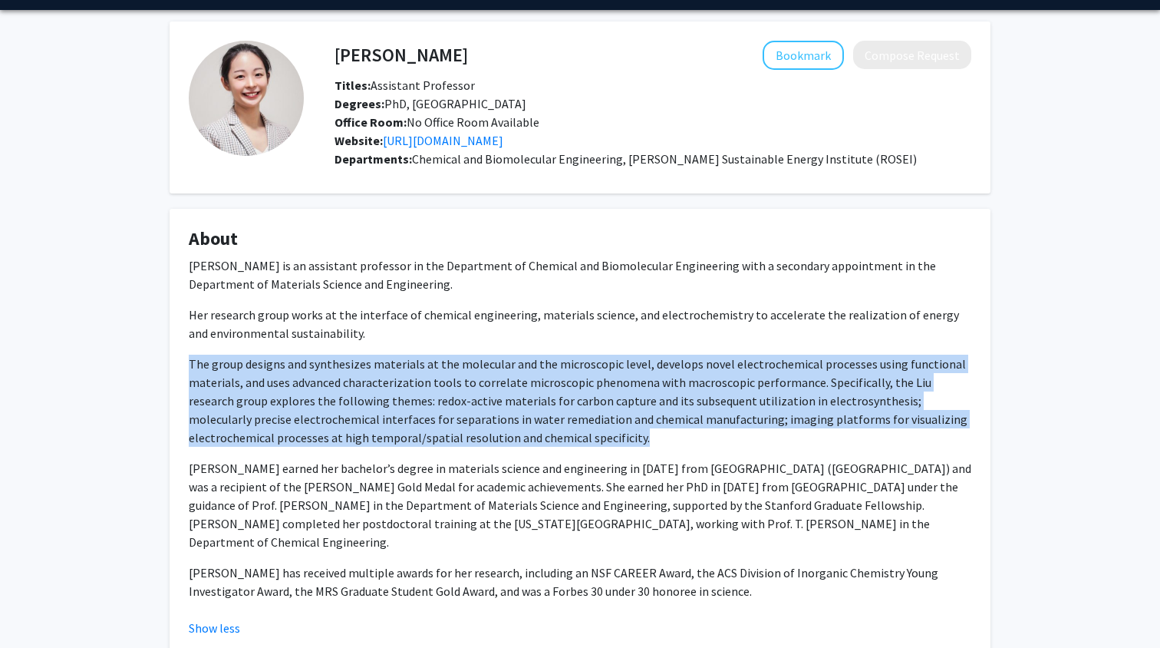
drag, startPoint x: 187, startPoint y: 355, endPoint x: 552, endPoint y: 431, distance: 372.4
click at [552, 431] on fg-card "About [PERSON_NAME] is an assistant professor in the Department of Chemical and…" at bounding box center [580, 432] width 821 height 447
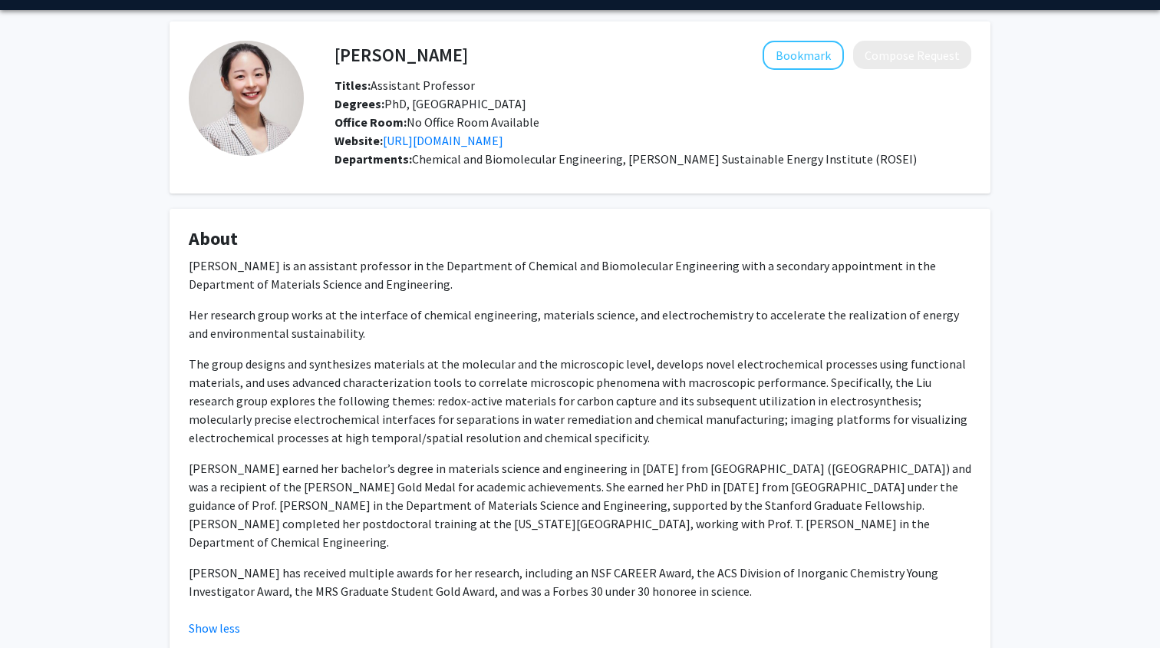
click at [540, 434] on p "The group designs and synthesizes materials at the molecular and the microscopi…" at bounding box center [580, 401] width 783 height 92
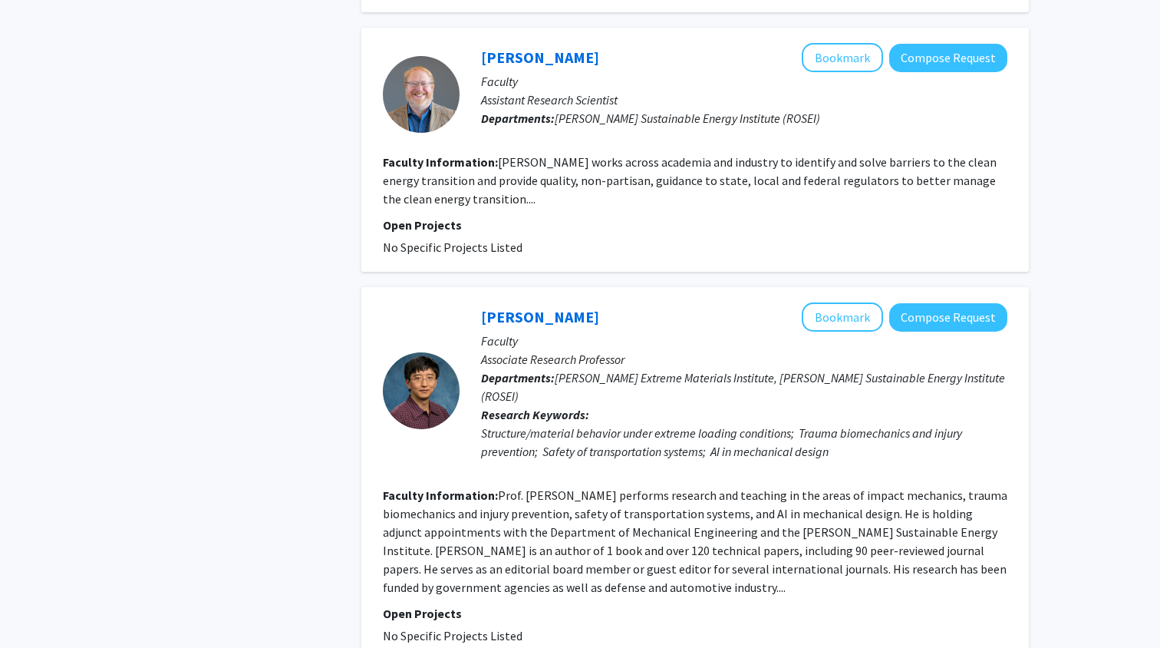
scroll to position [3405, 0]
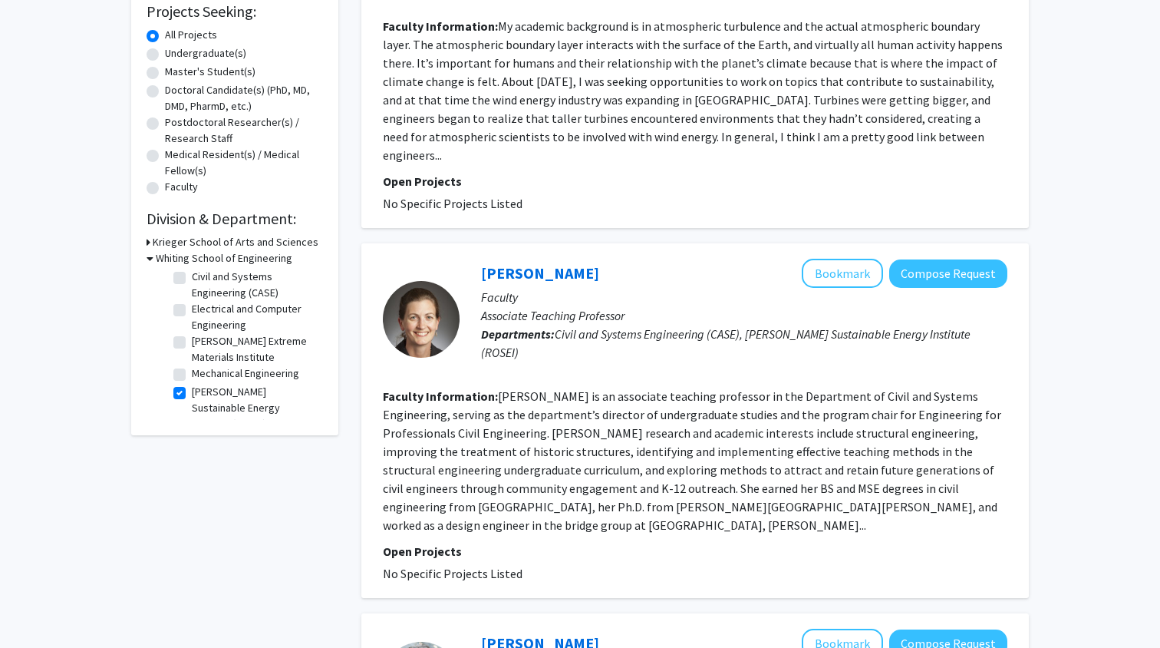
scroll to position [288, 0]
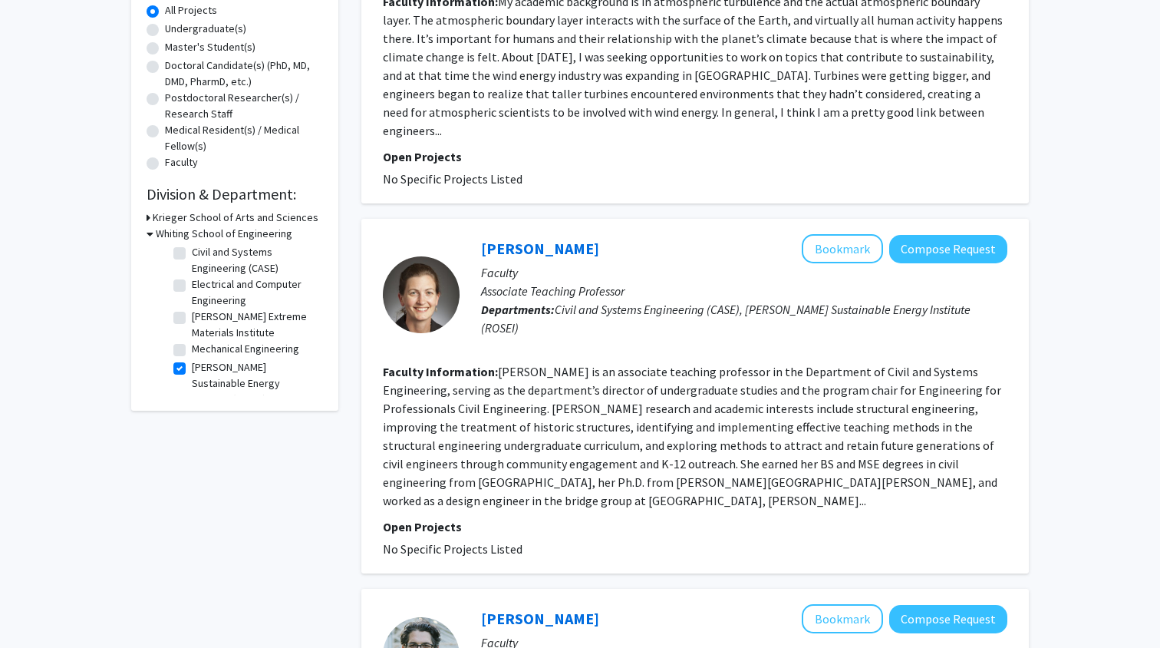
click at [192, 318] on label "[PERSON_NAME] Extreme Materials Institute" at bounding box center [255, 325] width 127 height 32
click at [192, 318] on input "[PERSON_NAME] Extreme Materials Institute" at bounding box center [197, 314] width 10 height 10
checkbox input "true"
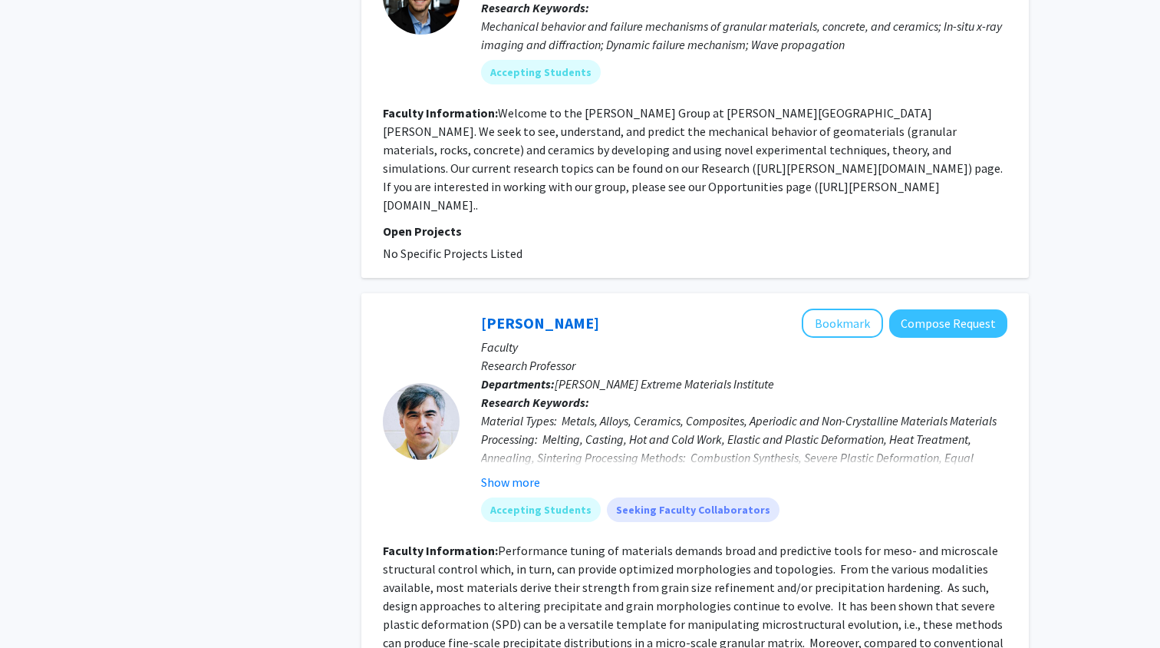
scroll to position [808, 0]
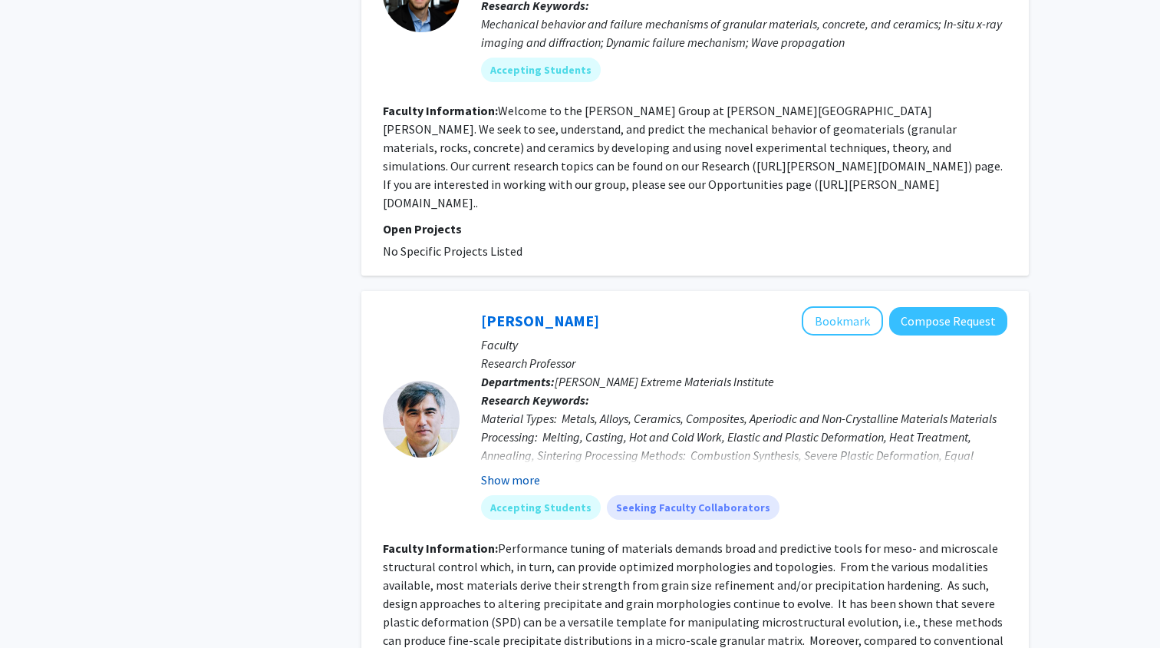
click at [527, 470] on button "Show more" at bounding box center [510, 479] width 59 height 18
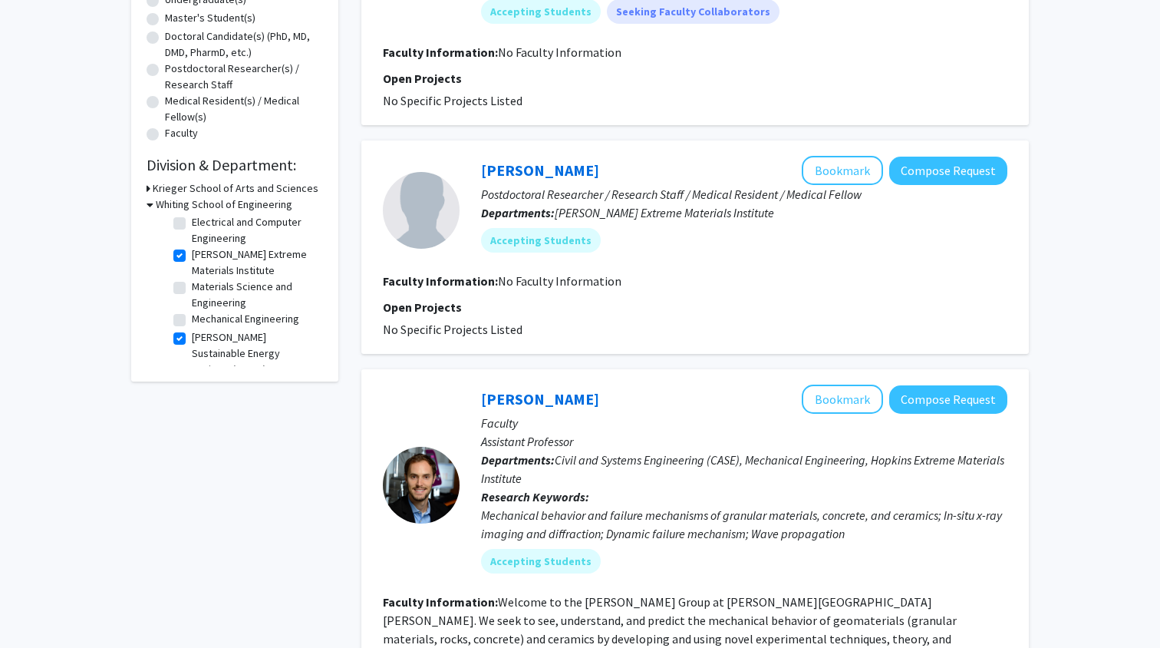
scroll to position [117, 0]
click at [192, 261] on label "[PERSON_NAME] Extreme Materials Institute" at bounding box center [255, 263] width 127 height 32
click at [192, 257] on input "[PERSON_NAME] Extreme Materials Institute" at bounding box center [197, 252] width 10 height 10
checkbox input "false"
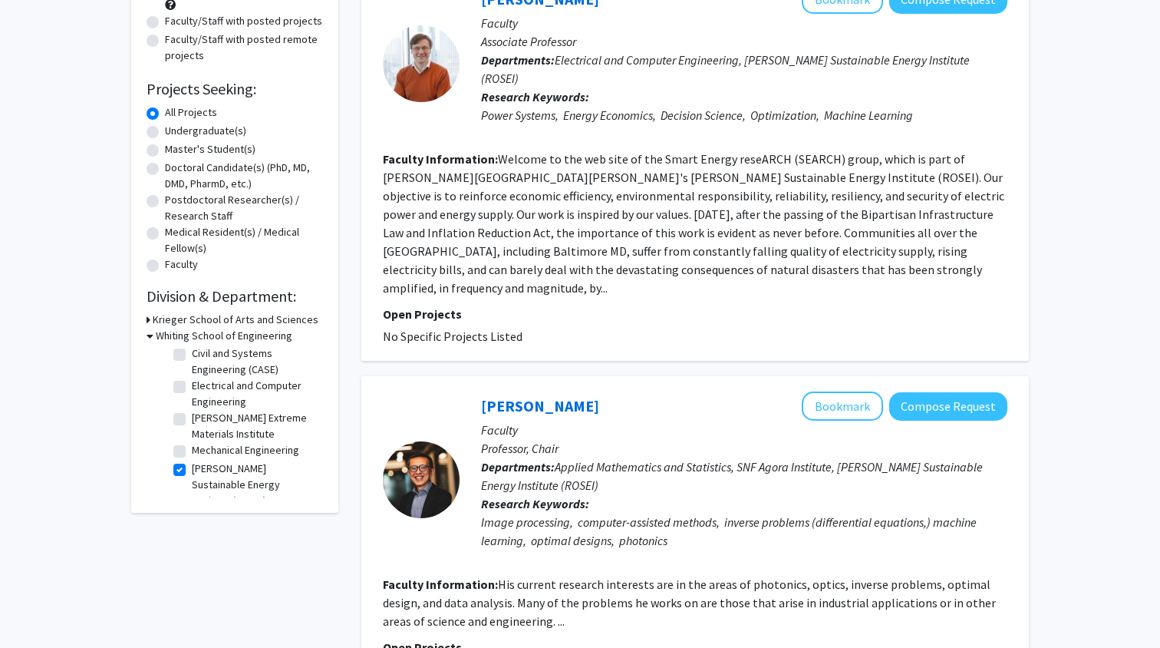
scroll to position [84, 0]
click at [192, 475] on label "[PERSON_NAME] Sustainable Energy Institute (ROSEI)" at bounding box center [255, 485] width 127 height 48
click at [192, 471] on input "[PERSON_NAME] Sustainable Energy Institute (ROSEI)" at bounding box center [197, 466] width 10 height 10
checkbox input "false"
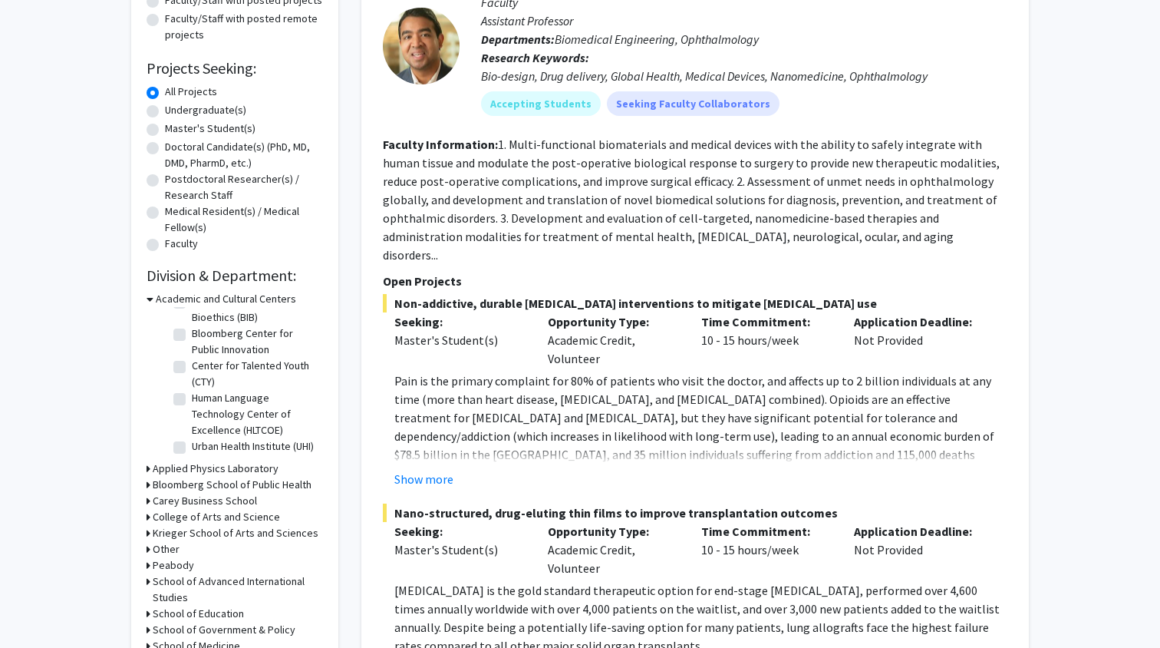
scroll to position [238, 0]
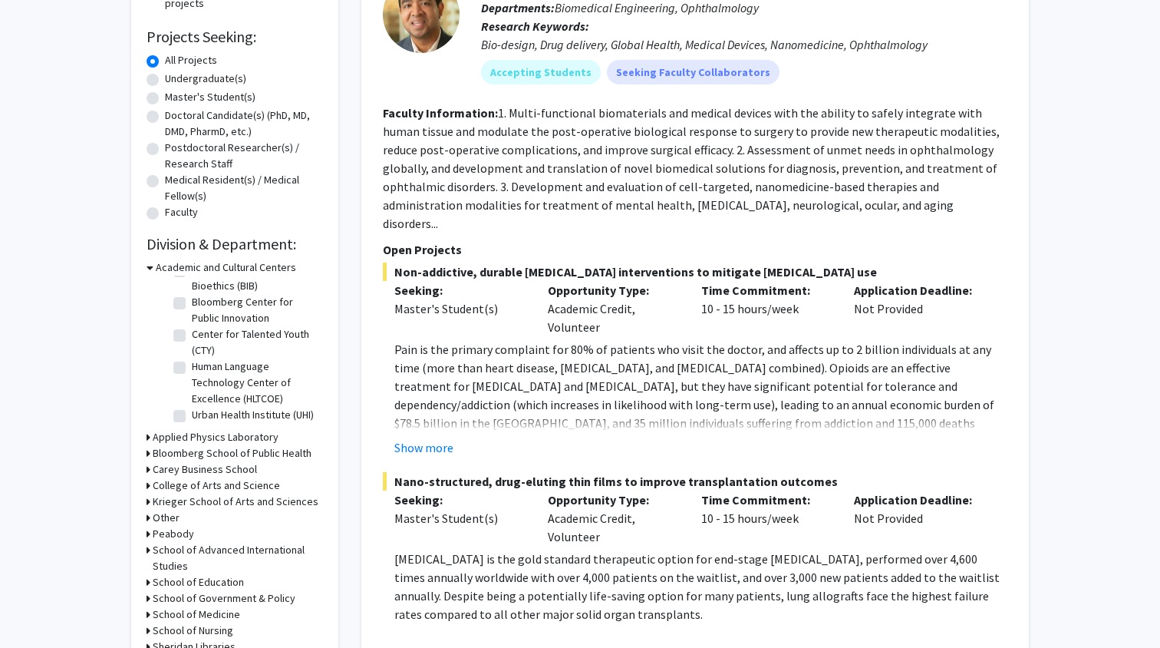
click at [150, 461] on div "Bloomberg School of Public Health" at bounding box center [235, 453] width 177 height 16
click at [148, 455] on icon at bounding box center [149, 453] width 4 height 16
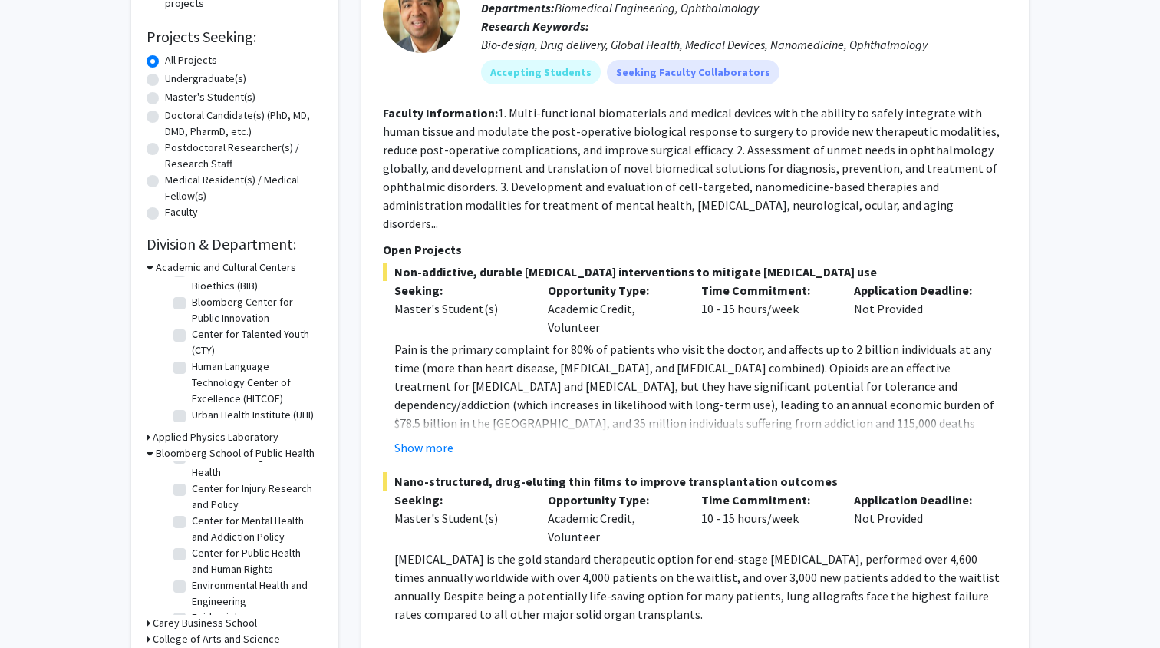
scroll to position [434, 0]
click at [192, 560] on label "Environmental Health and Engineering" at bounding box center [255, 562] width 127 height 32
click at [192, 556] on input "Environmental Health and Engineering" at bounding box center [197, 551] width 10 height 10
checkbox input "true"
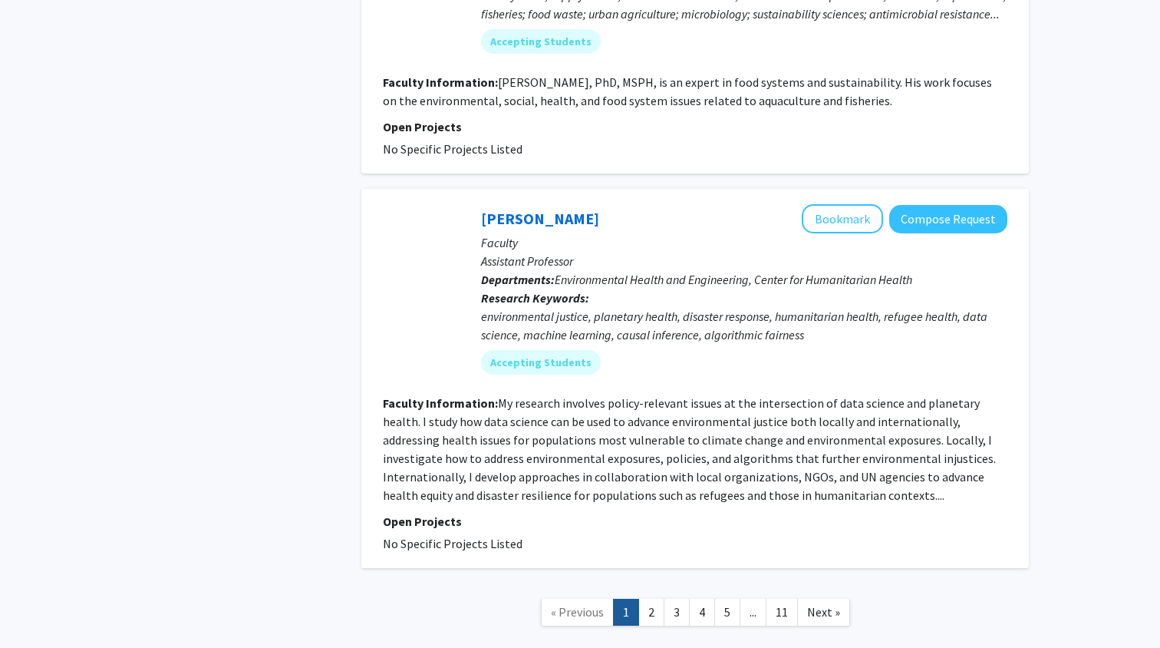
scroll to position [3700, 0]
click at [642, 599] on link "2" at bounding box center [652, 612] width 26 height 27
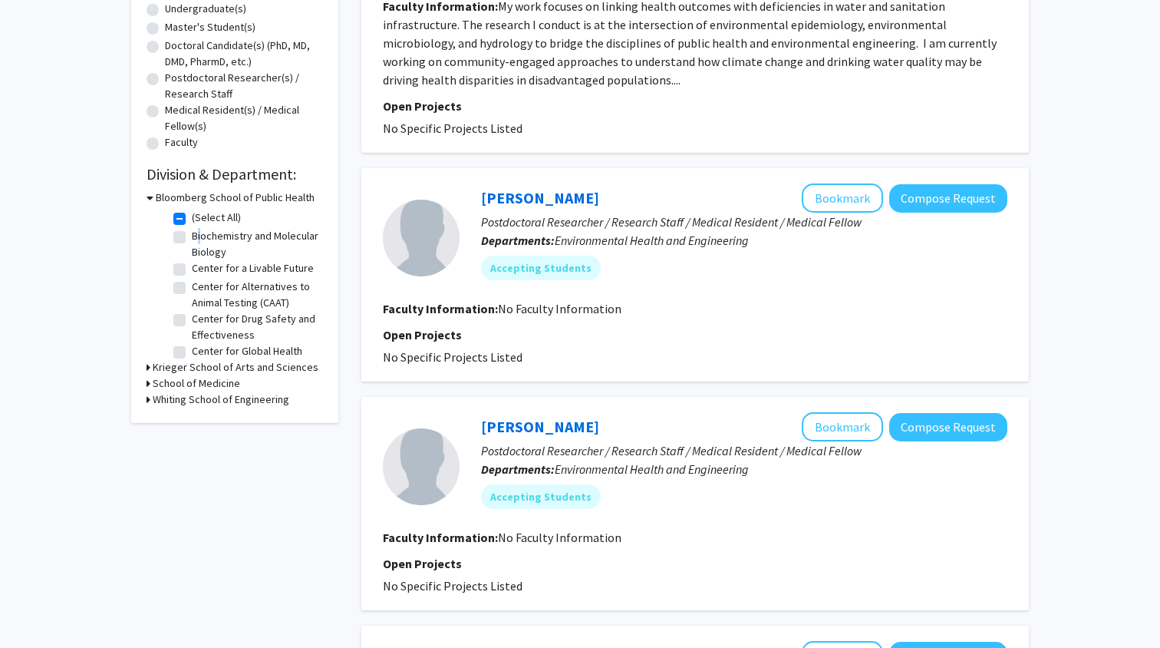
click at [179, 245] on fg-checkbox "Biochemistry and Molecular Biology Biochemistry and Molecular Biology" at bounding box center [246, 244] width 146 height 32
click at [192, 215] on label "(Select All)" at bounding box center [216, 218] width 49 height 16
click at [192, 215] on input "(Select All)" at bounding box center [197, 215] width 10 height 10
checkbox input "false"
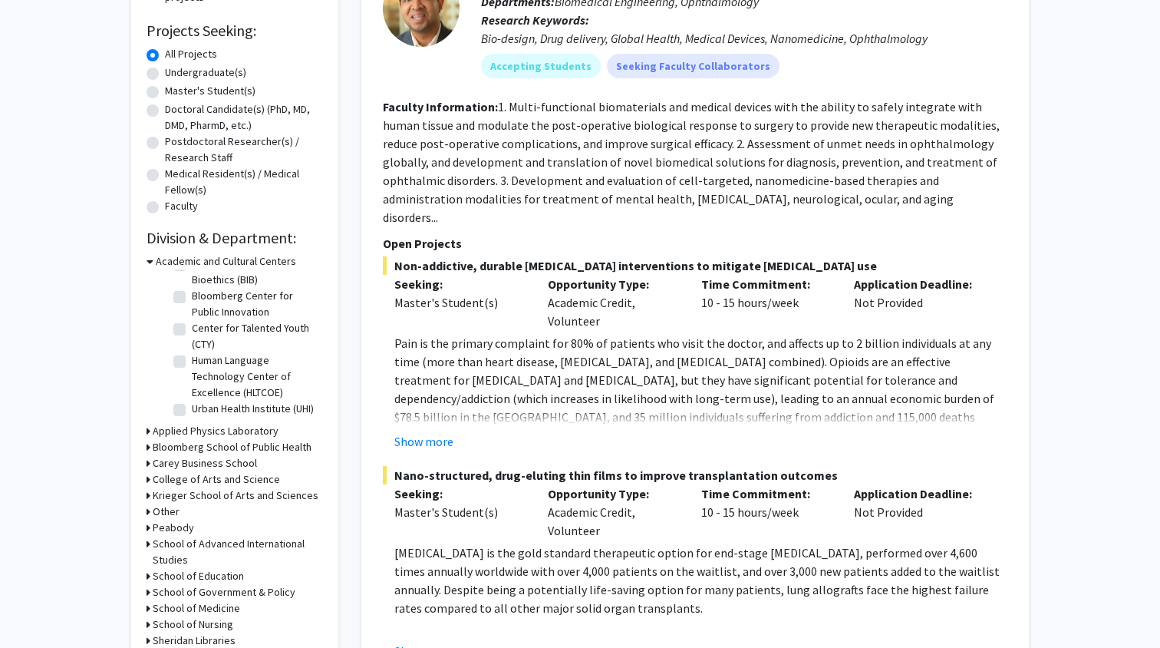
scroll to position [36, 0]
click at [149, 257] on icon at bounding box center [150, 261] width 7 height 16
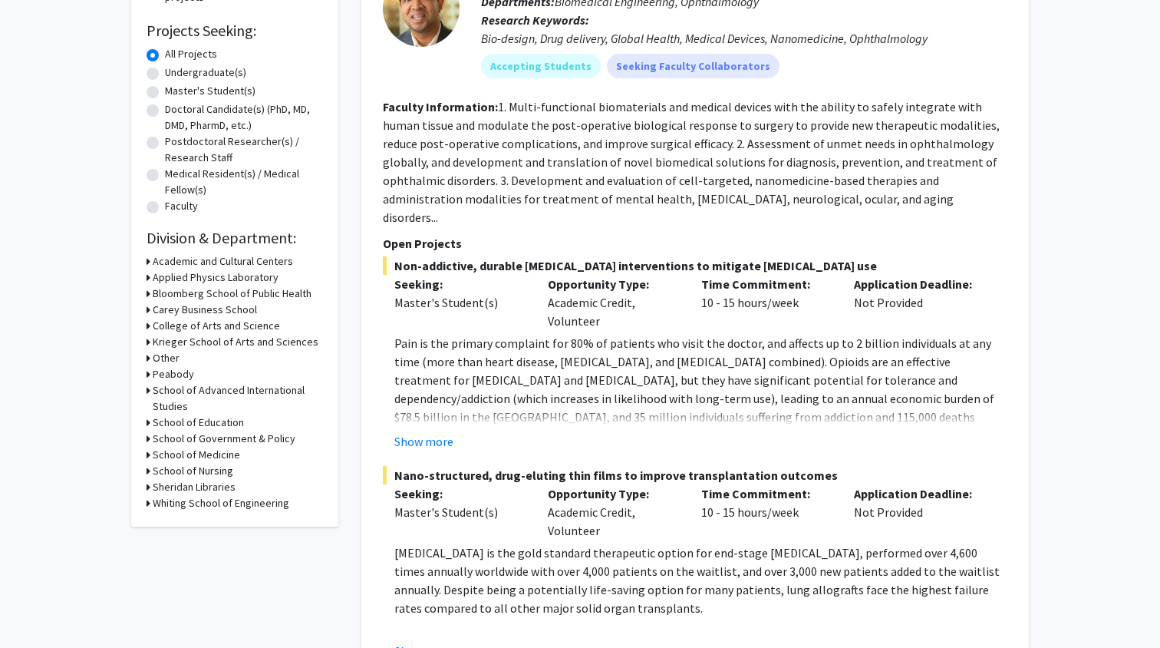
click at [144, 506] on div "Refine By Collaboration Status: Collaboration Status All Faculty/Staff Collabor…" at bounding box center [234, 182] width 207 height 688
click at [147, 507] on icon at bounding box center [149, 503] width 4 height 16
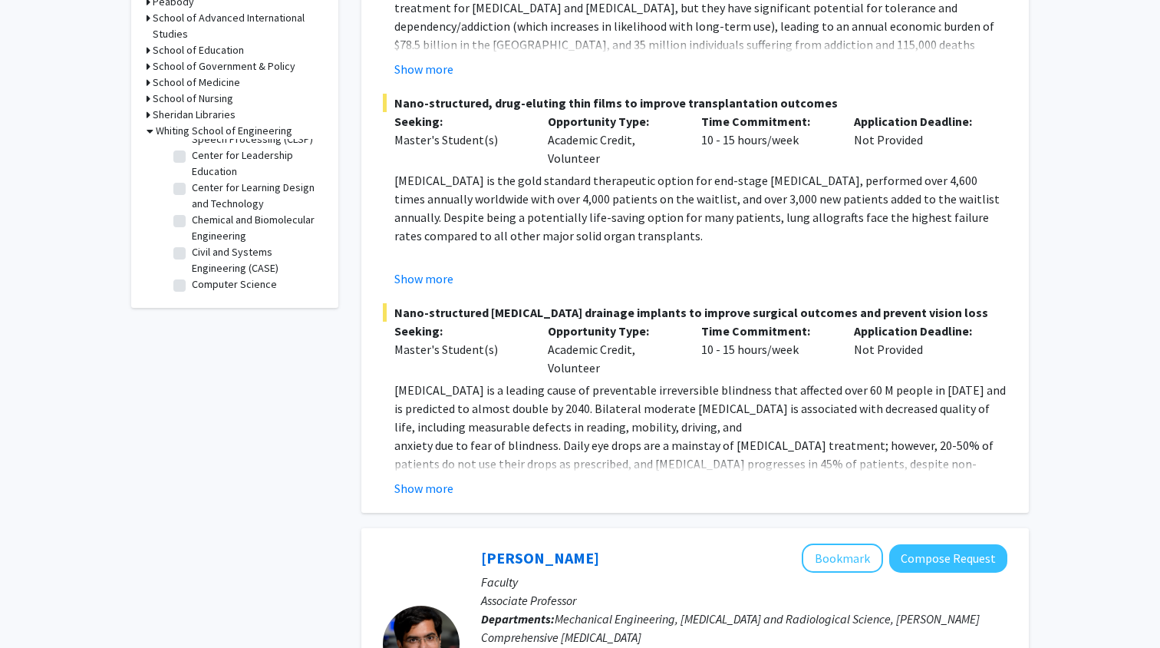
scroll to position [165, 0]
click at [180, 248] on fg-checkbox "Chemical and Biomolecular Engineering Chemical and Biomolecular Engineering" at bounding box center [246, 245] width 146 height 32
click at [192, 236] on label "Chemical and Biomolecular Engineering" at bounding box center [255, 245] width 127 height 32
click at [192, 236] on input "Chemical and Biomolecular Engineering" at bounding box center [197, 234] width 10 height 10
checkbox input "true"
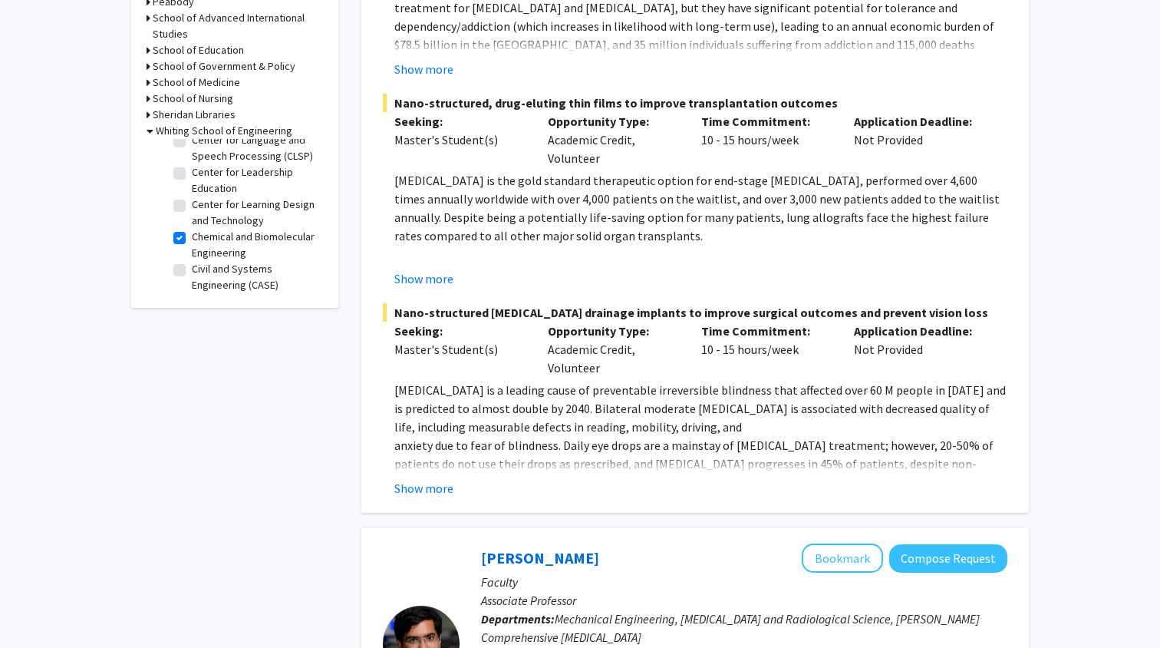
checkbox input "true"
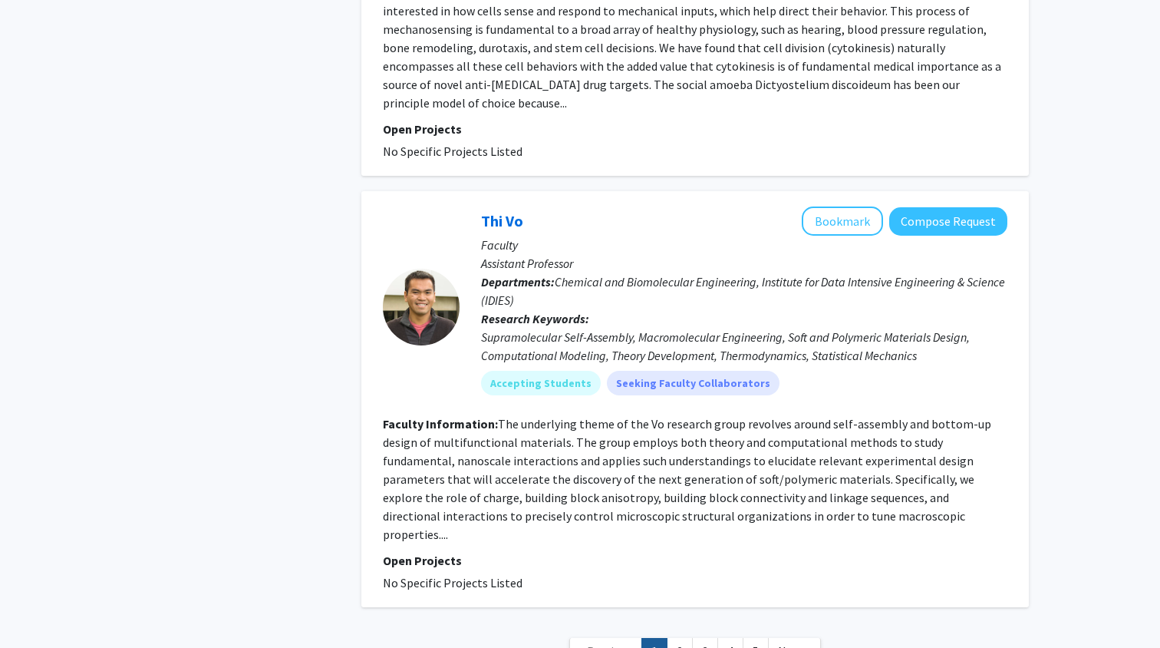
scroll to position [3927, 0]
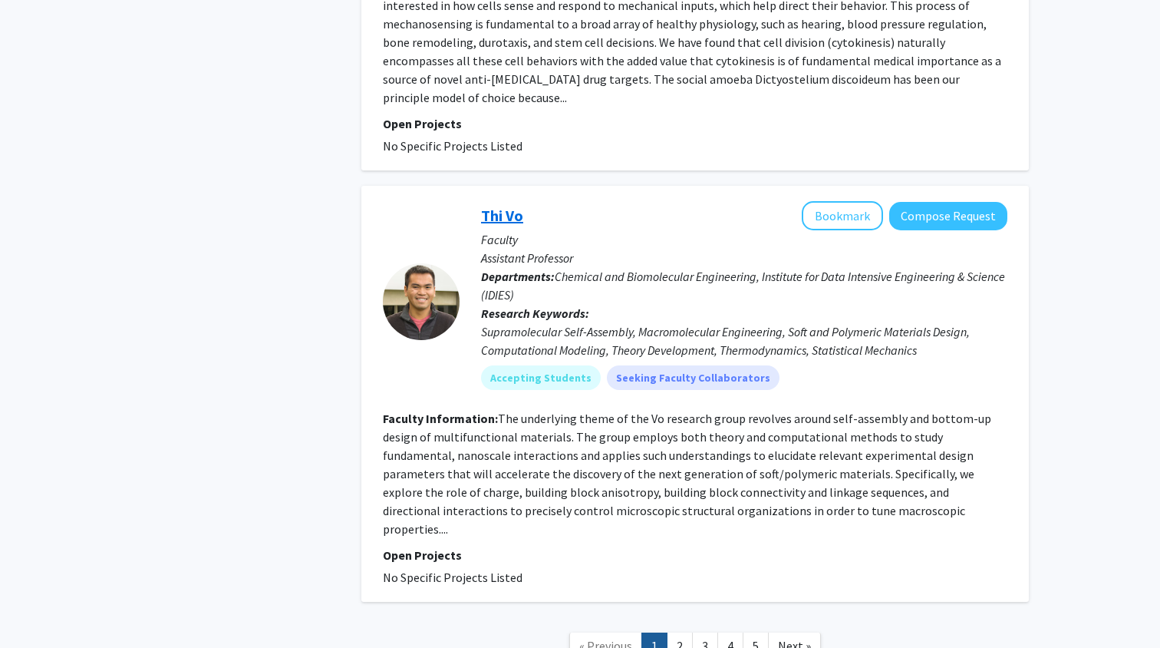
click at [501, 207] on link "Thi Vo" at bounding box center [502, 215] width 42 height 19
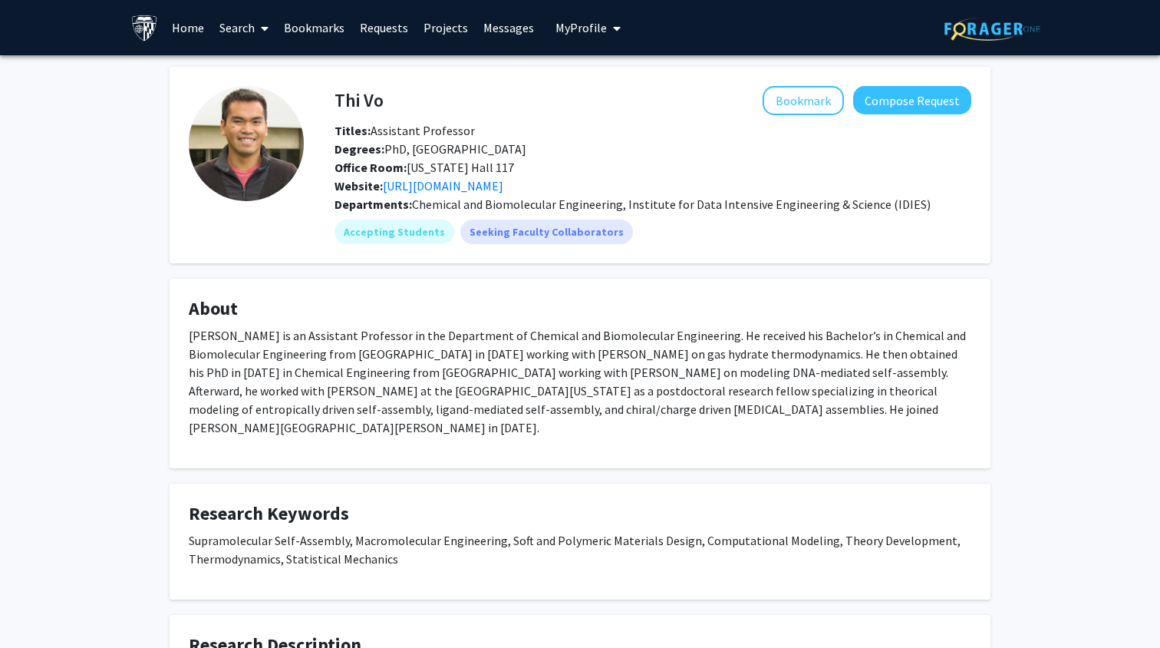
click at [404, 342] on p "[PERSON_NAME] is an Assistant Professor in the Department of Chemical and Biomo…" at bounding box center [580, 381] width 783 height 111
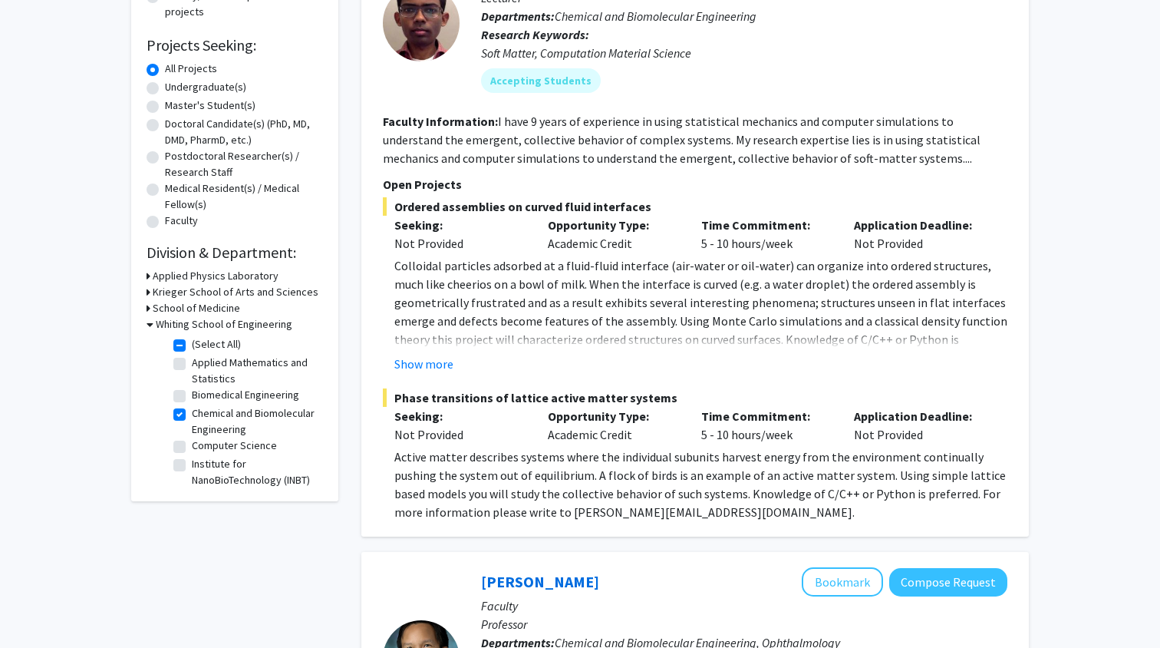
scroll to position [250, 0]
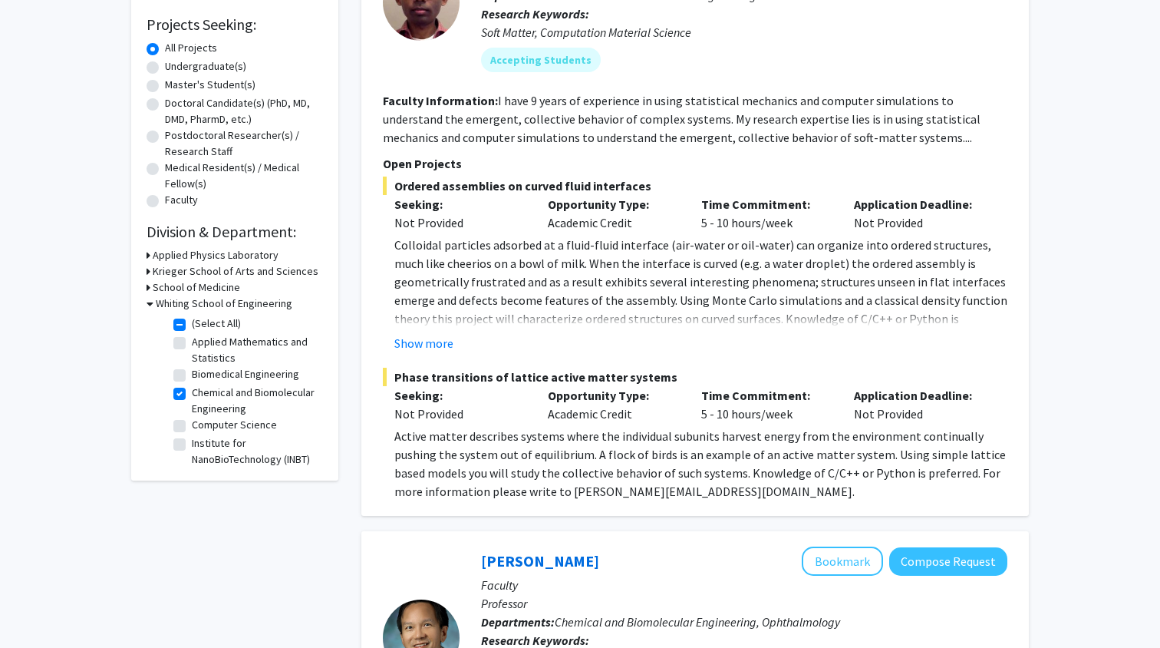
click at [147, 305] on icon at bounding box center [150, 303] width 7 height 16
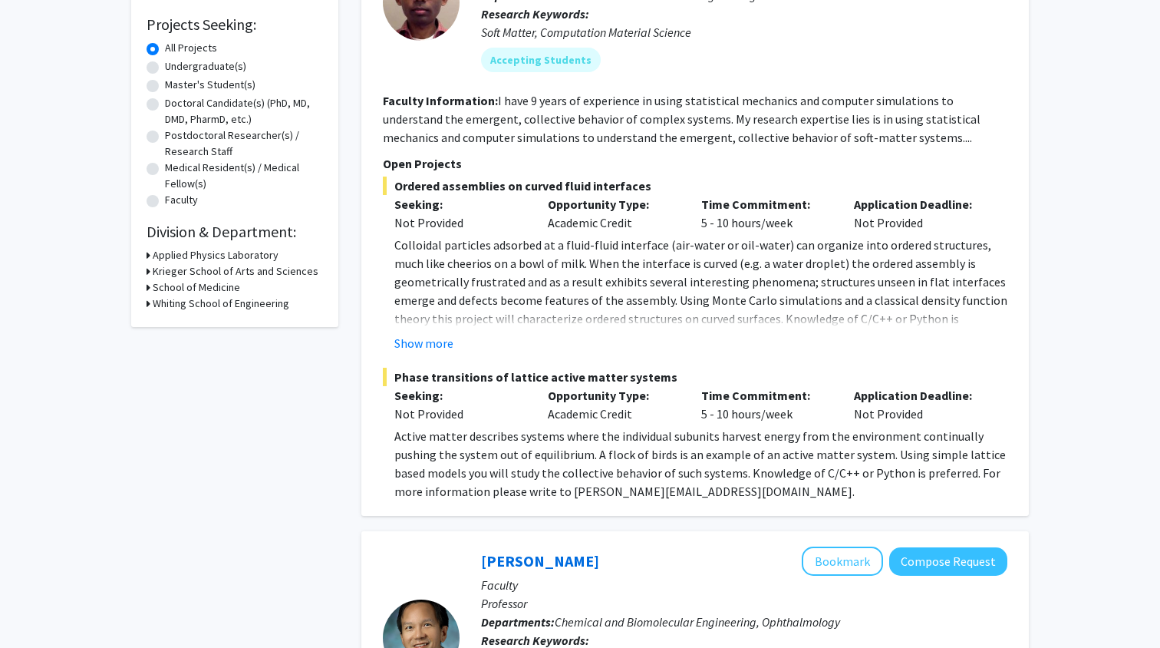
click at [147, 305] on icon at bounding box center [149, 303] width 4 height 16
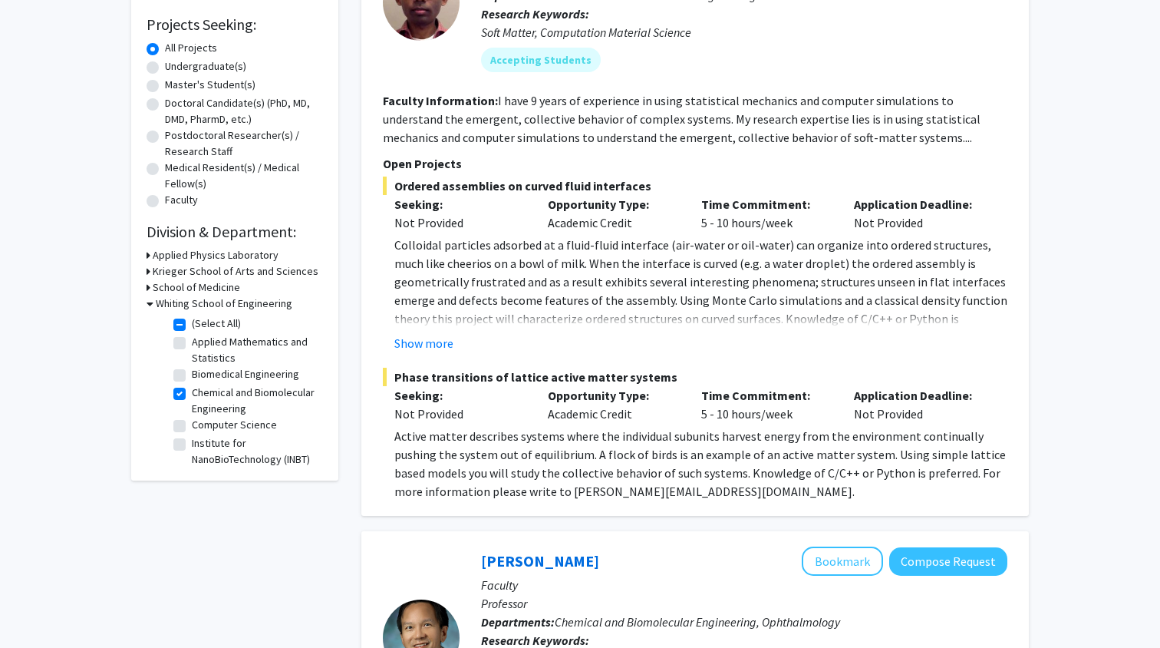
click at [192, 399] on label "Chemical and Biomolecular Engineering" at bounding box center [255, 400] width 127 height 32
click at [192, 394] on input "Chemical and Biomolecular Engineering" at bounding box center [197, 389] width 10 height 10
checkbox input "false"
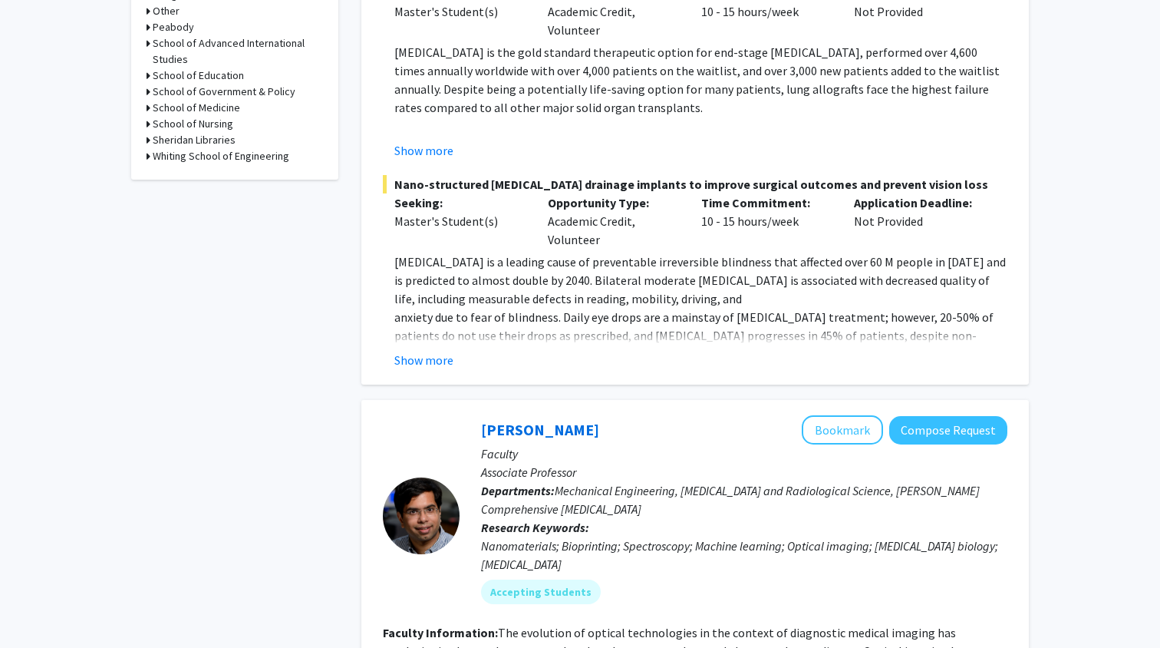
scroll to position [623, 0]
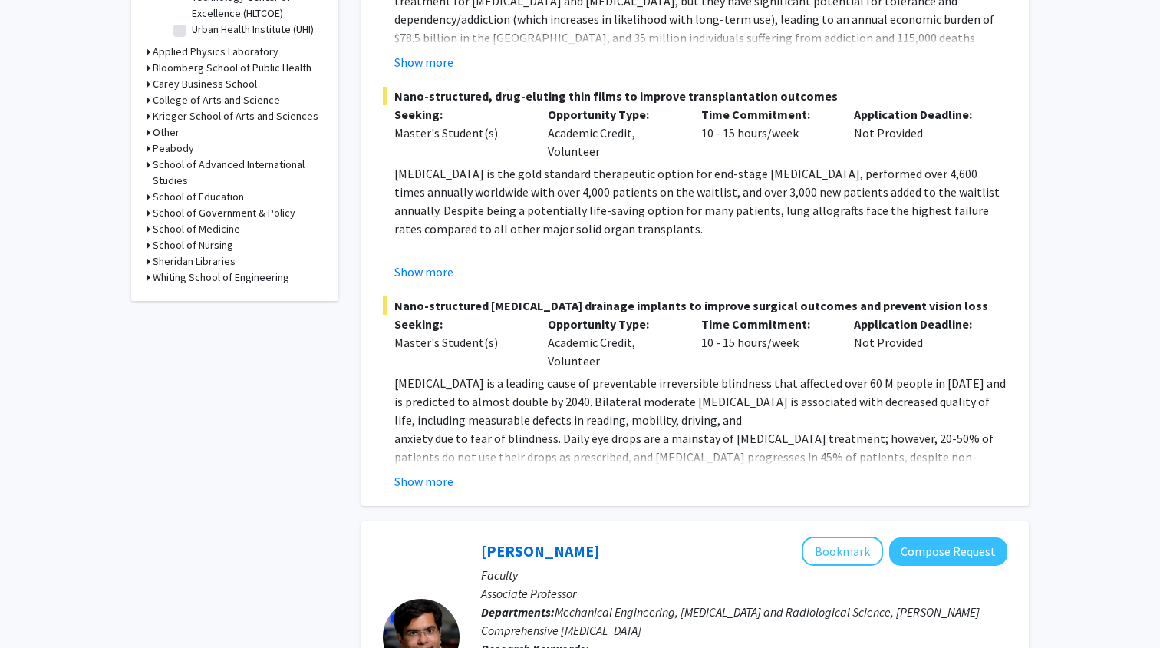
click at [147, 278] on icon at bounding box center [149, 277] width 4 height 16
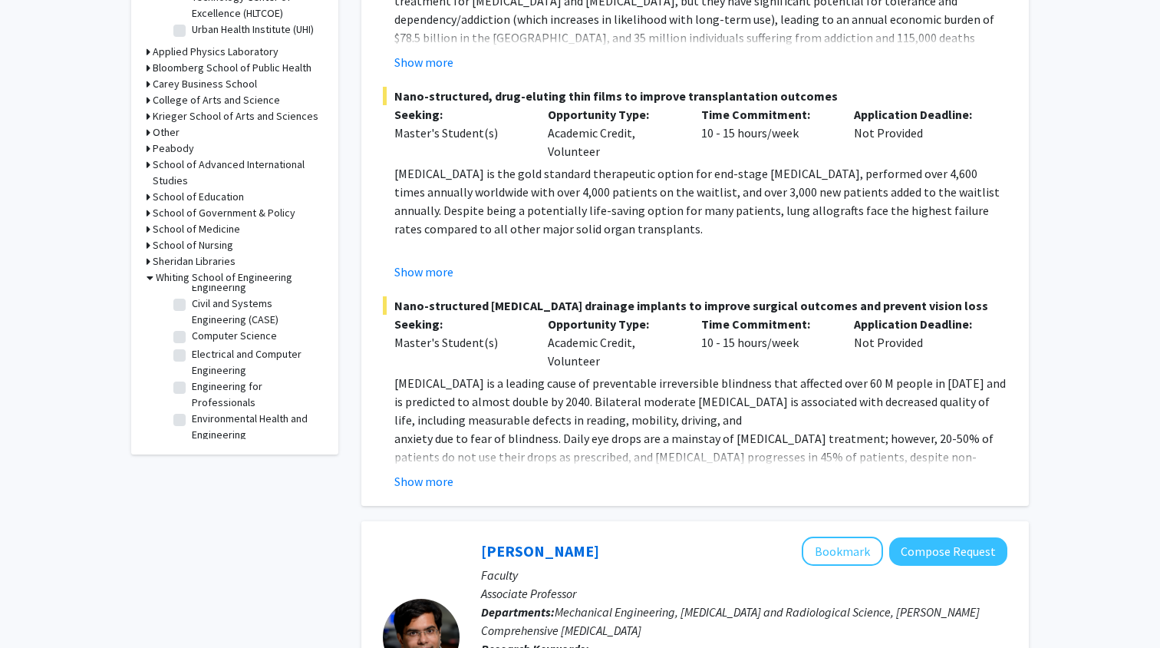
scroll to position [315, 0]
click at [192, 387] on label "Environmental Health and Engineering" at bounding box center [255, 389] width 127 height 32
click at [192, 383] on input "Environmental Health and Engineering" at bounding box center [197, 378] width 10 height 10
checkbox input "true"
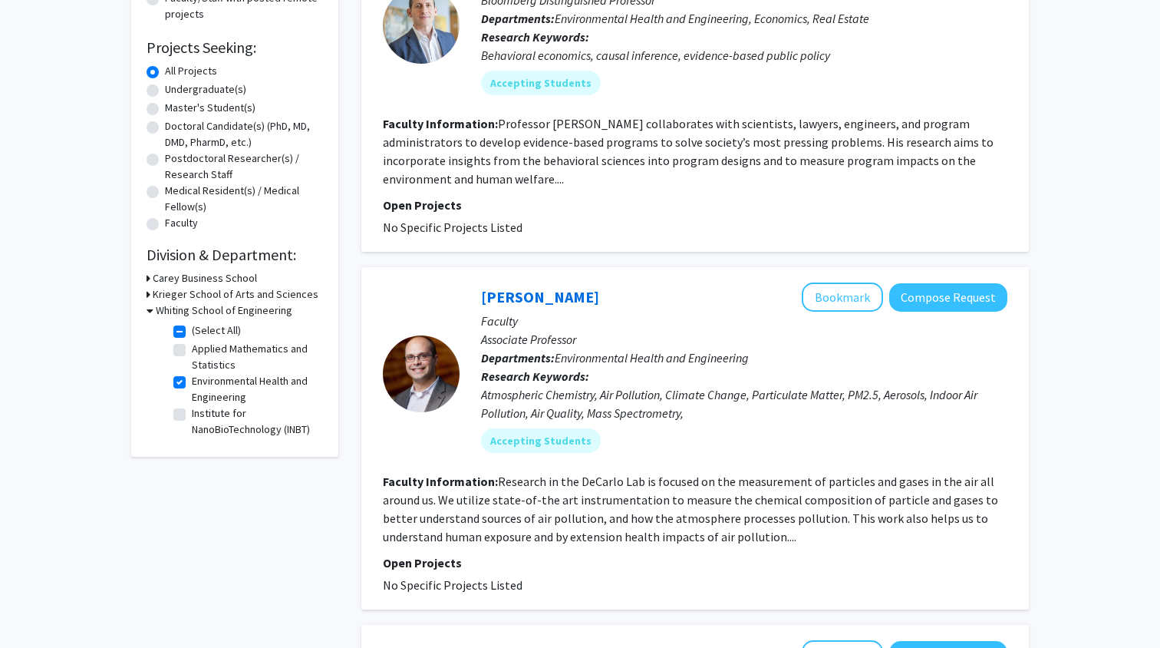
scroll to position [229, 0]
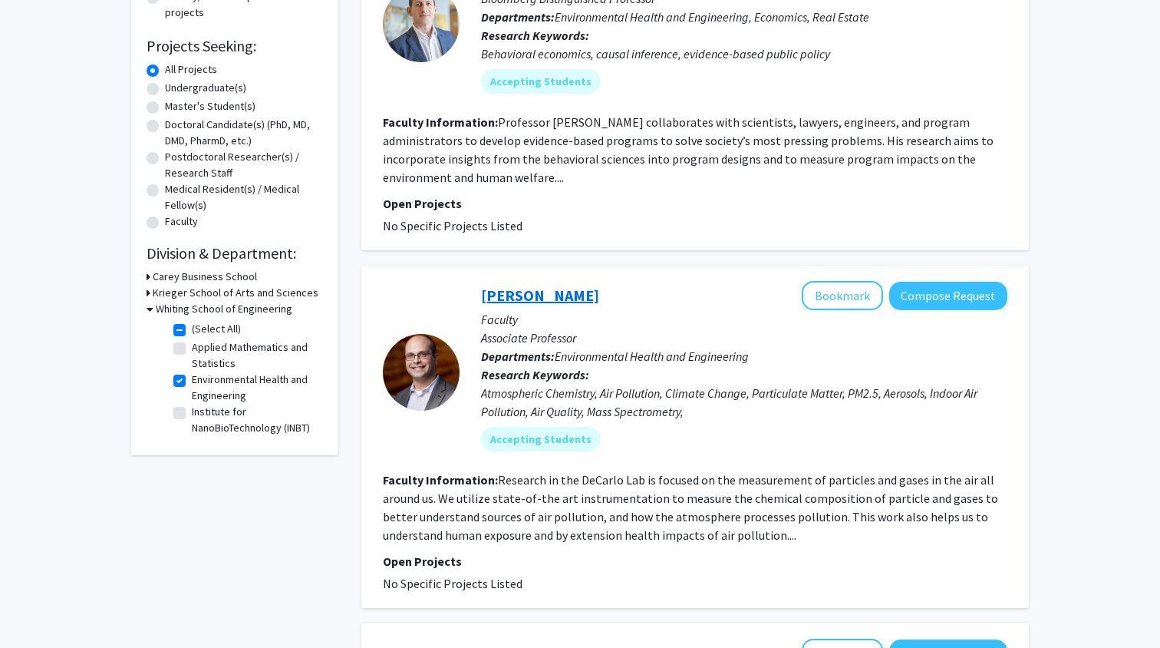
click at [549, 295] on link "[PERSON_NAME]" at bounding box center [540, 294] width 118 height 19
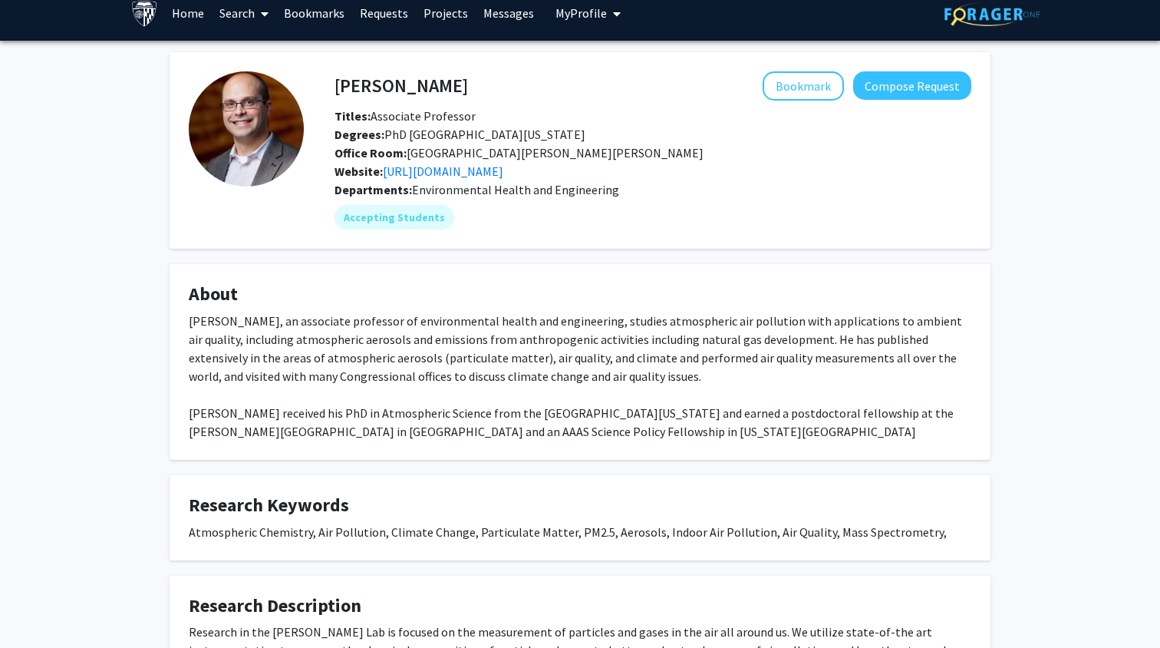
scroll to position [47, 0]
